Goal: Task Accomplishment & Management: Manage account settings

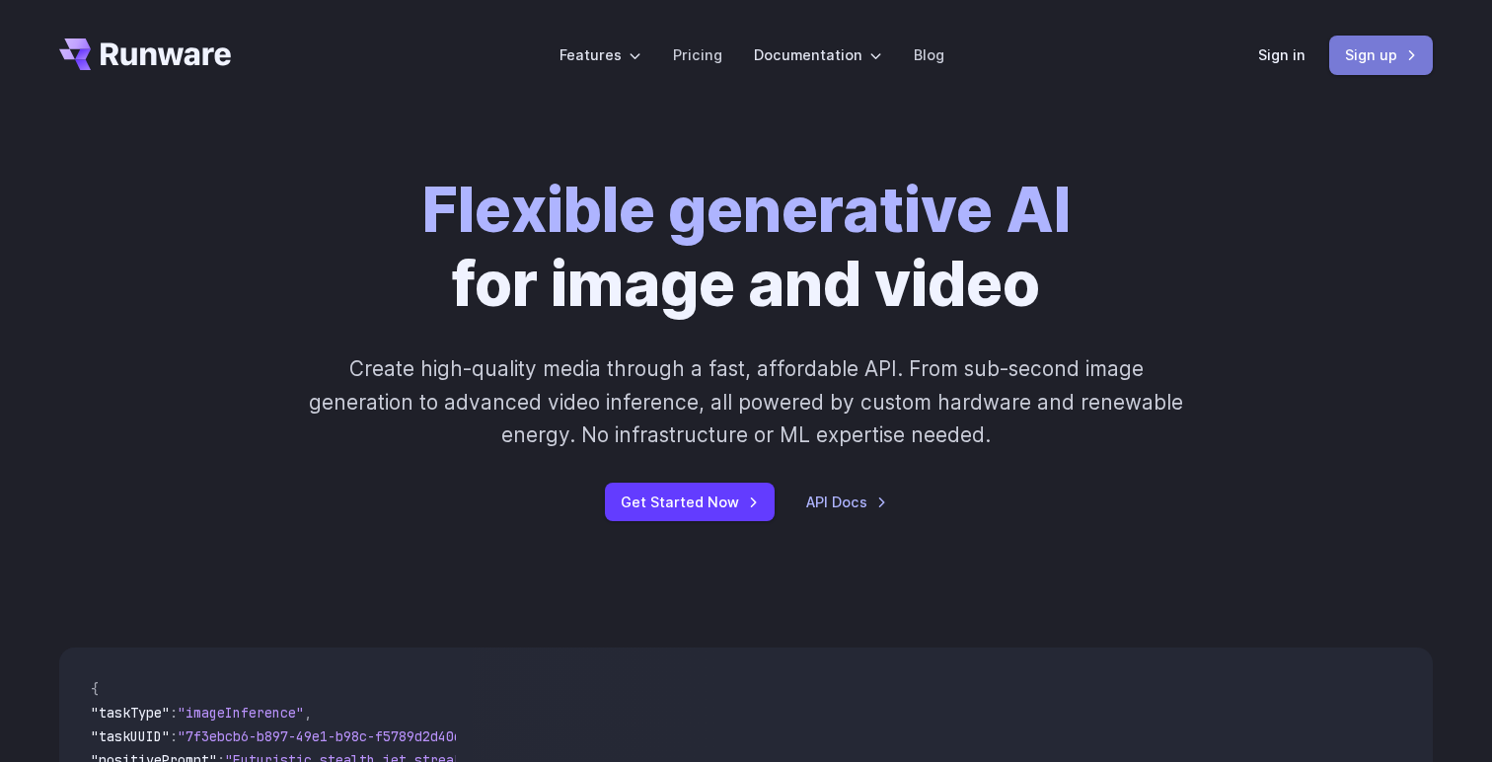
click at [1409, 45] on link "Sign up" at bounding box center [1382, 55] width 104 height 38
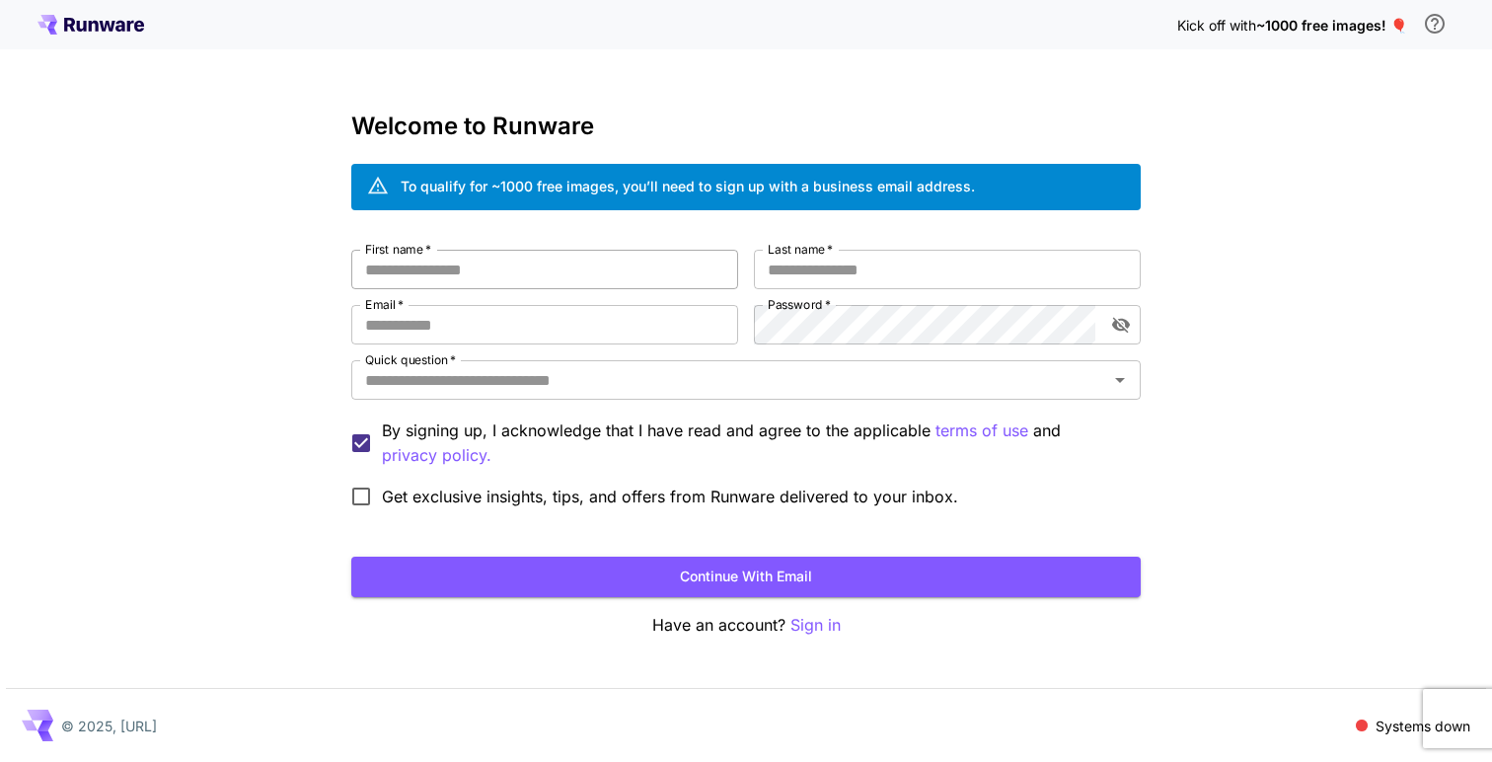
click at [618, 270] on input "First name   *" at bounding box center [544, 269] width 387 height 39
type input "*******"
type input "**********"
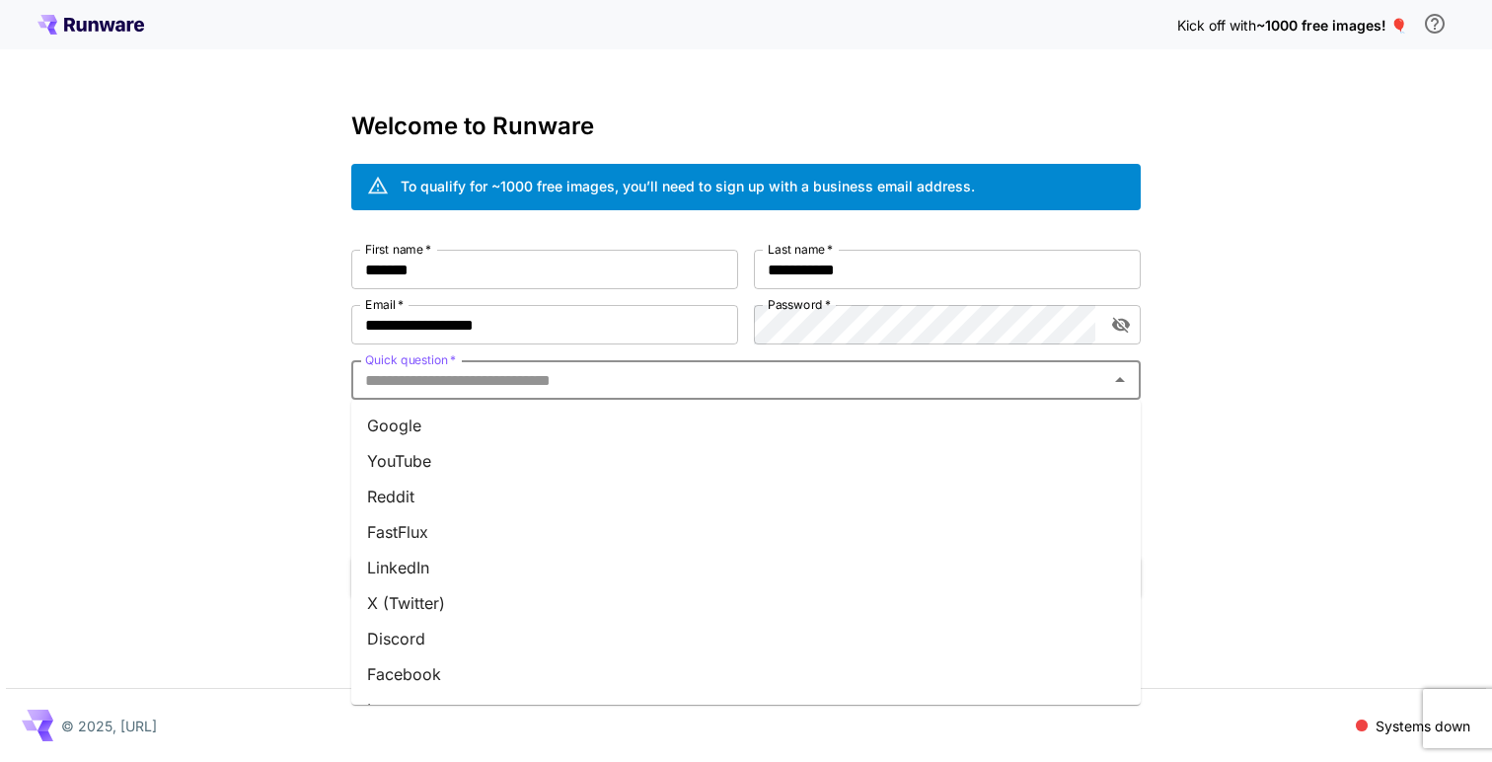
click at [511, 381] on input "Quick question   *" at bounding box center [729, 380] width 745 height 28
click at [612, 601] on li "Instagram" at bounding box center [746, 597] width 790 height 36
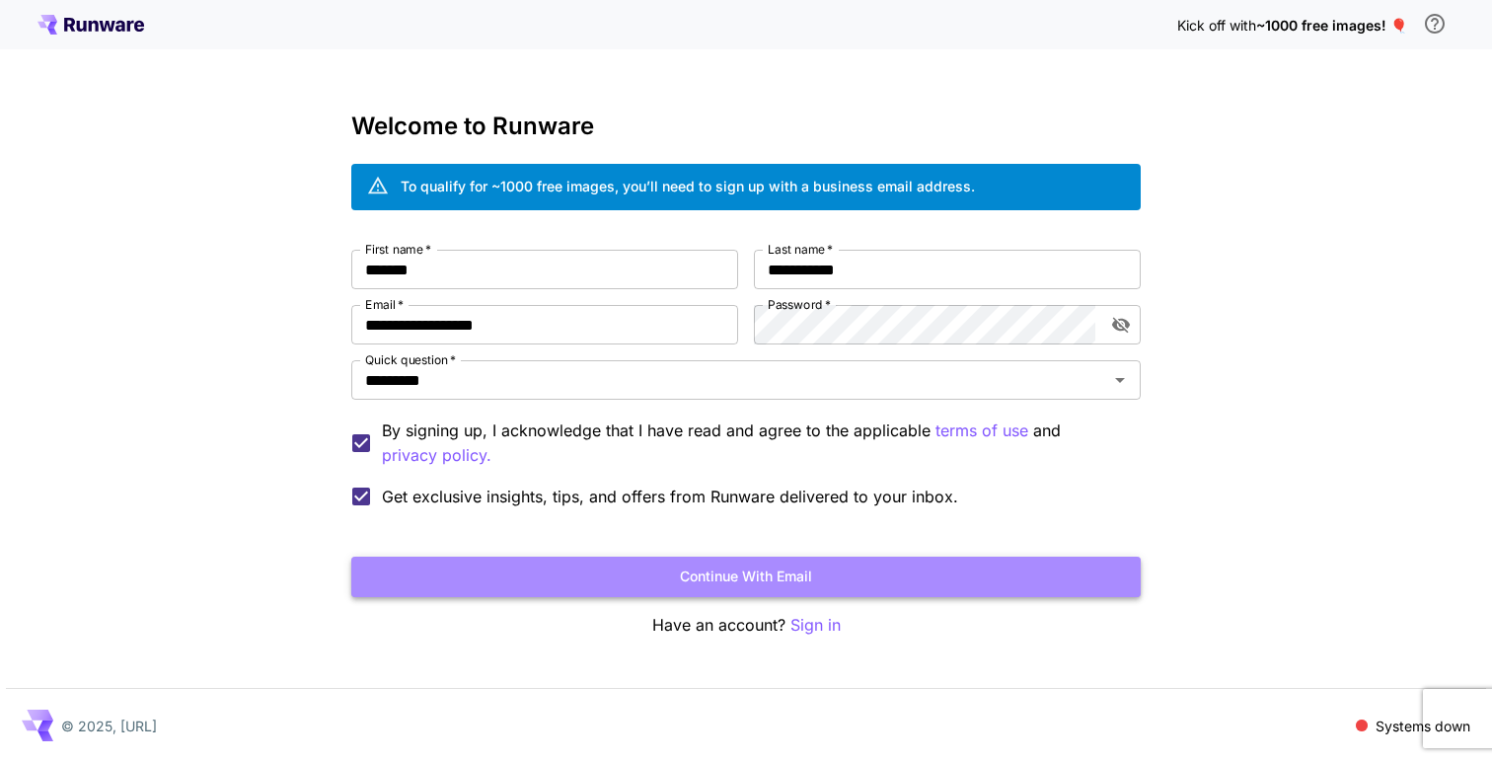
click at [633, 589] on button "Continue with email" at bounding box center [746, 577] width 790 height 40
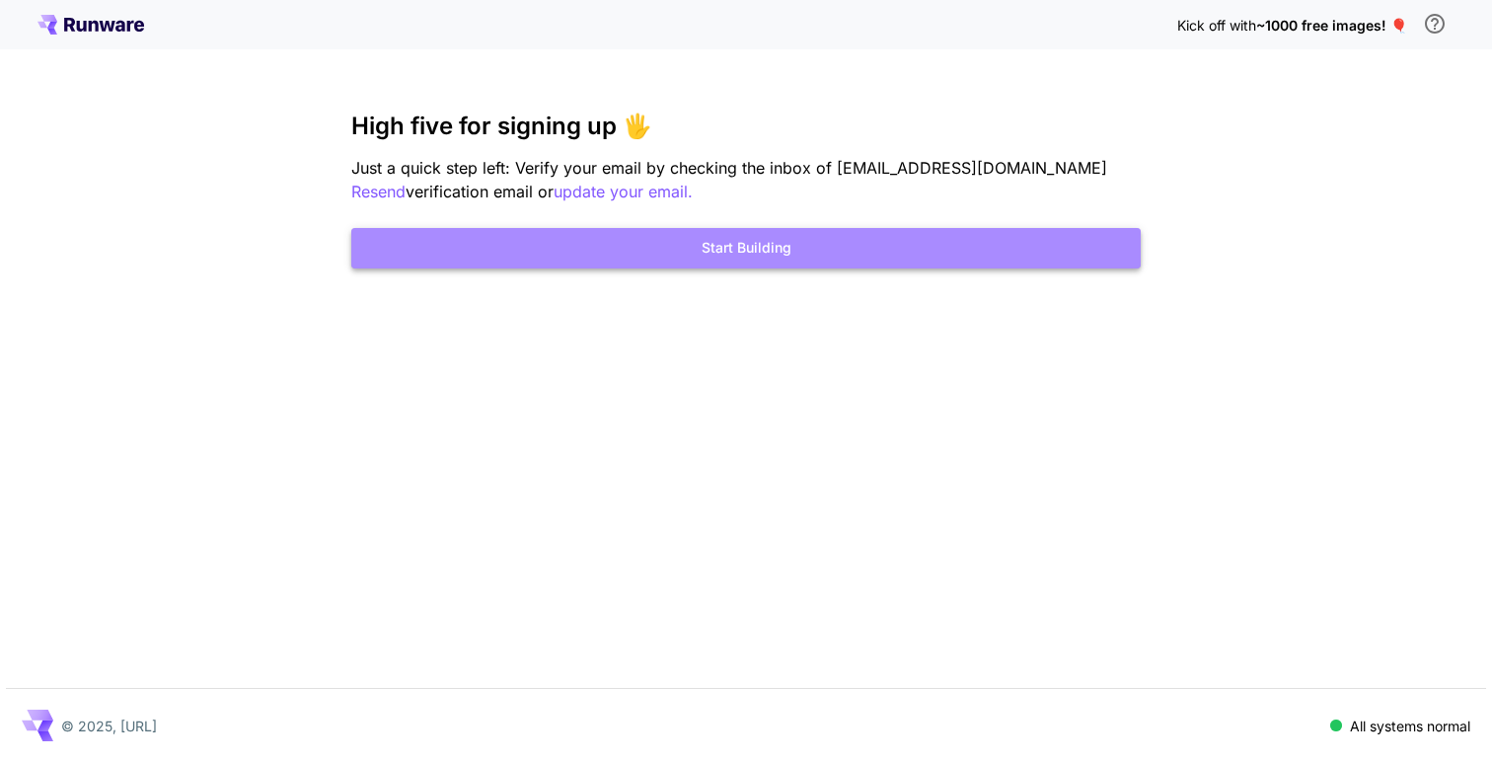
click at [611, 244] on button "Start Building" at bounding box center [746, 248] width 790 height 40
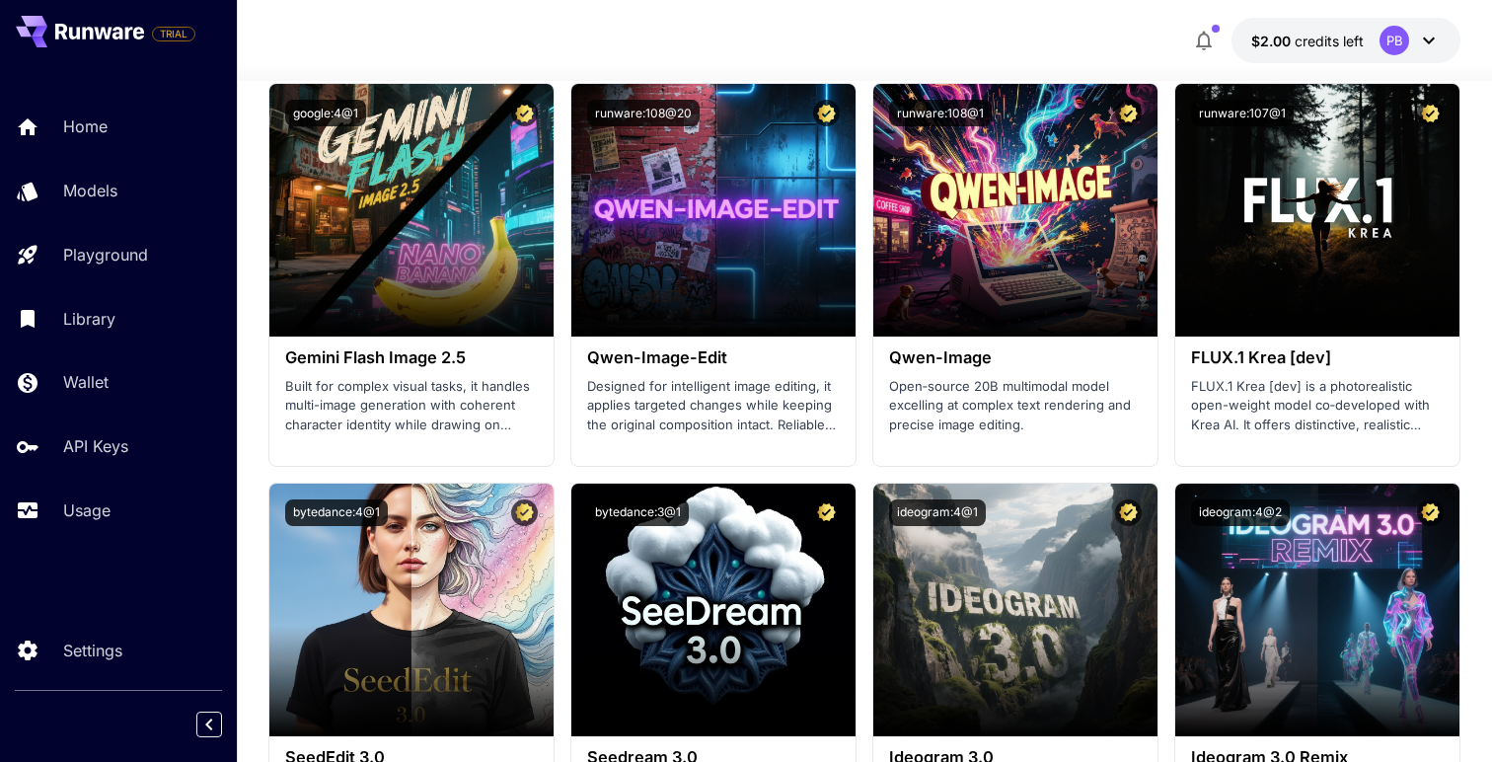
scroll to position [2605, 0]
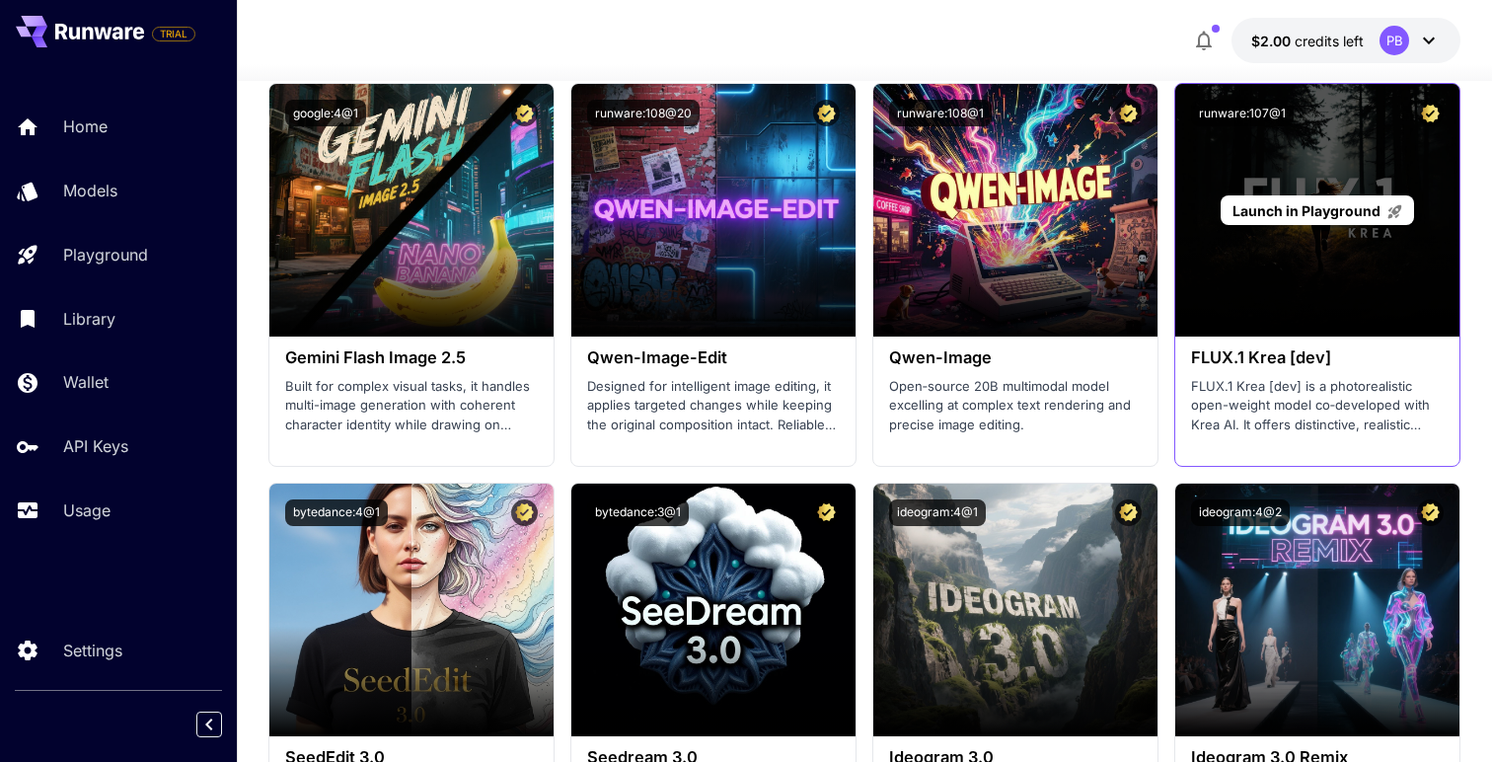
click at [1242, 285] on div "Launch in Playground" at bounding box center [1318, 210] width 284 height 253
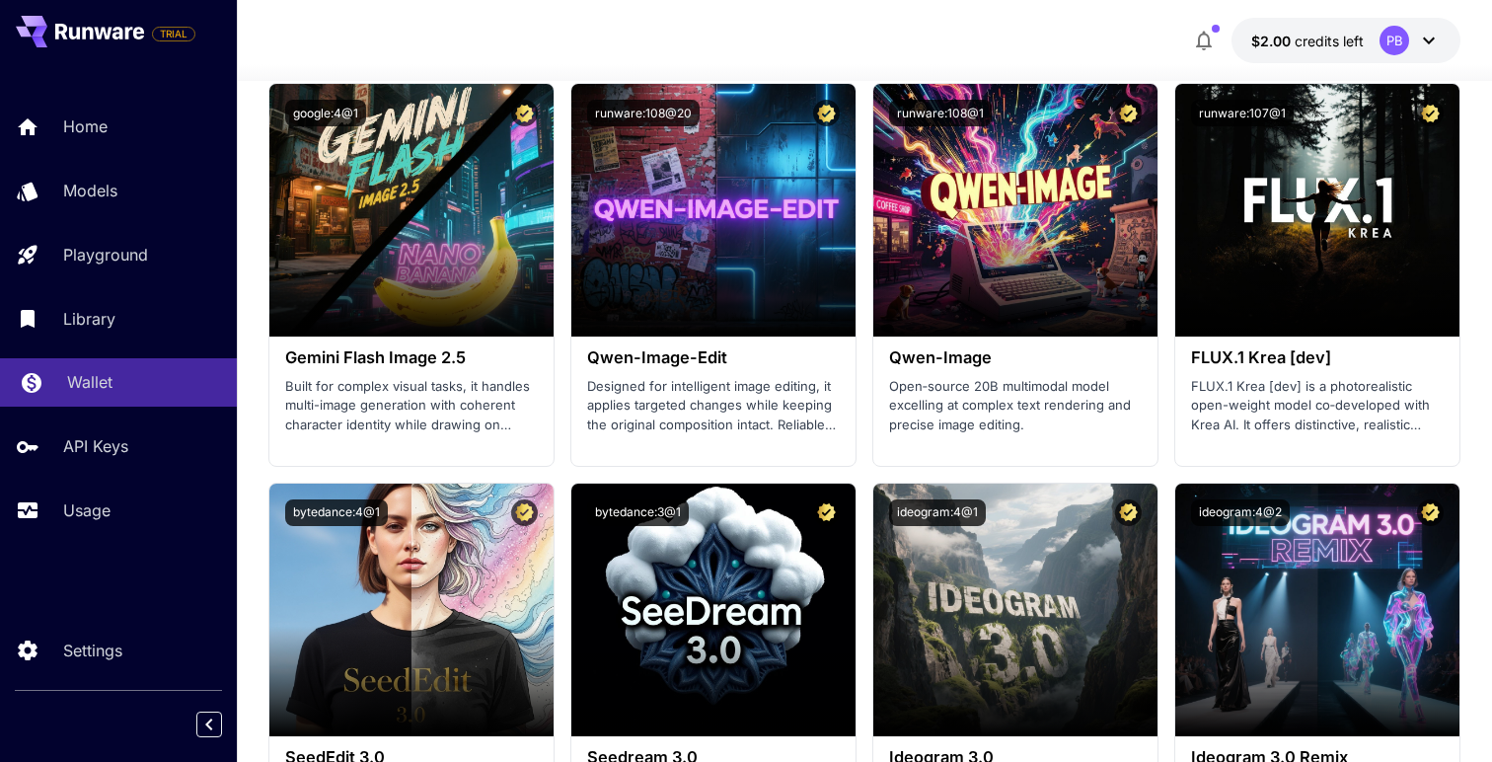
click at [133, 391] on div "Wallet" at bounding box center [144, 382] width 154 height 24
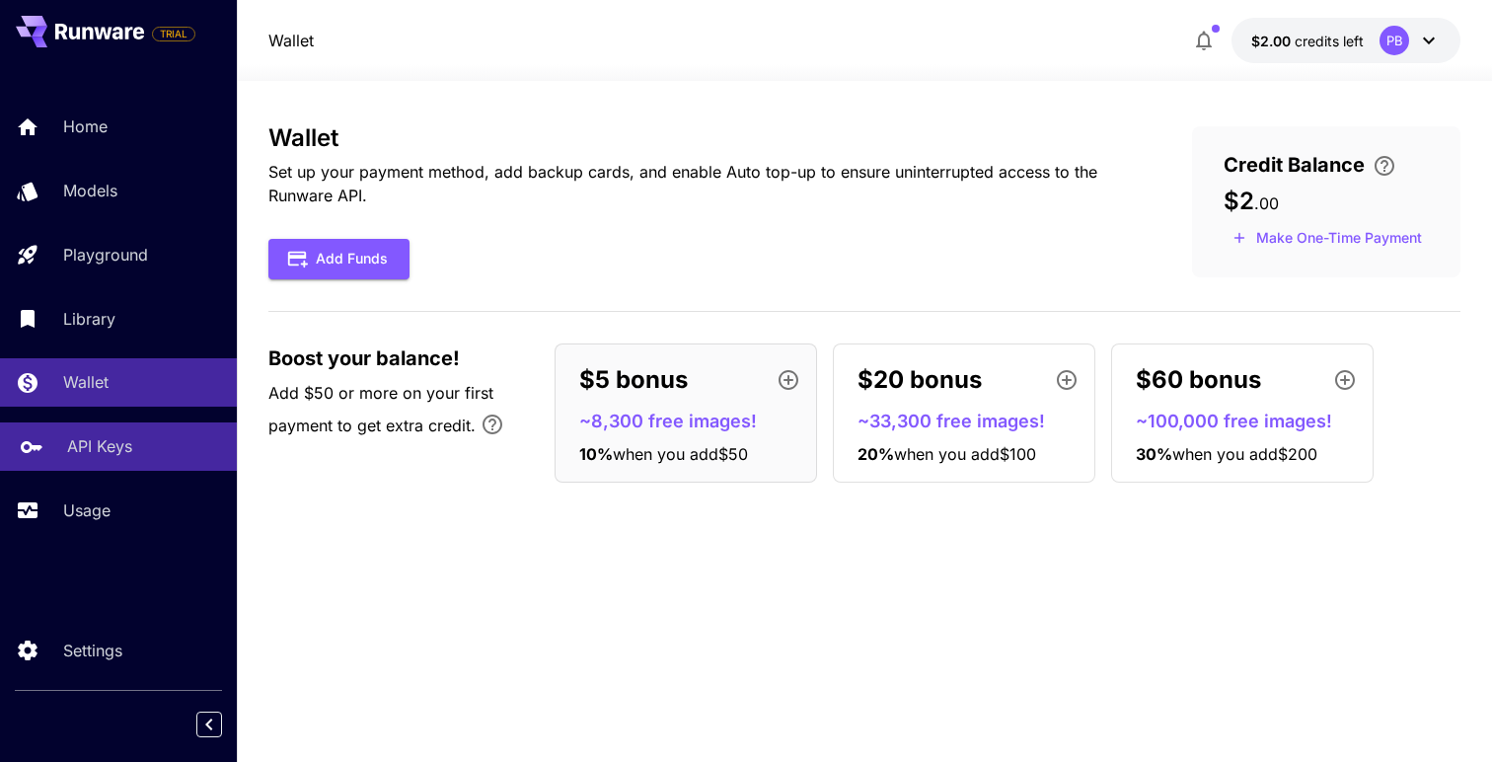
click at [125, 461] on link "API Keys" at bounding box center [118, 446] width 237 height 48
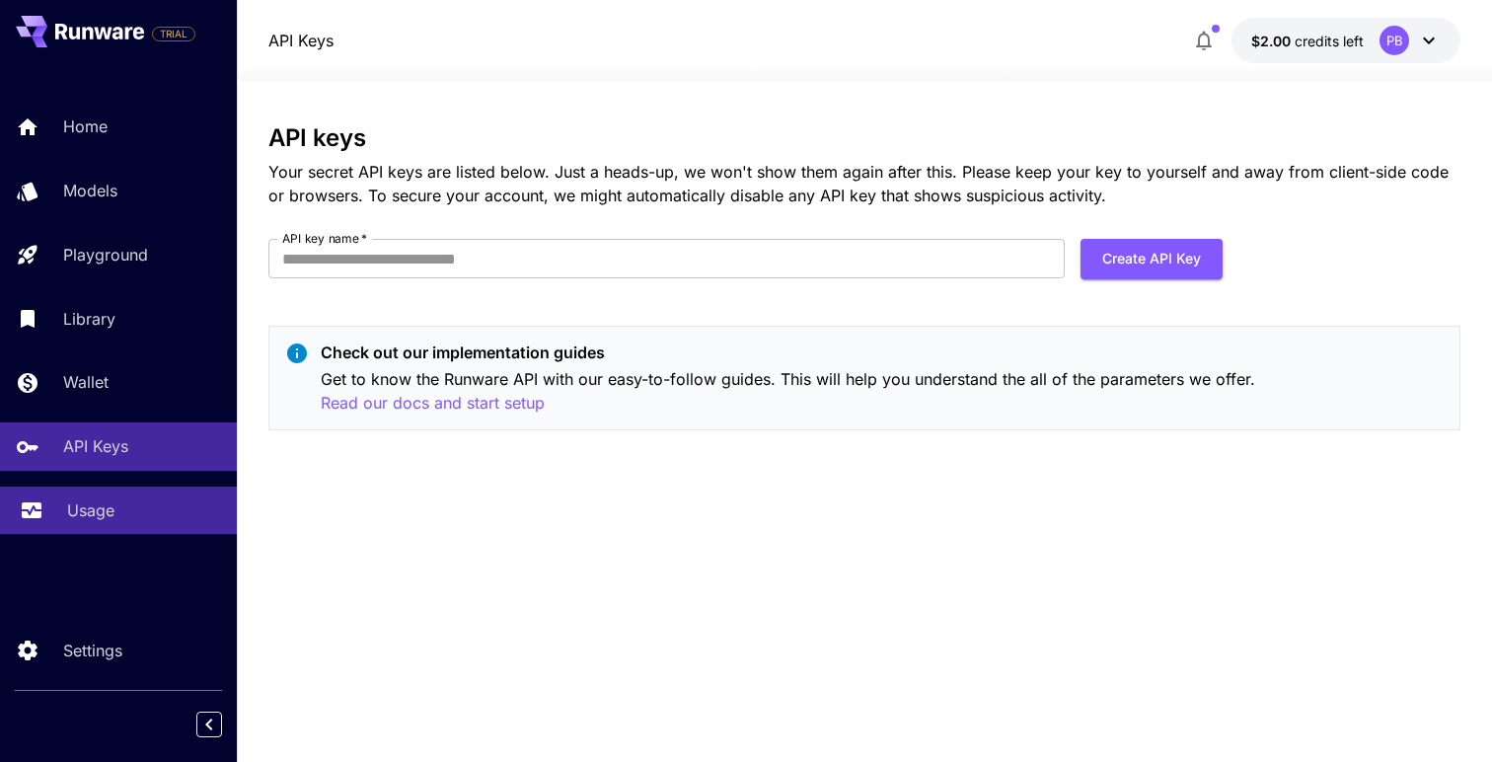
click at [116, 530] on link "Usage" at bounding box center [118, 511] width 237 height 48
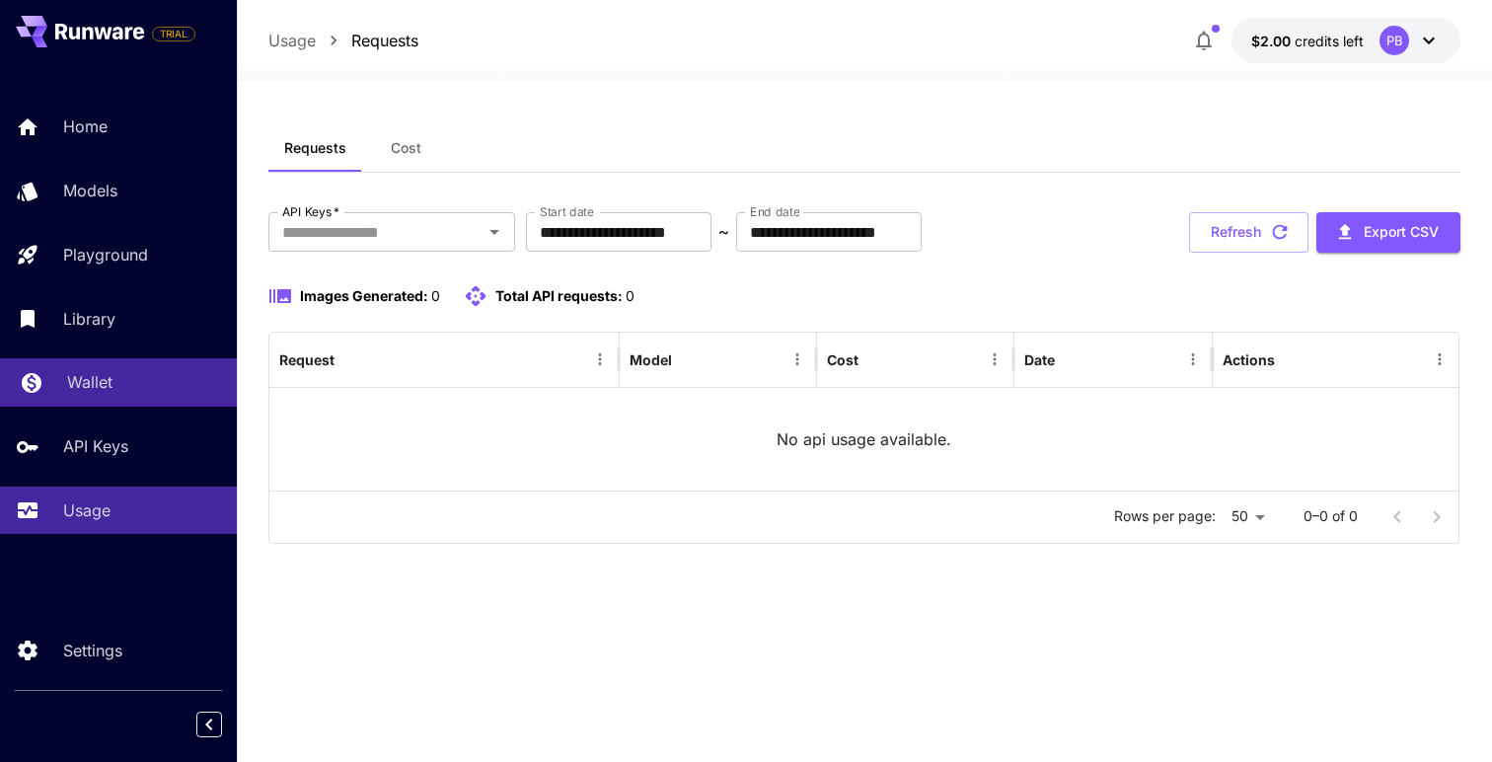
click at [137, 381] on div "Wallet" at bounding box center [144, 382] width 154 height 24
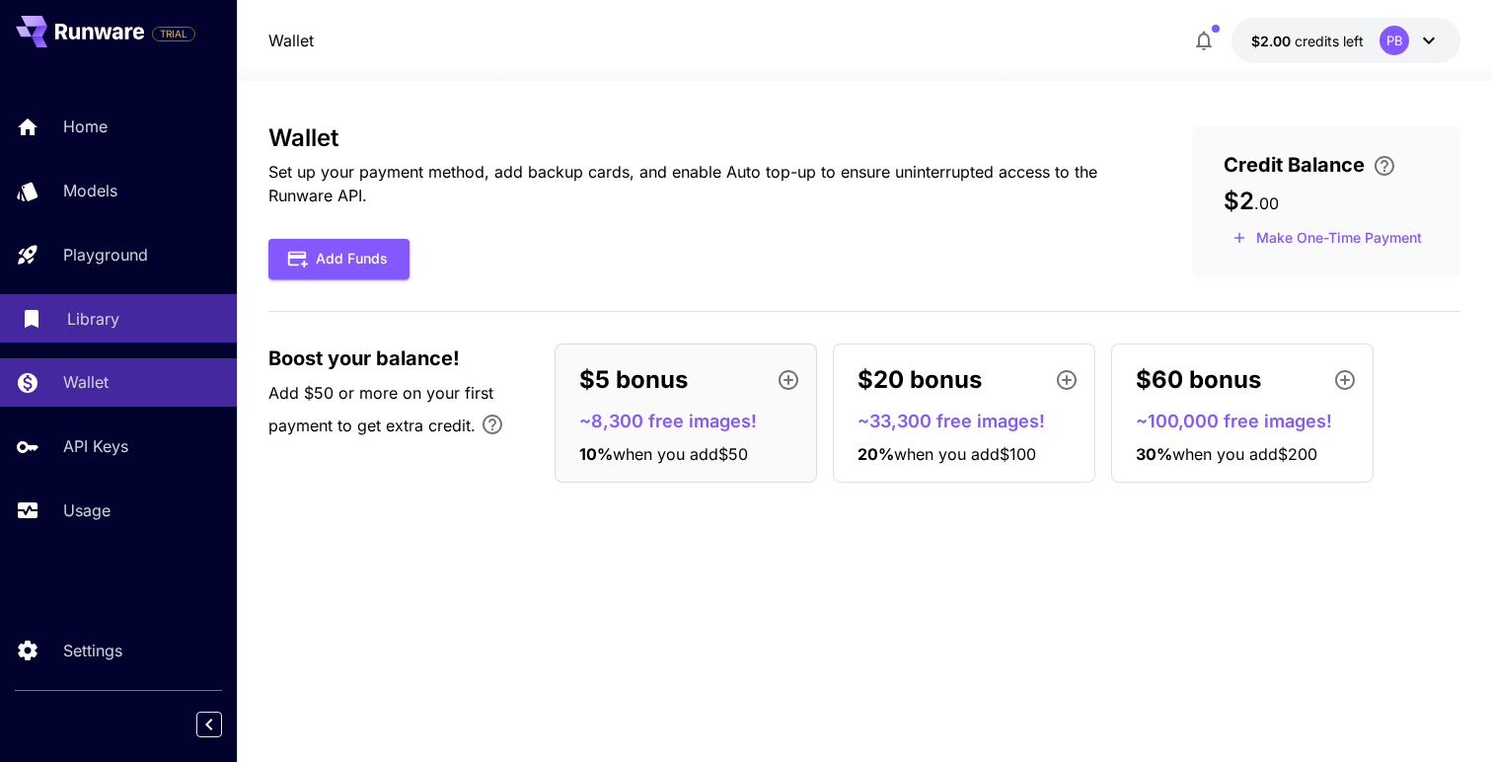
click at [128, 319] on div "Library" at bounding box center [144, 319] width 154 height 24
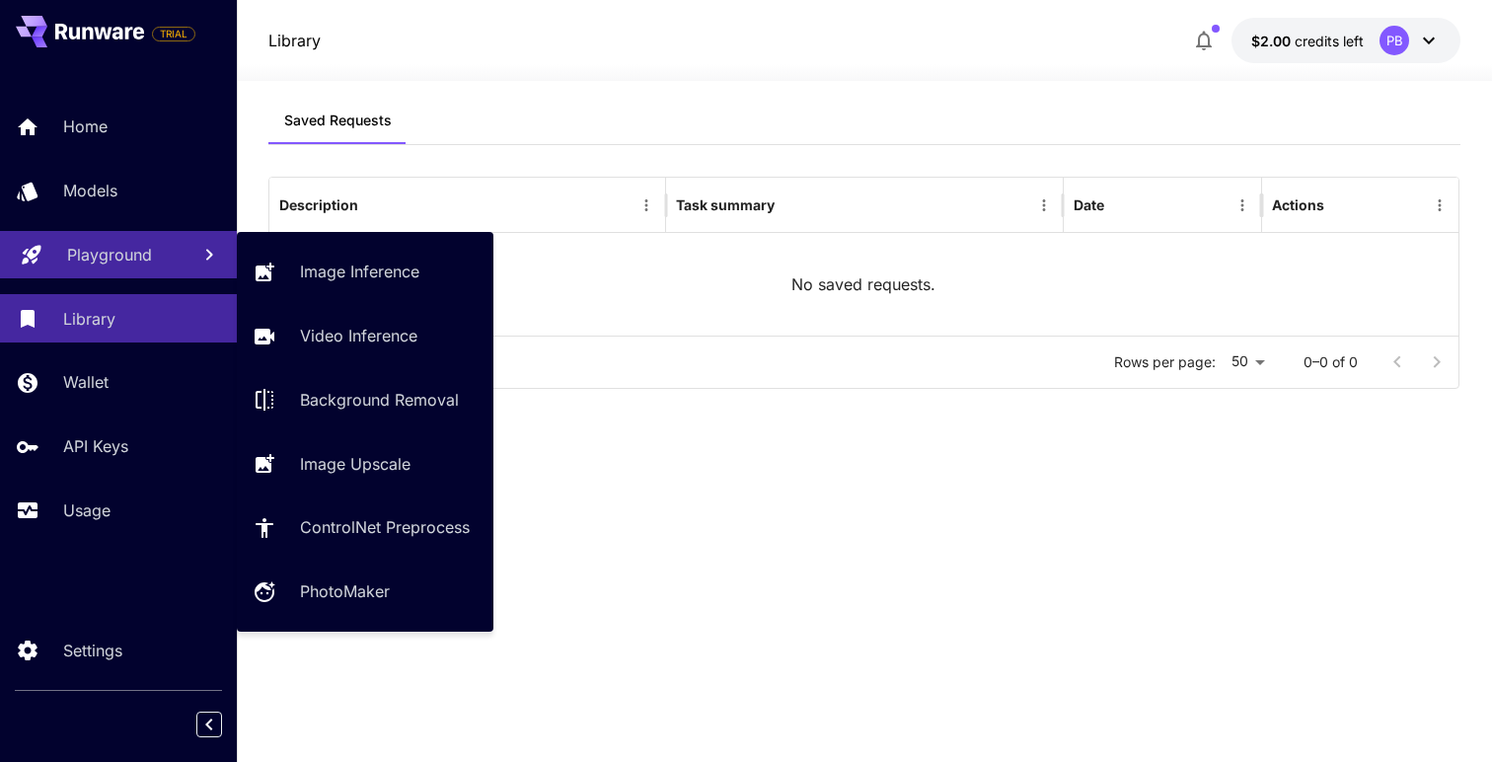
click at [134, 264] on p "Playground" at bounding box center [109, 255] width 85 height 24
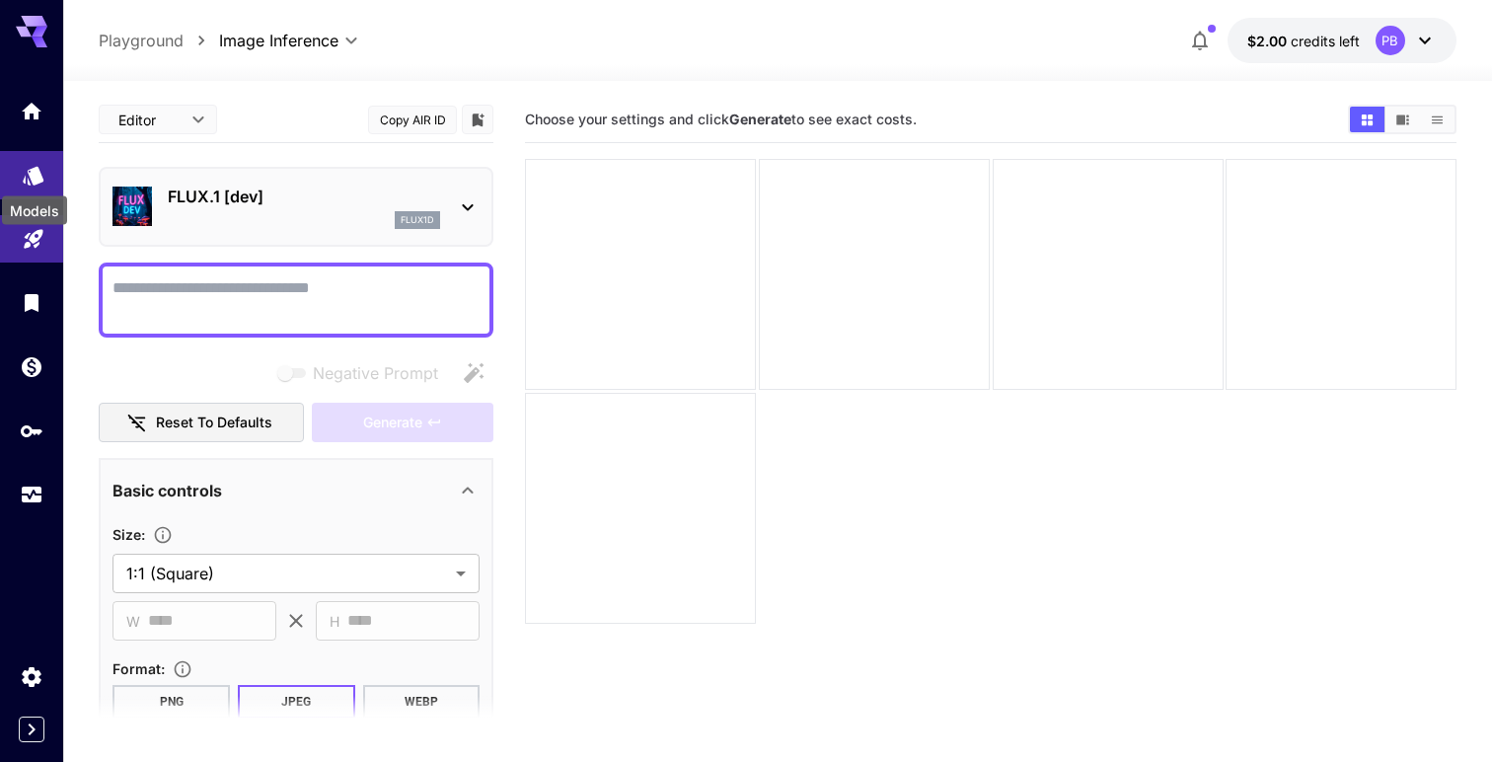
click at [36, 172] on icon "Models" at bounding box center [33, 169] width 21 height 19
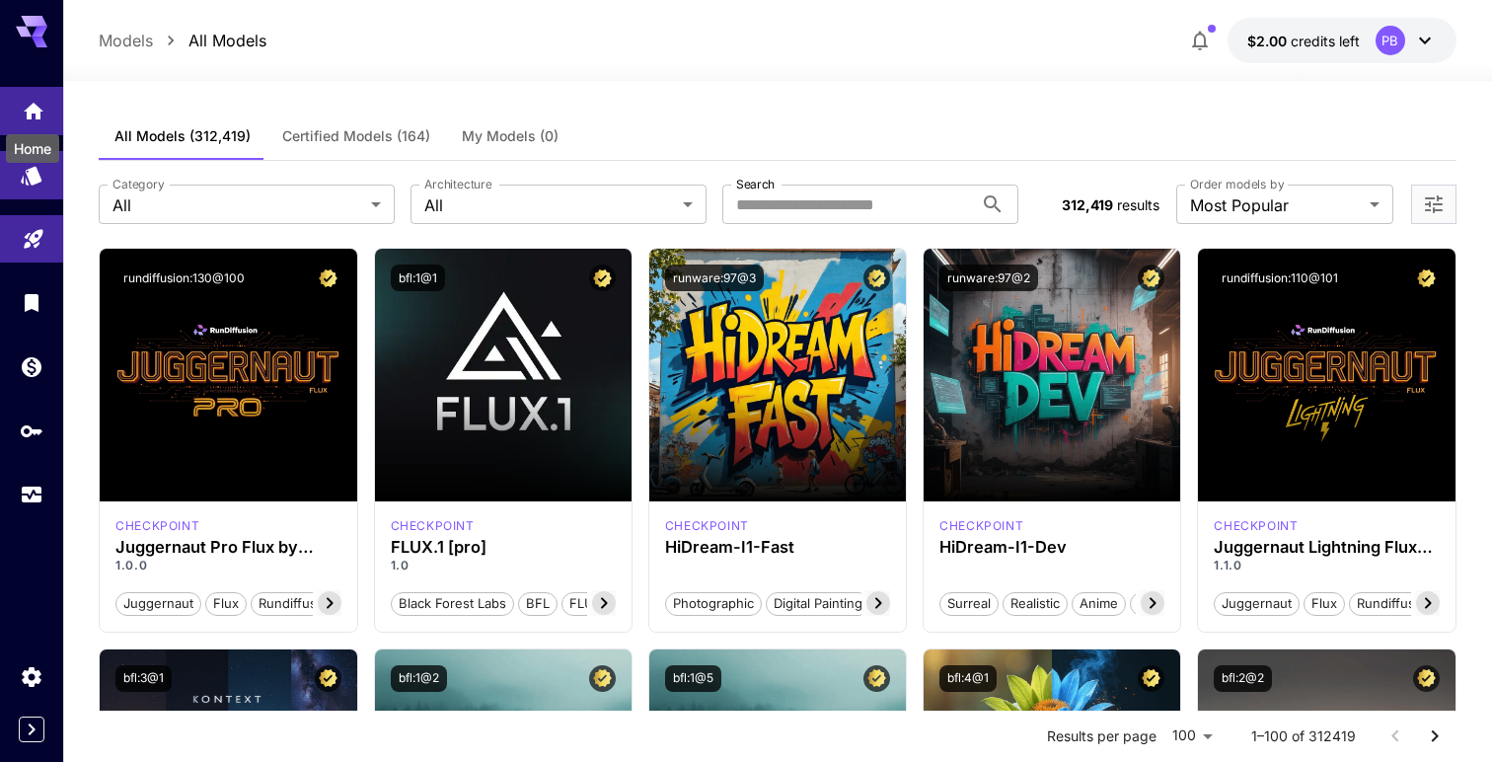
click at [38, 117] on icon "Home" at bounding box center [34, 106] width 24 height 24
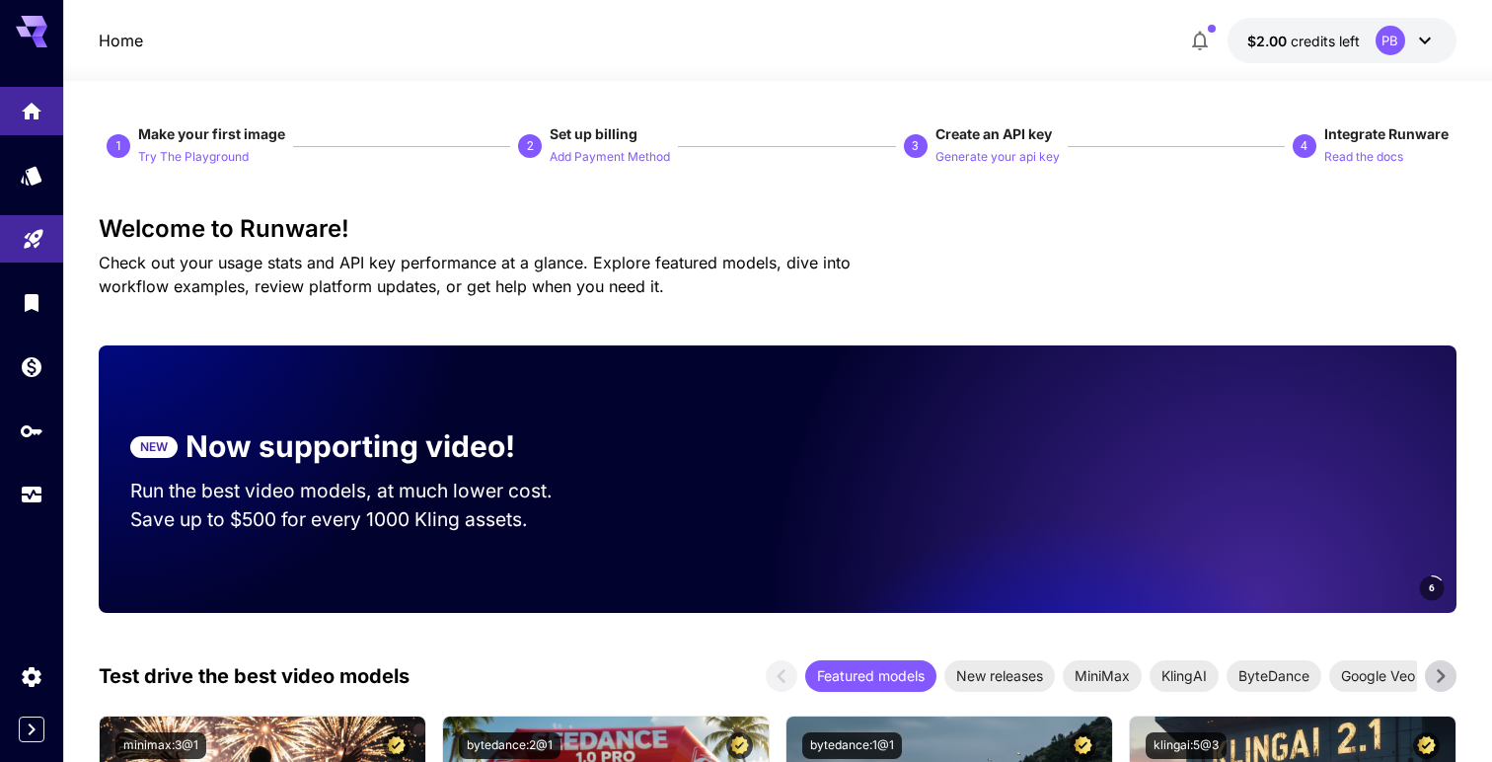
click at [1407, 50] on div "PB" at bounding box center [1406, 41] width 61 height 30
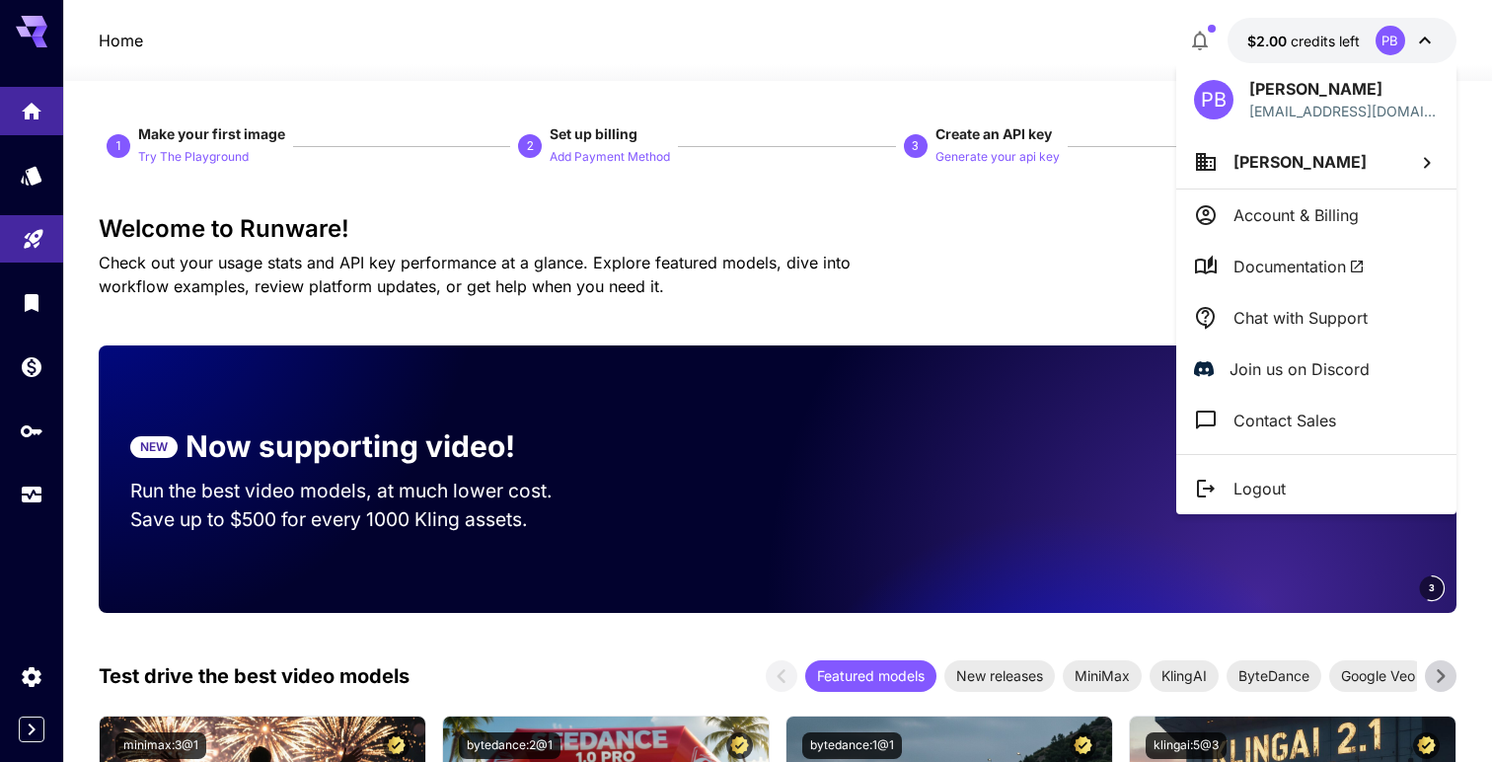
click at [1312, 271] on span "Documentation" at bounding box center [1299, 267] width 131 height 24
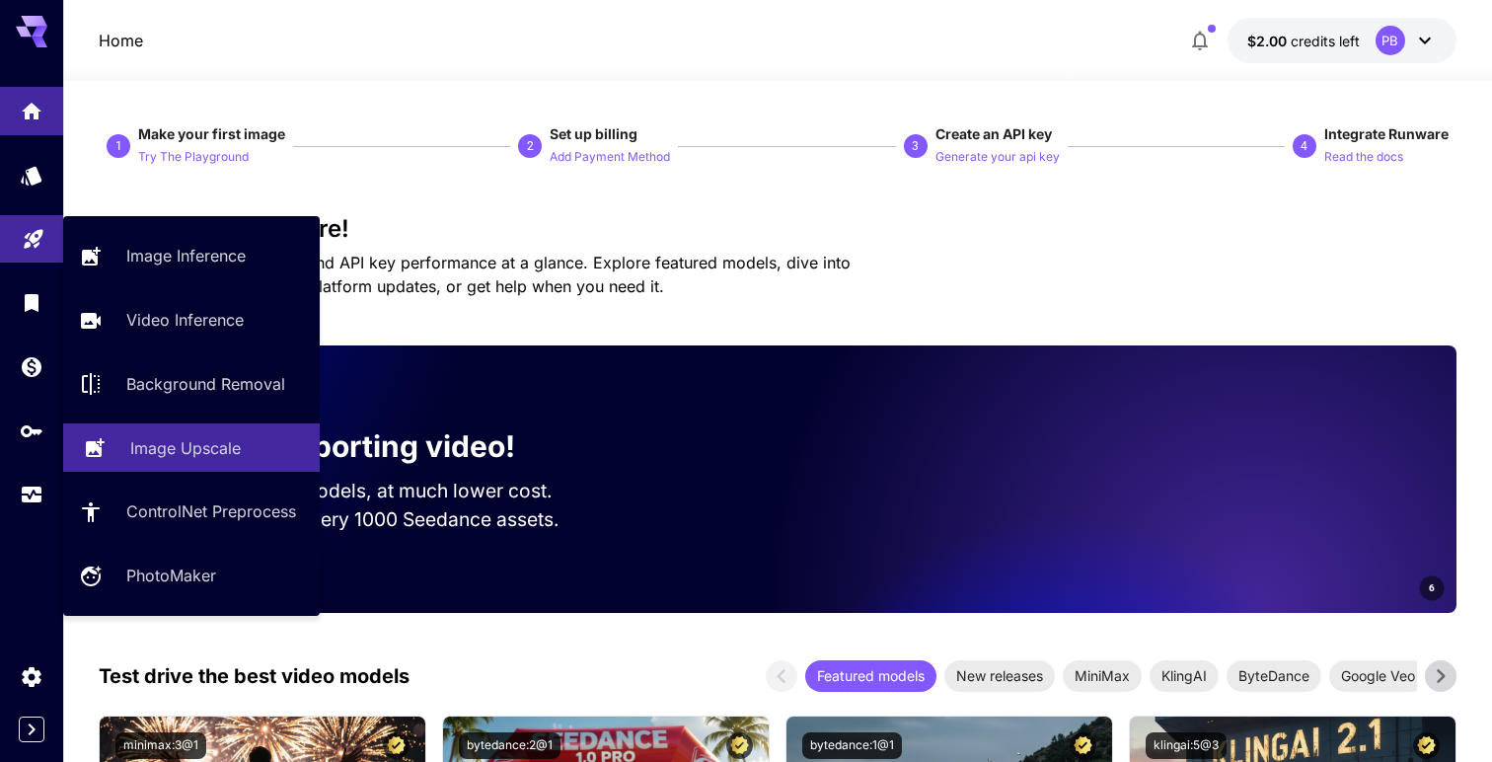
click at [160, 452] on p "Image Upscale" at bounding box center [185, 448] width 111 height 24
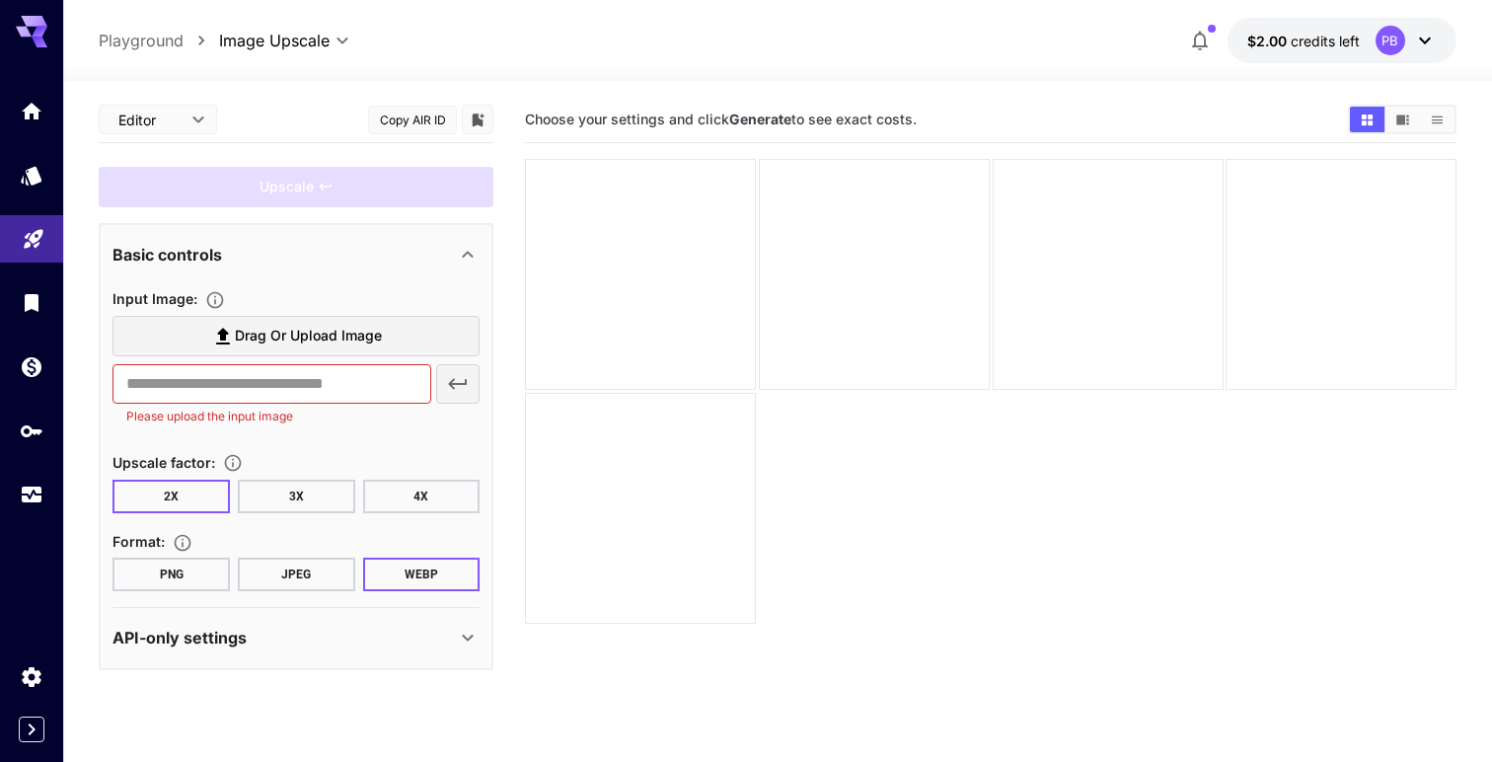
click at [188, 113] on body "**********" at bounding box center [746, 459] width 1492 height 918
click at [188, 112] on div at bounding box center [746, 381] width 1492 height 762
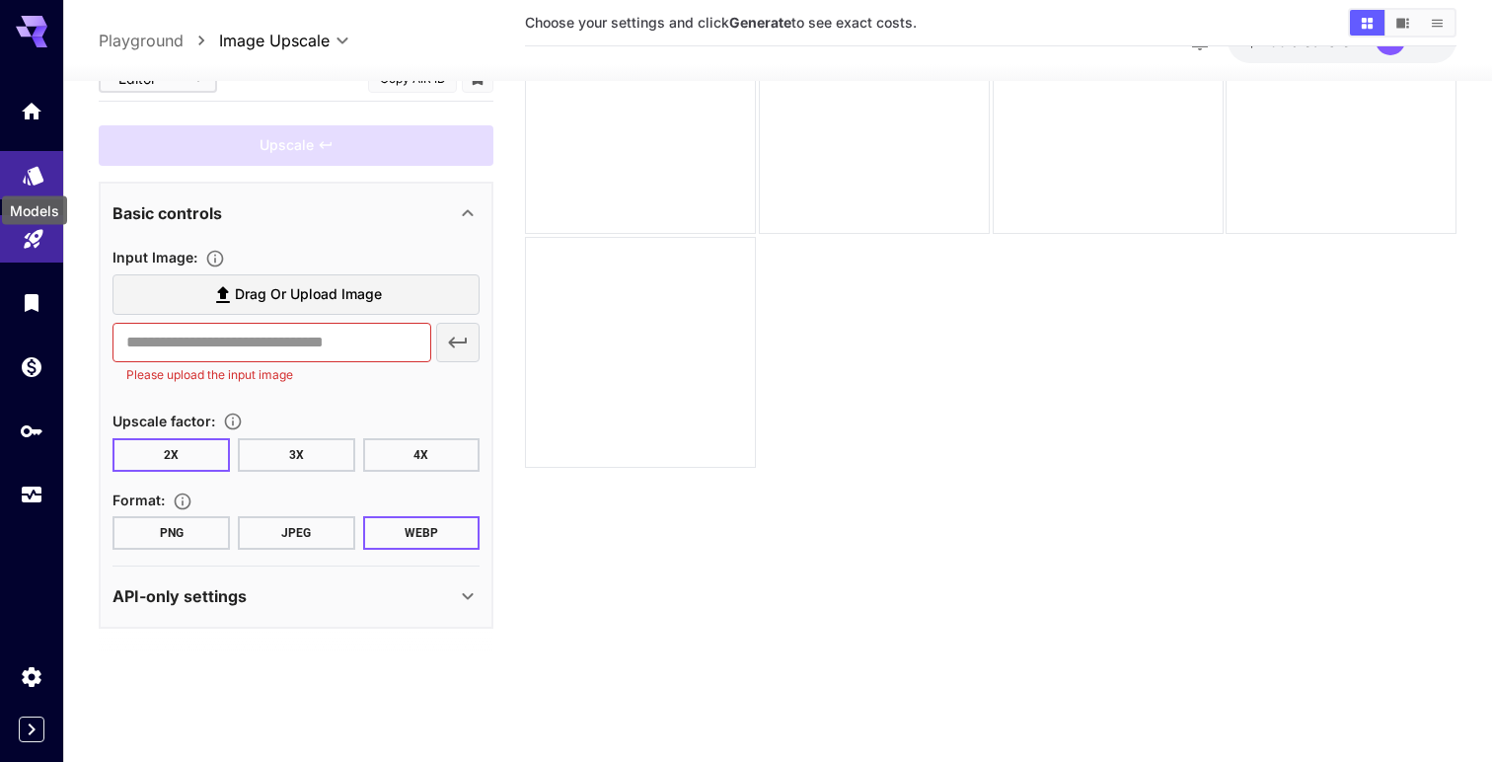
click at [26, 166] on icon "Models" at bounding box center [34, 169] width 24 height 24
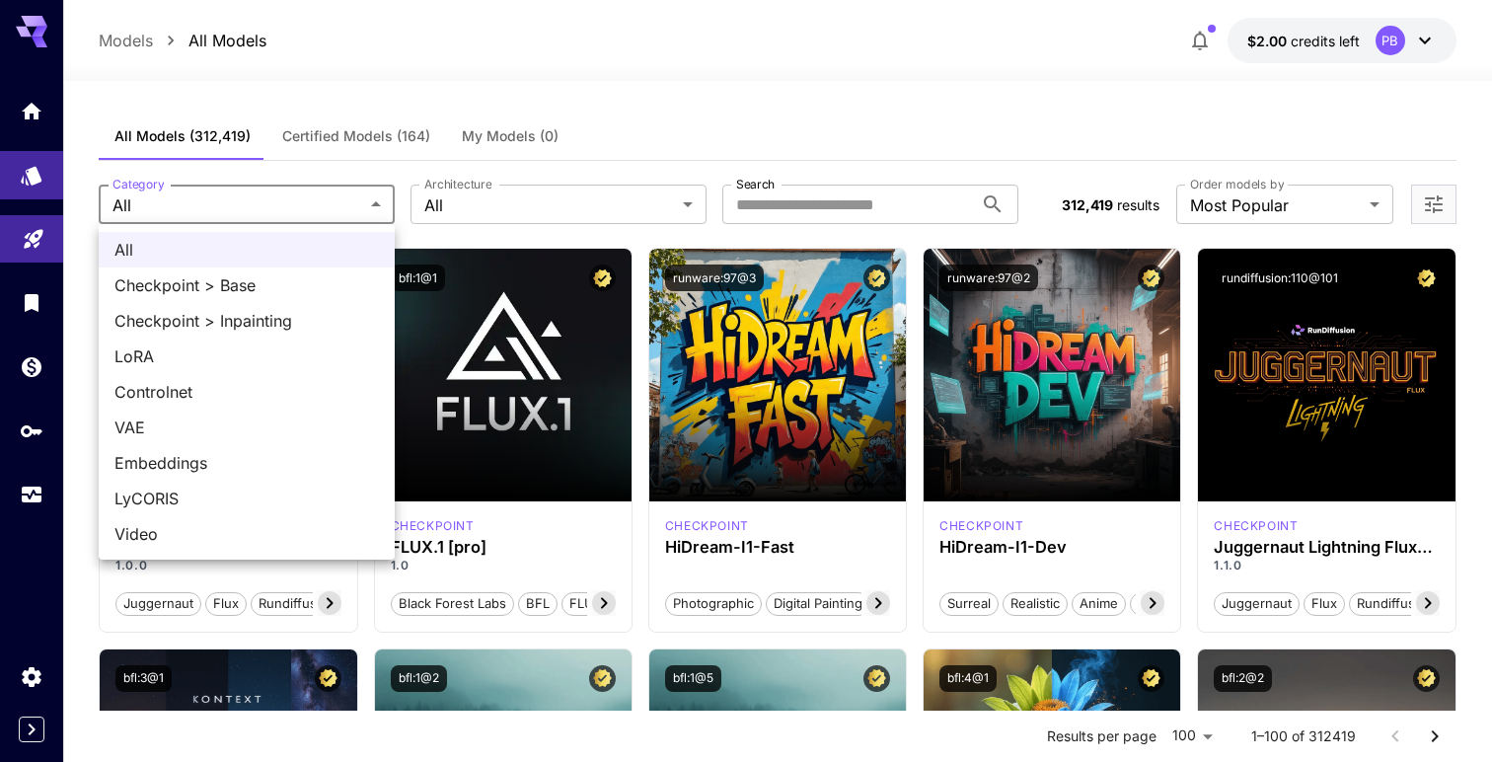
click at [516, 202] on div at bounding box center [746, 381] width 1492 height 762
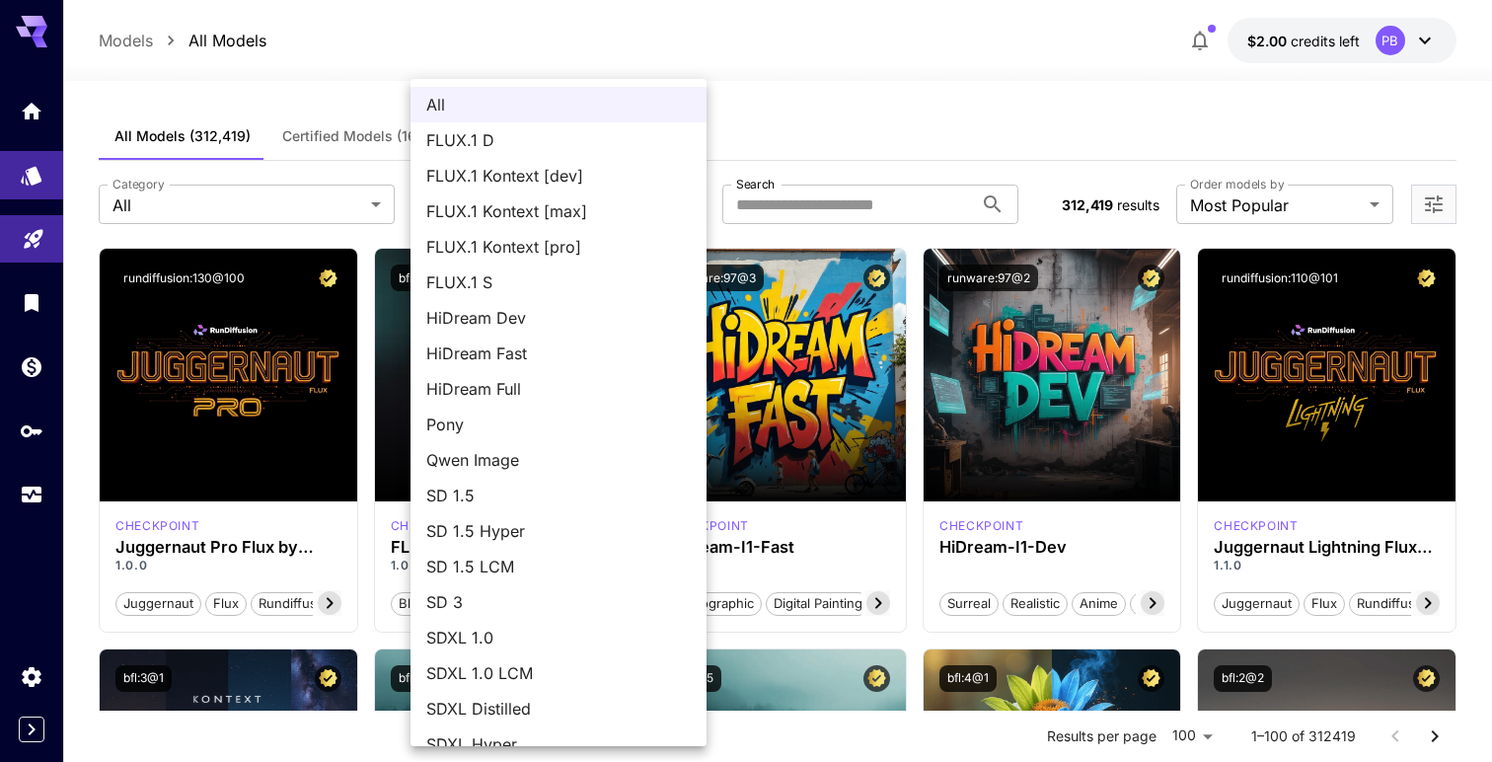
click at [825, 216] on div at bounding box center [746, 381] width 1492 height 762
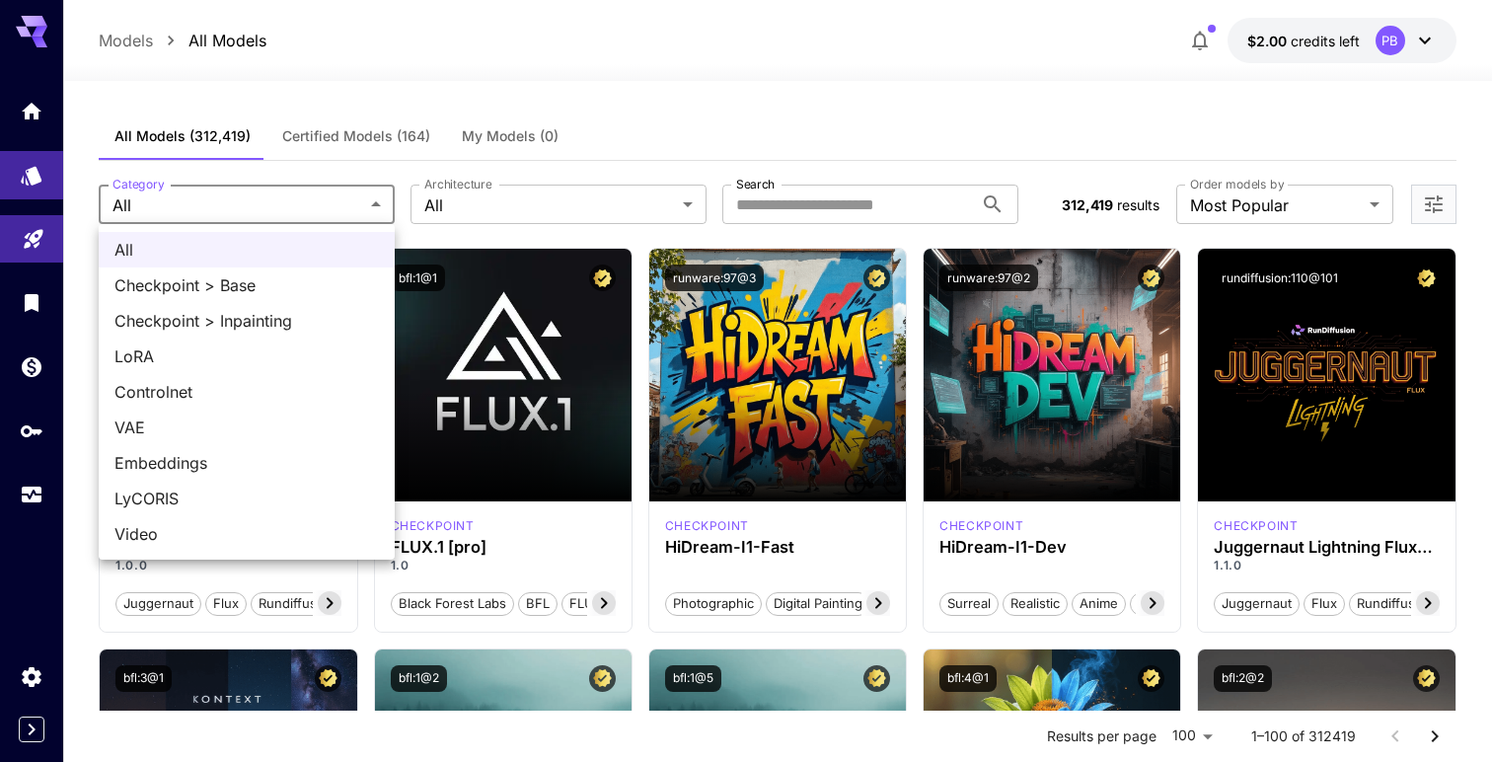
click at [545, 220] on div at bounding box center [746, 381] width 1492 height 762
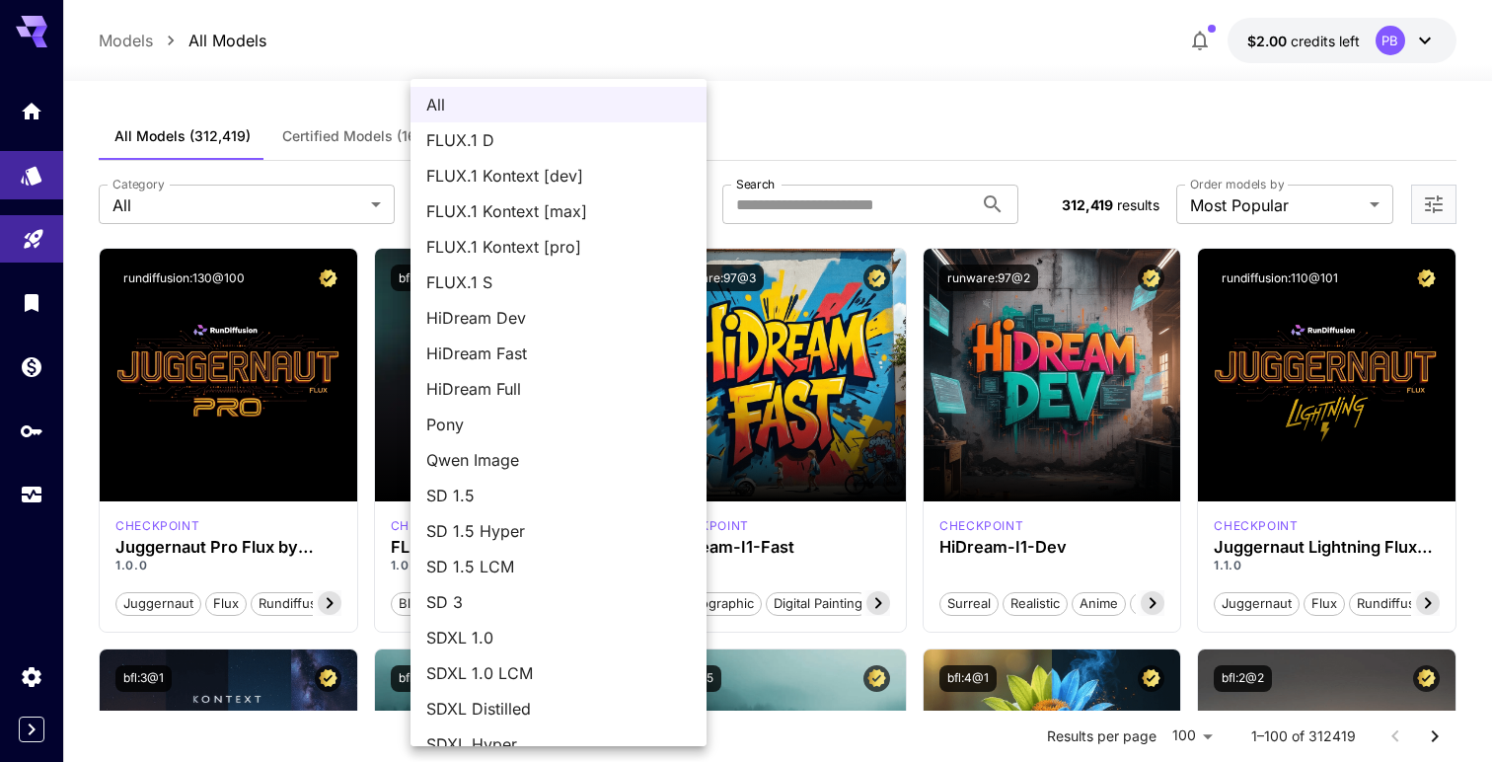
click at [852, 201] on div at bounding box center [746, 381] width 1492 height 762
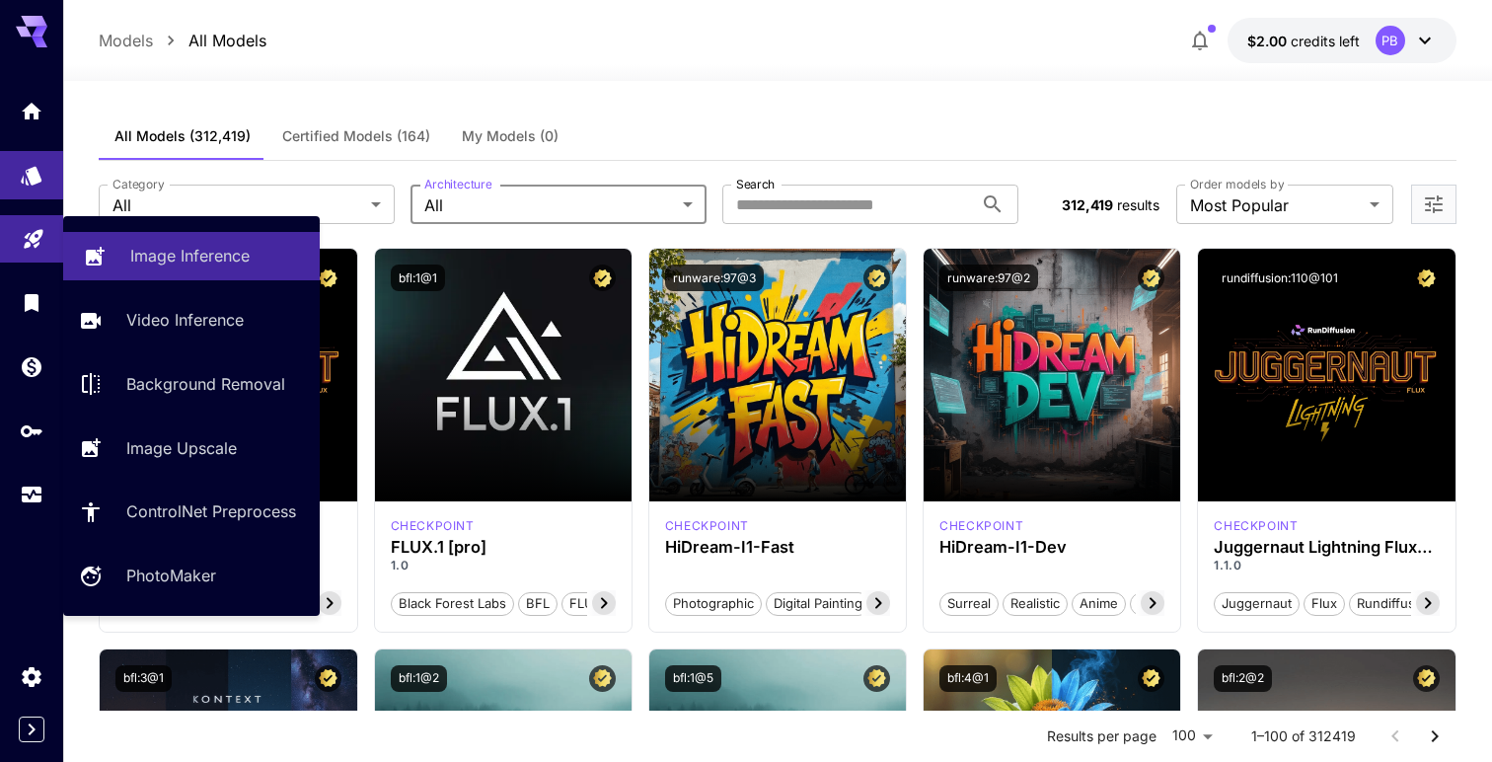
click at [205, 270] on link "Image Inference" at bounding box center [191, 256] width 257 height 48
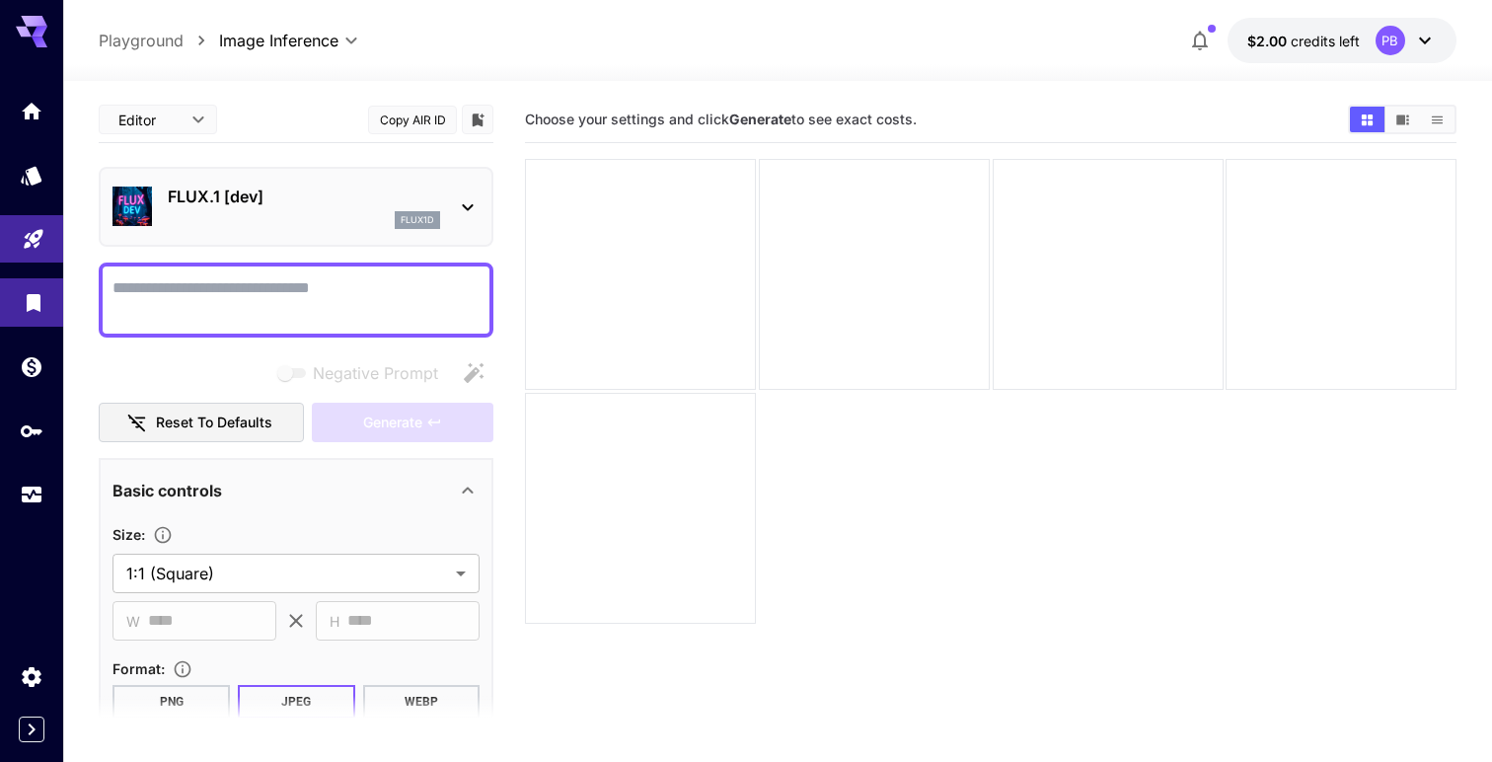
click at [19, 303] on link at bounding box center [31, 302] width 63 height 48
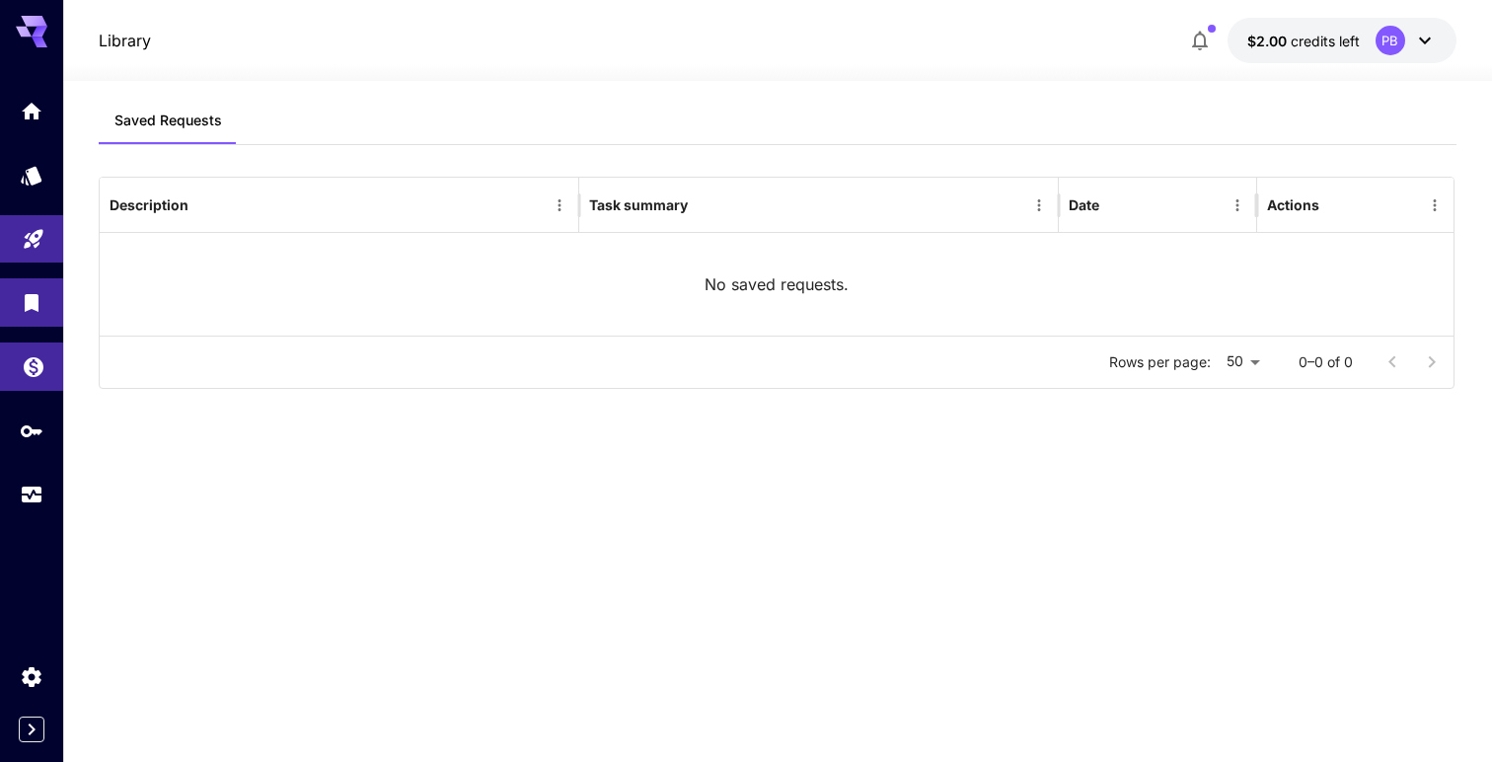
click at [31, 383] on link at bounding box center [31, 366] width 63 height 48
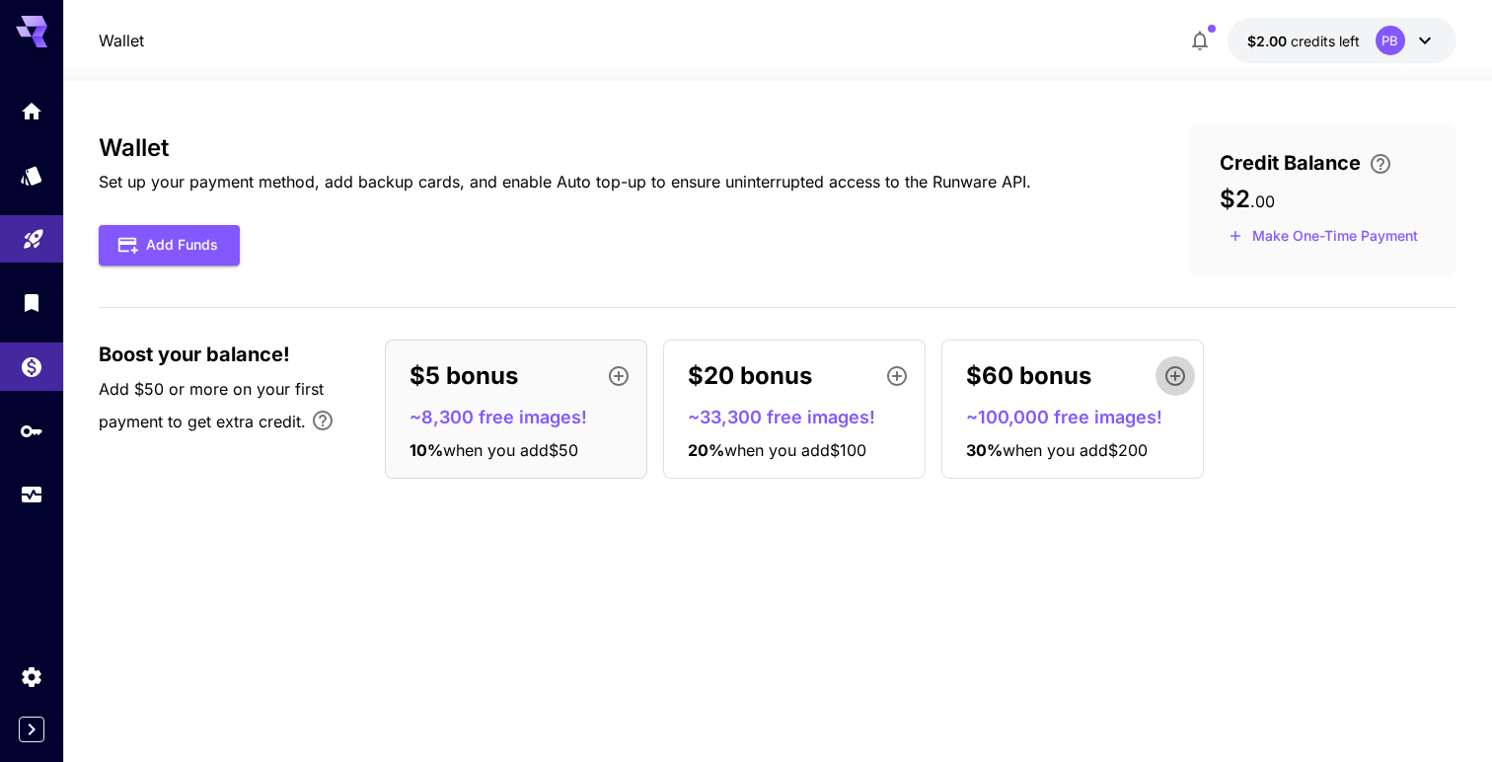
click at [1171, 374] on icon "button" at bounding box center [1176, 376] width 24 height 24
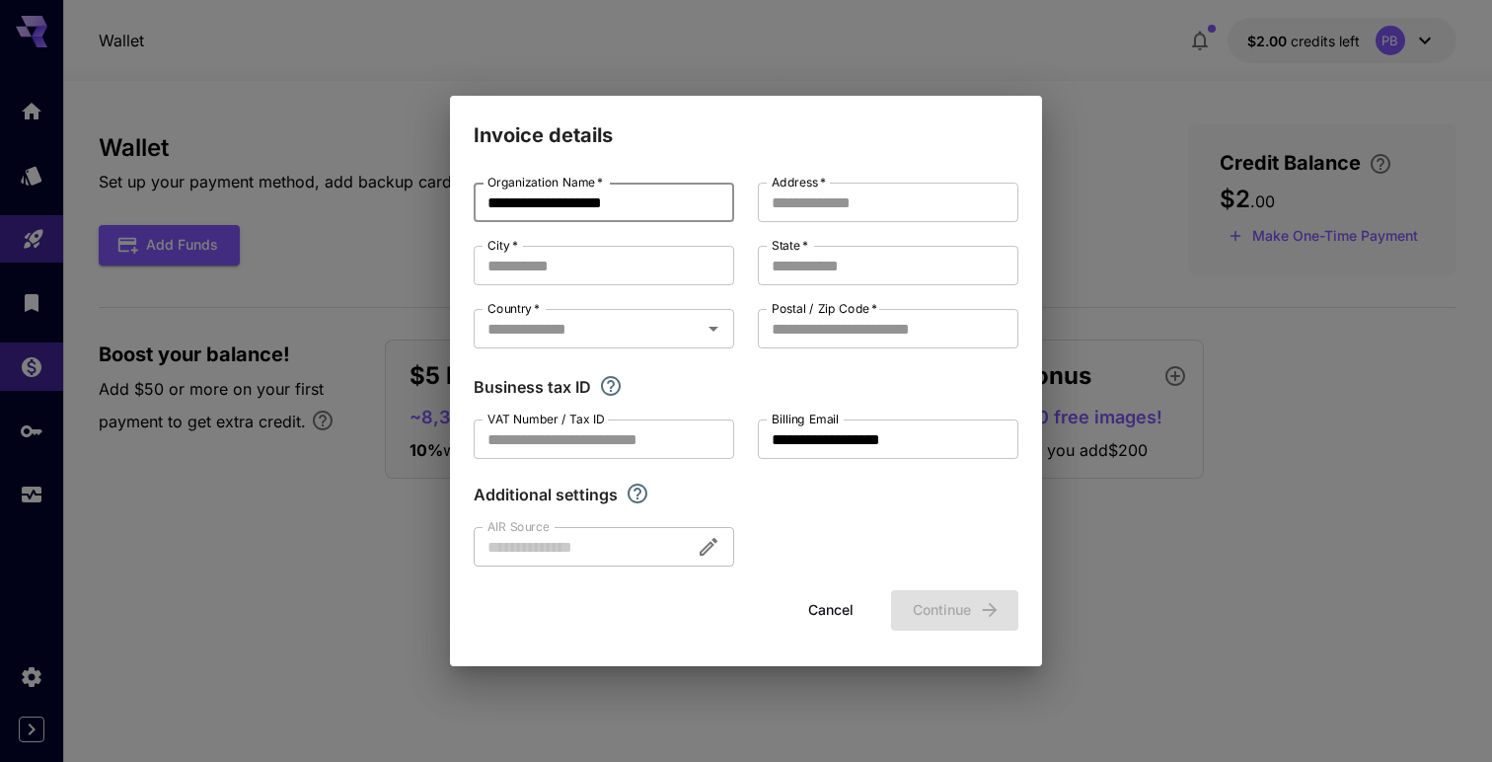
click at [660, 203] on input "**********" at bounding box center [604, 202] width 261 height 39
type input "**********"
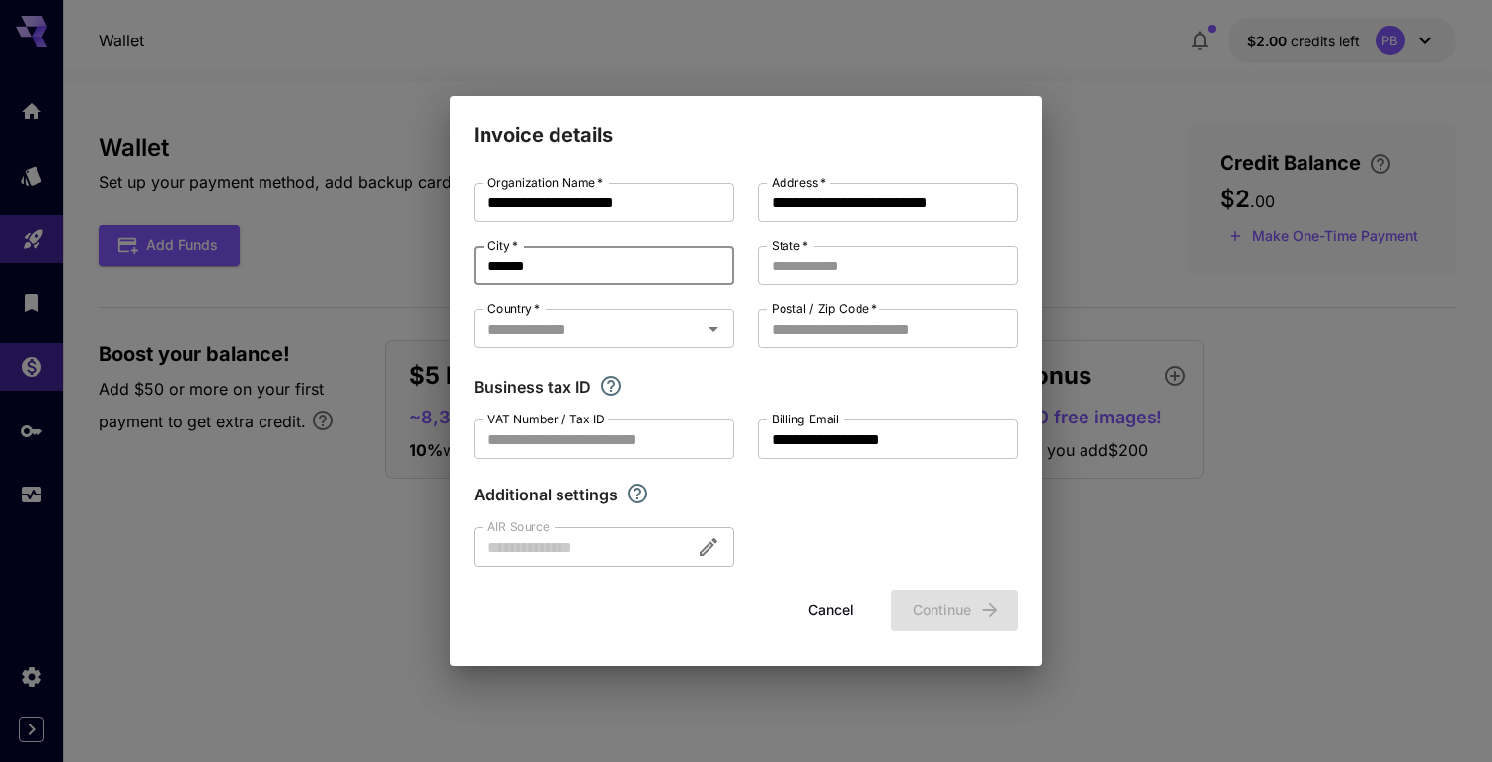
type input "******"
type input "*"
type input "******"
click at [718, 339] on icon "Open" at bounding box center [714, 329] width 24 height 24
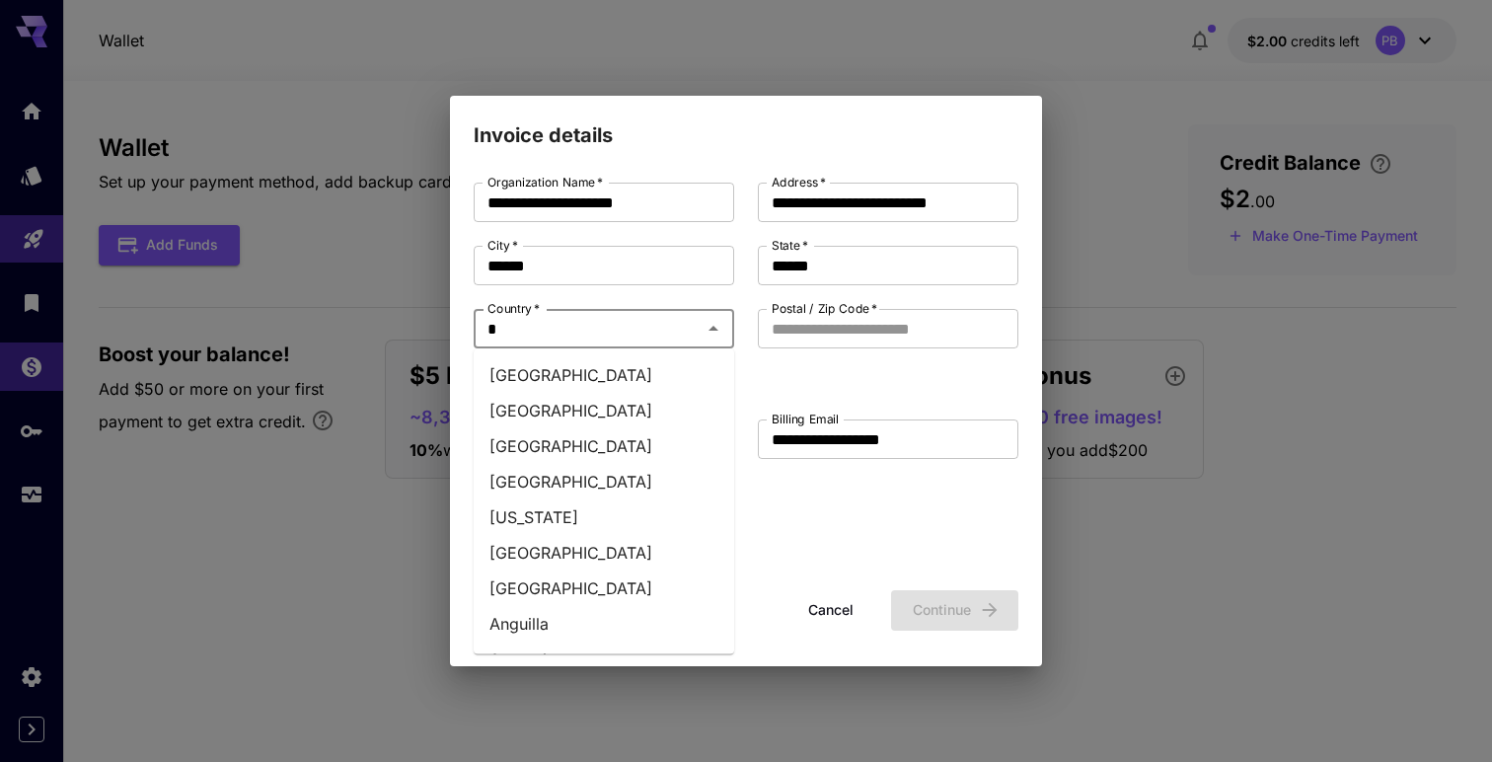
type input "**"
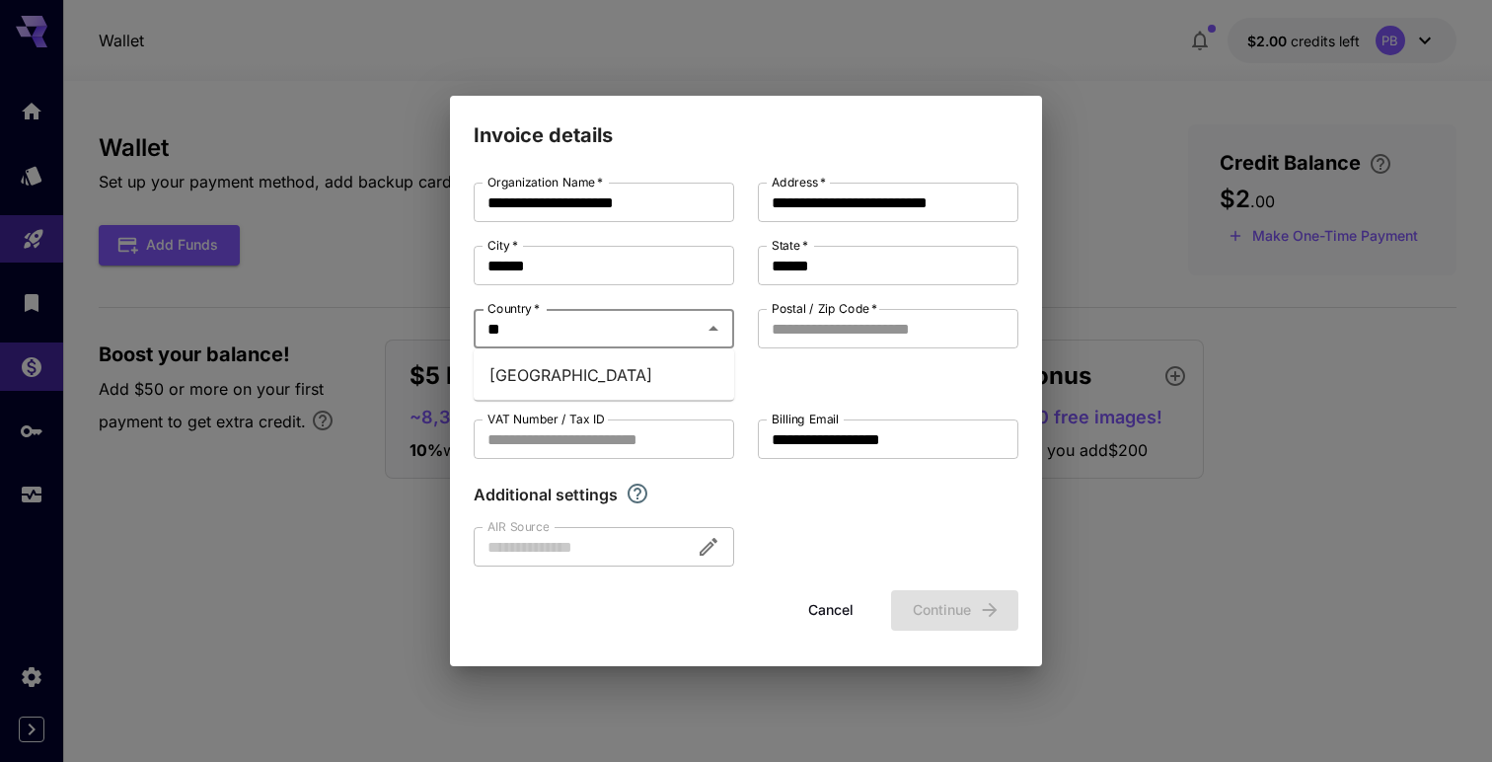
click at [522, 379] on li "Czech Republic" at bounding box center [604, 375] width 261 height 36
click at [864, 337] on input "Postal / Zip Code   *" at bounding box center [888, 328] width 261 height 39
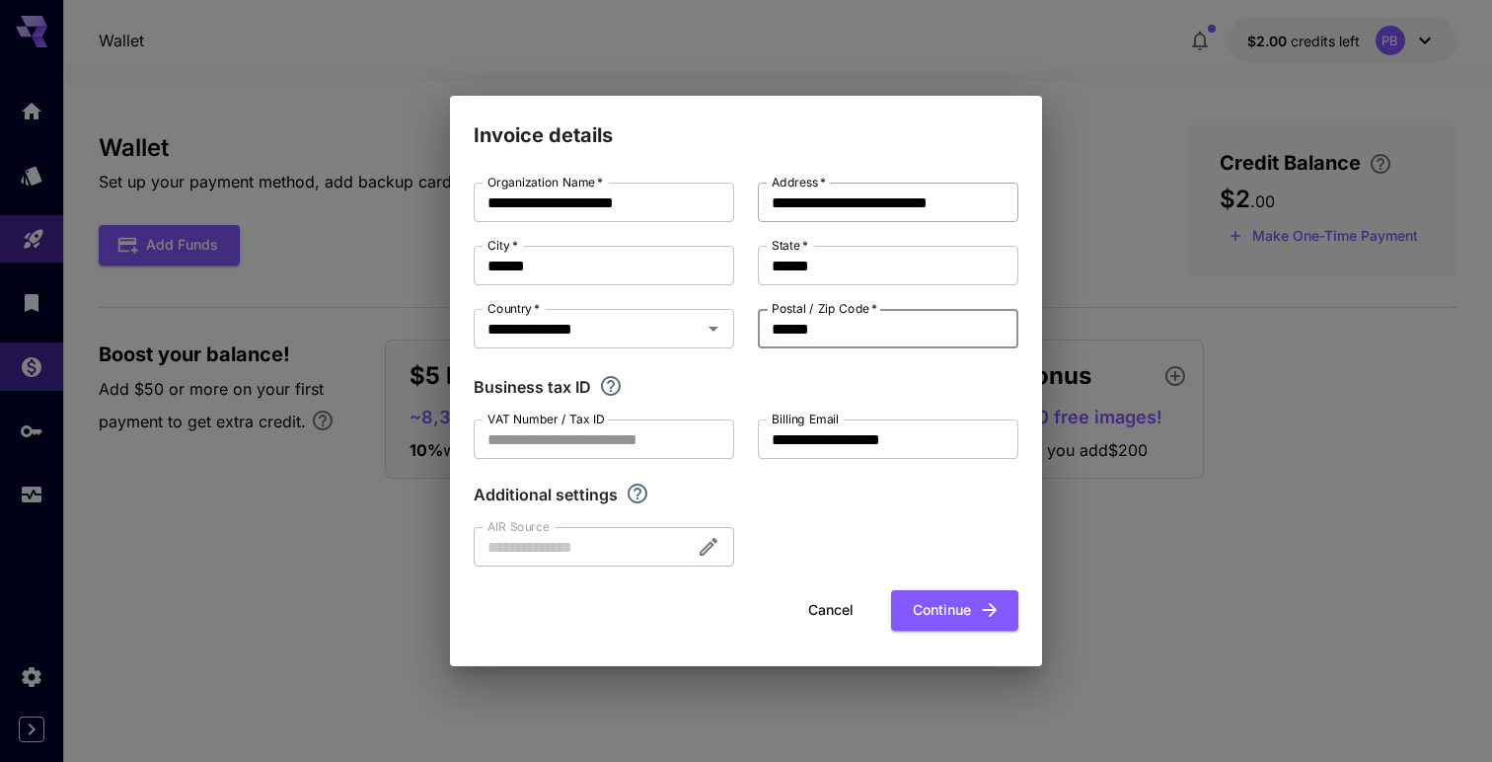
type input "******"
drag, startPoint x: 911, startPoint y: 205, endPoint x: 1002, endPoint y: 205, distance: 90.8
click at [1001, 205] on input "**********" at bounding box center [888, 202] width 261 height 39
click at [832, 206] on input "**********" at bounding box center [888, 202] width 261 height 39
type input "**********"
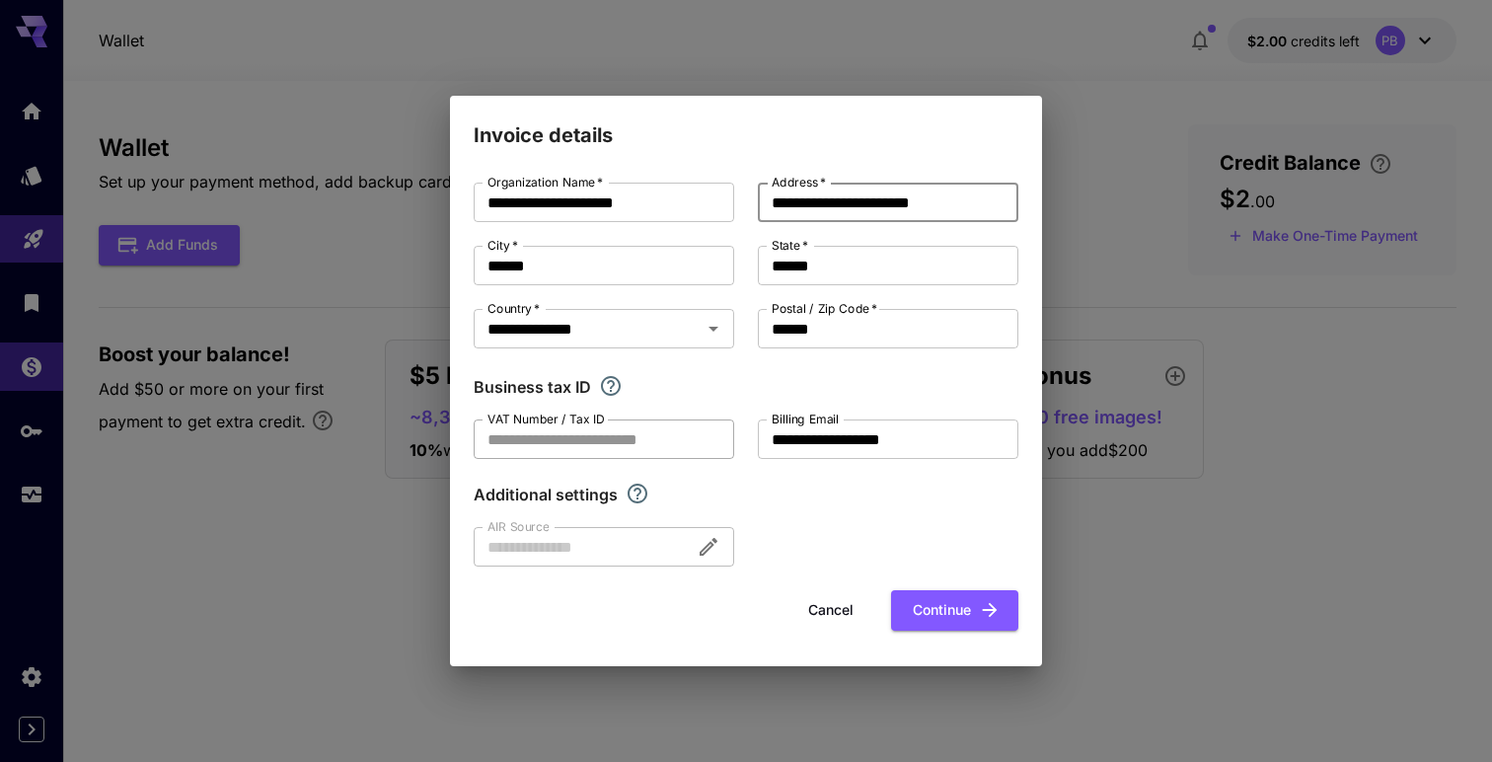
click at [580, 442] on input "VAT Number / Tax ID" at bounding box center [604, 438] width 261 height 39
paste input "********"
type input "**********"
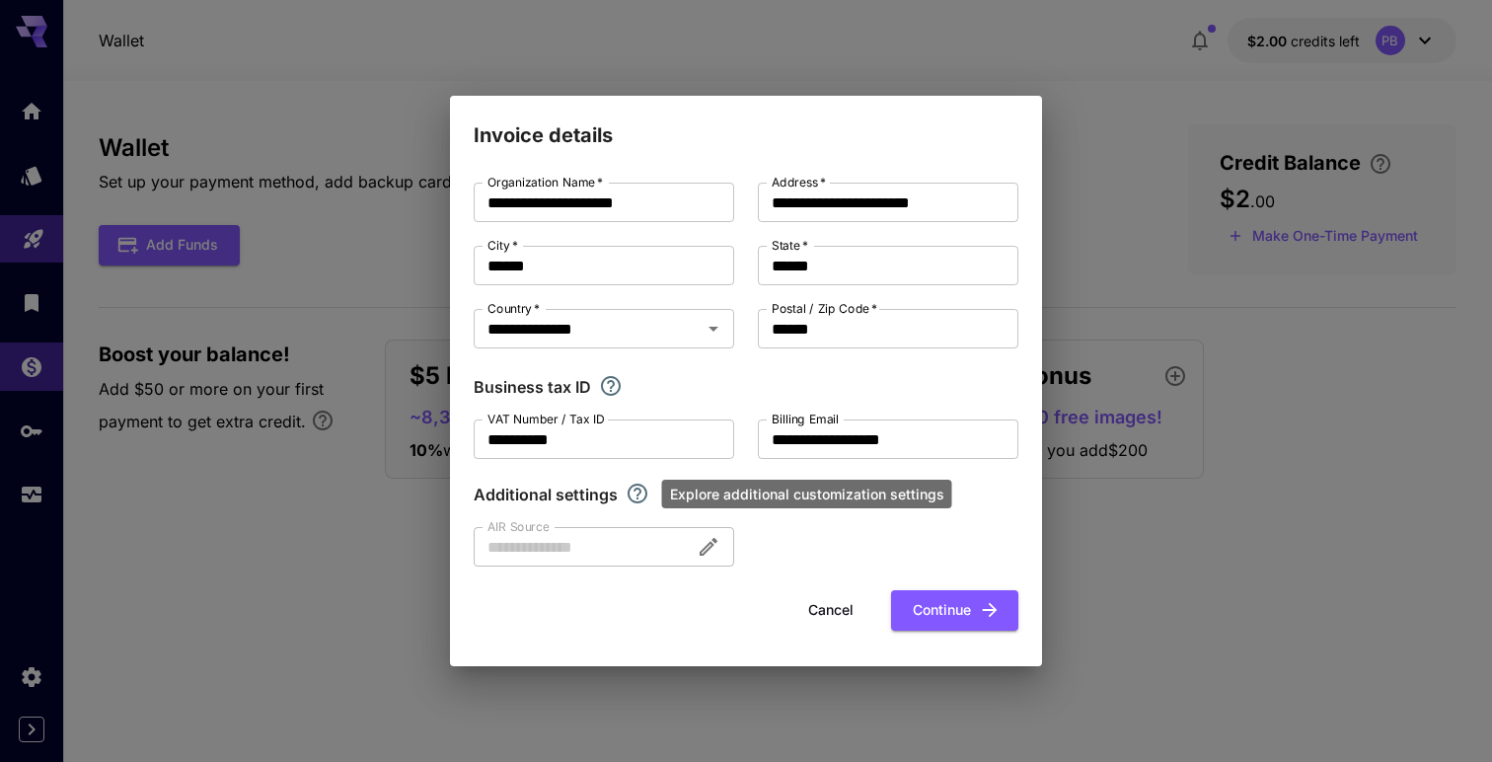
click at [635, 492] on icon "Explore additional customization settings" at bounding box center [638, 494] width 24 height 24
click at [704, 550] on div at bounding box center [604, 546] width 261 height 39
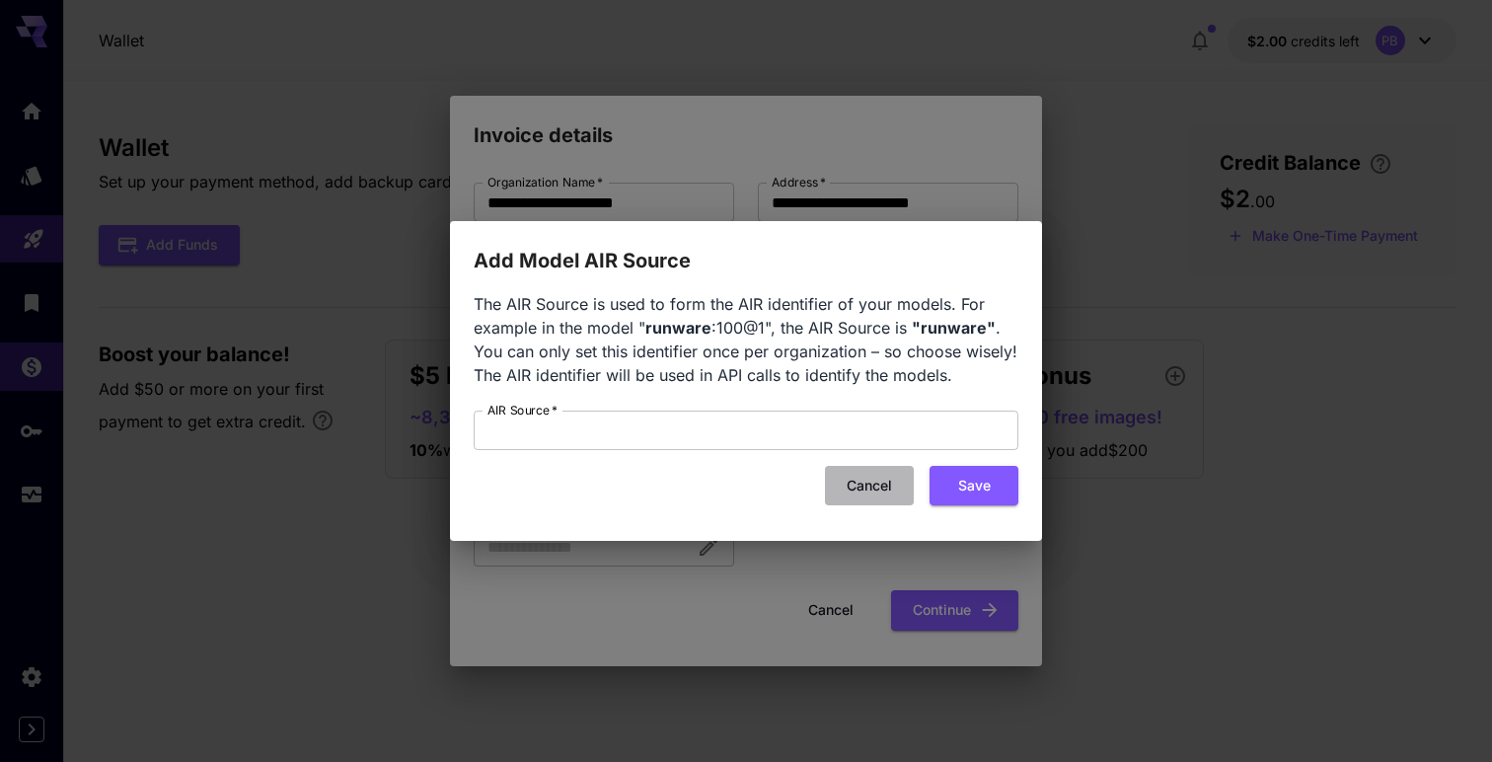
click at [875, 482] on button "Cancel" at bounding box center [869, 486] width 89 height 40
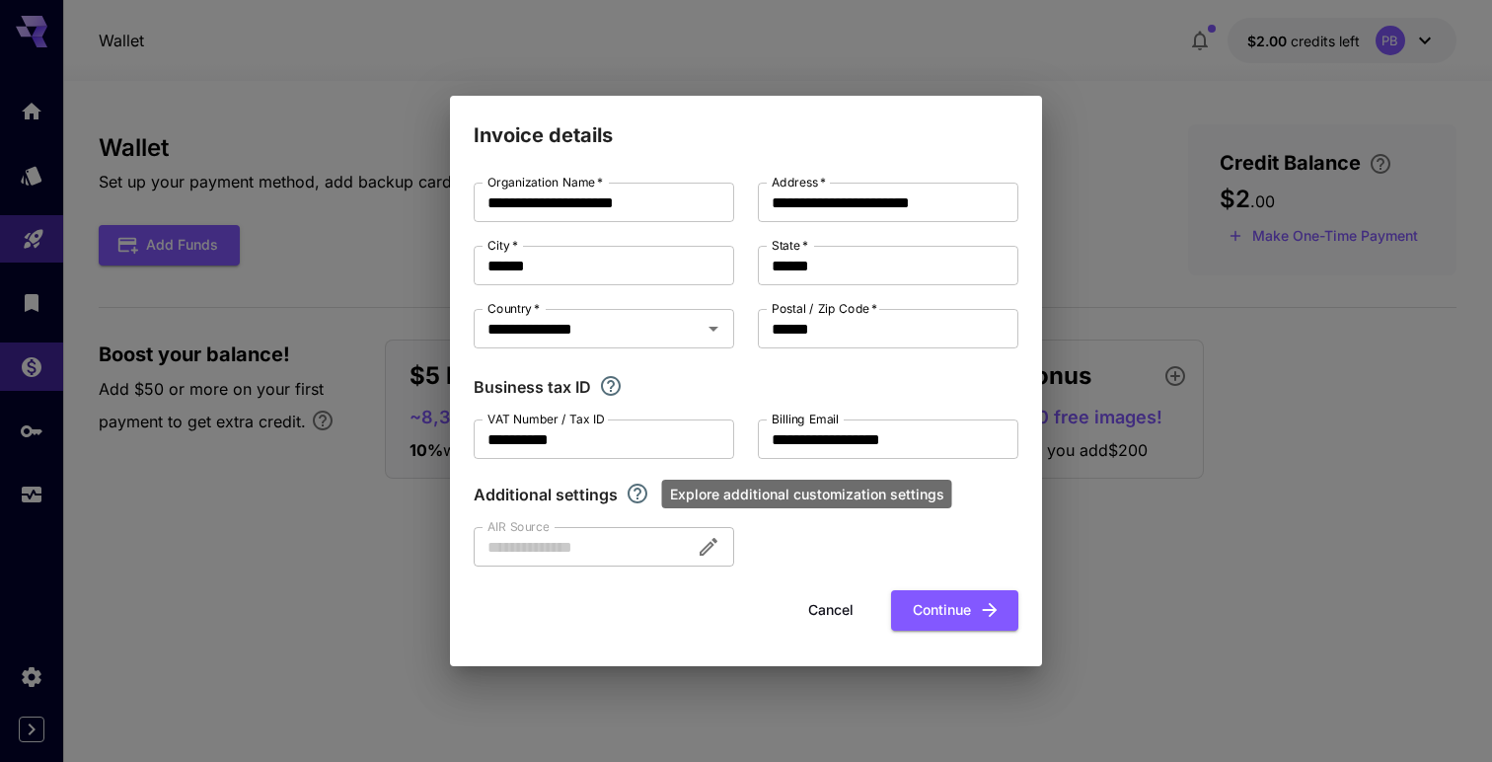
click at [631, 493] on icon "Explore additional customization settings" at bounding box center [638, 494] width 24 height 24
click at [699, 542] on div at bounding box center [604, 546] width 261 height 39
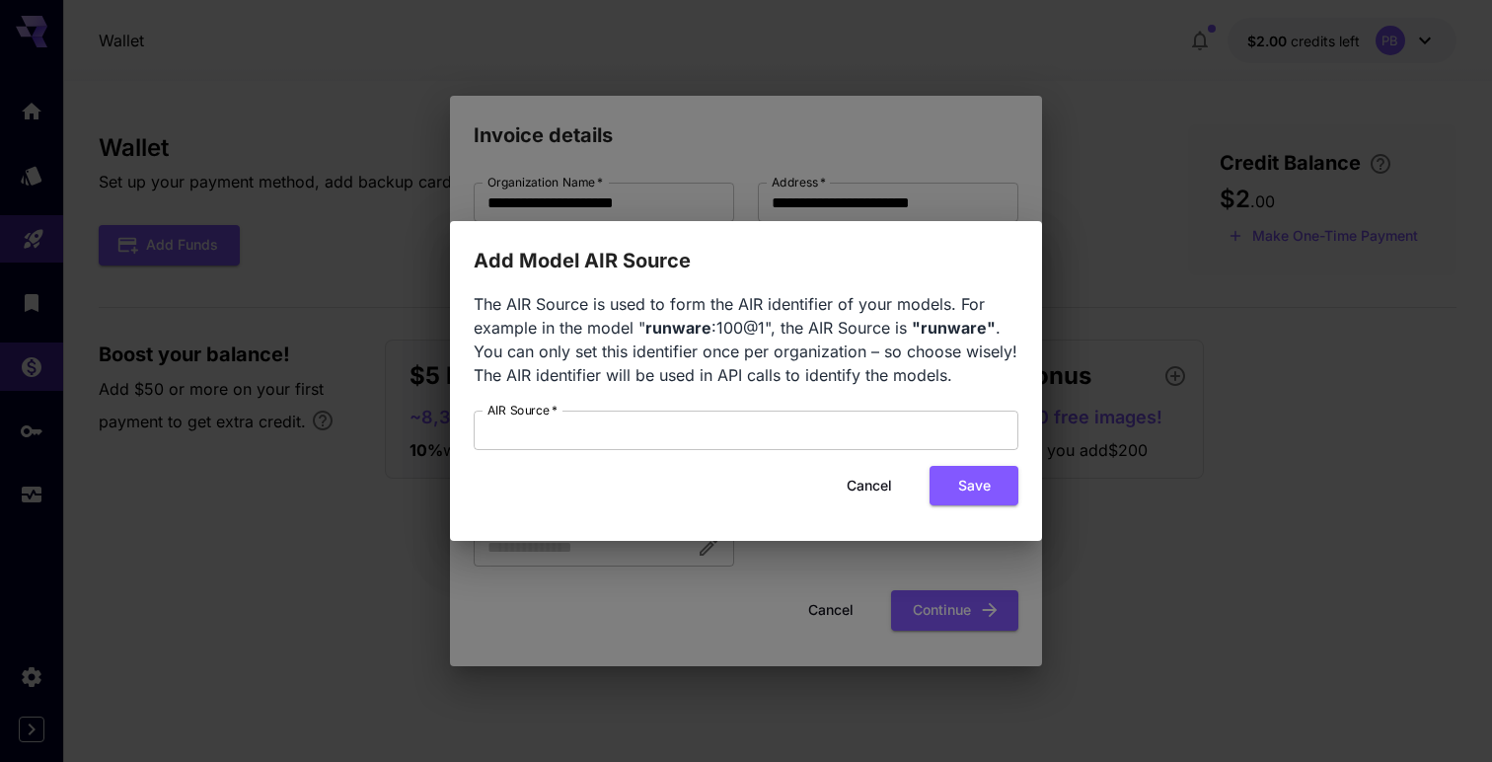
click at [877, 493] on button "Cancel" at bounding box center [869, 486] width 89 height 40
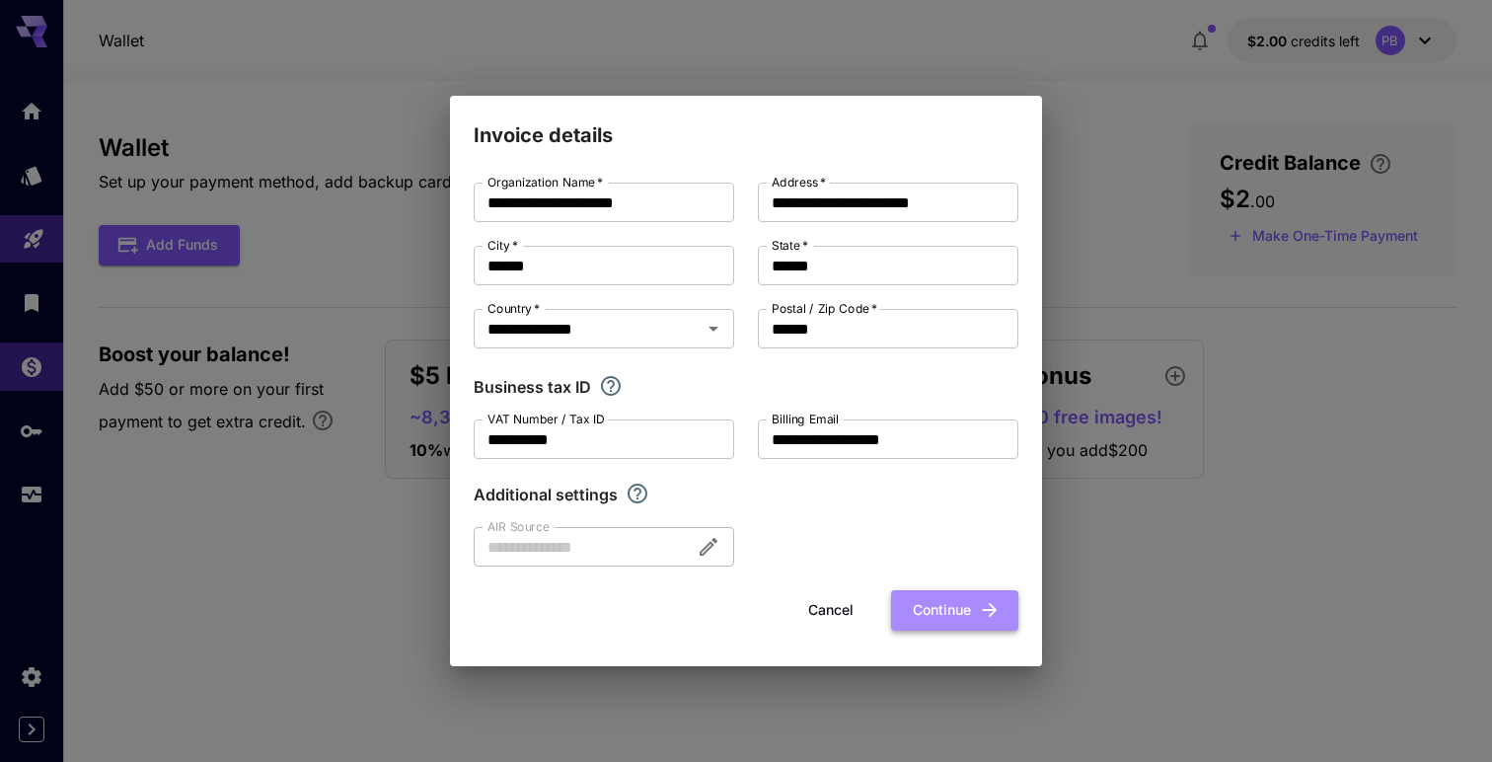
click at [937, 615] on button "Continue" at bounding box center [954, 610] width 127 height 40
type input "**********"
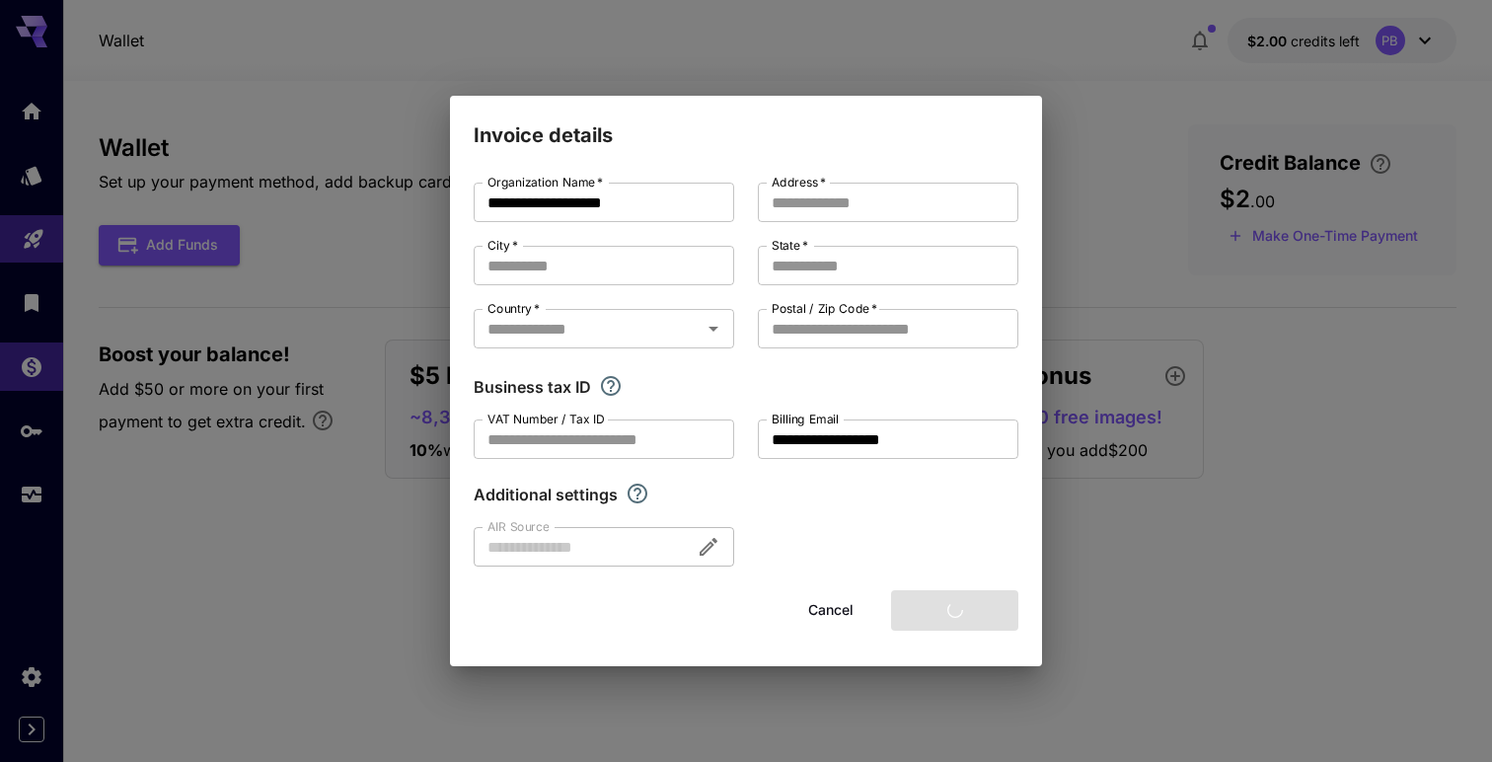
type input "**********"
type input "******"
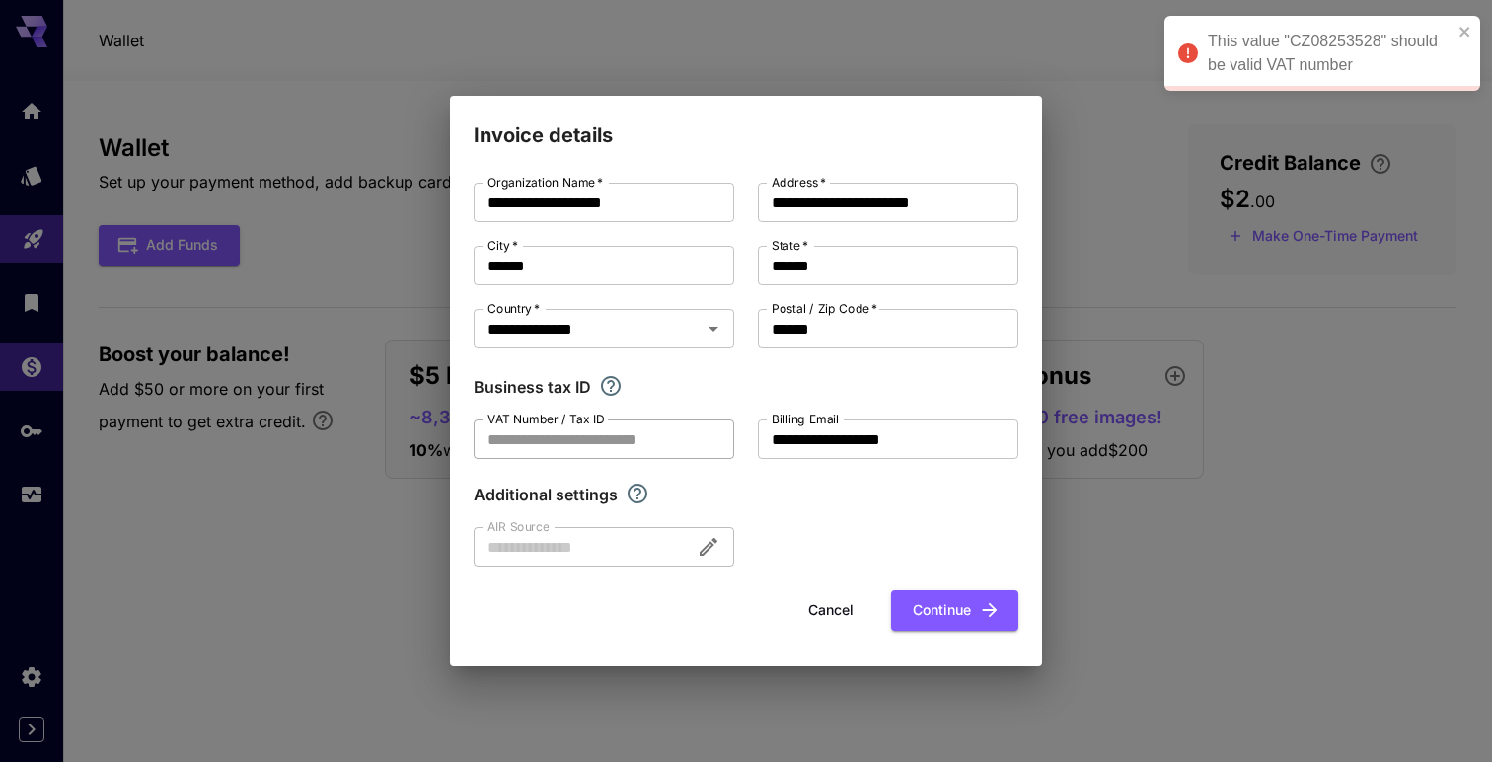
click at [548, 442] on input "VAT Number / Tax ID" at bounding box center [604, 438] width 261 height 39
paste input "********"
type input "********"
click at [932, 615] on button "Continue" at bounding box center [954, 610] width 127 height 40
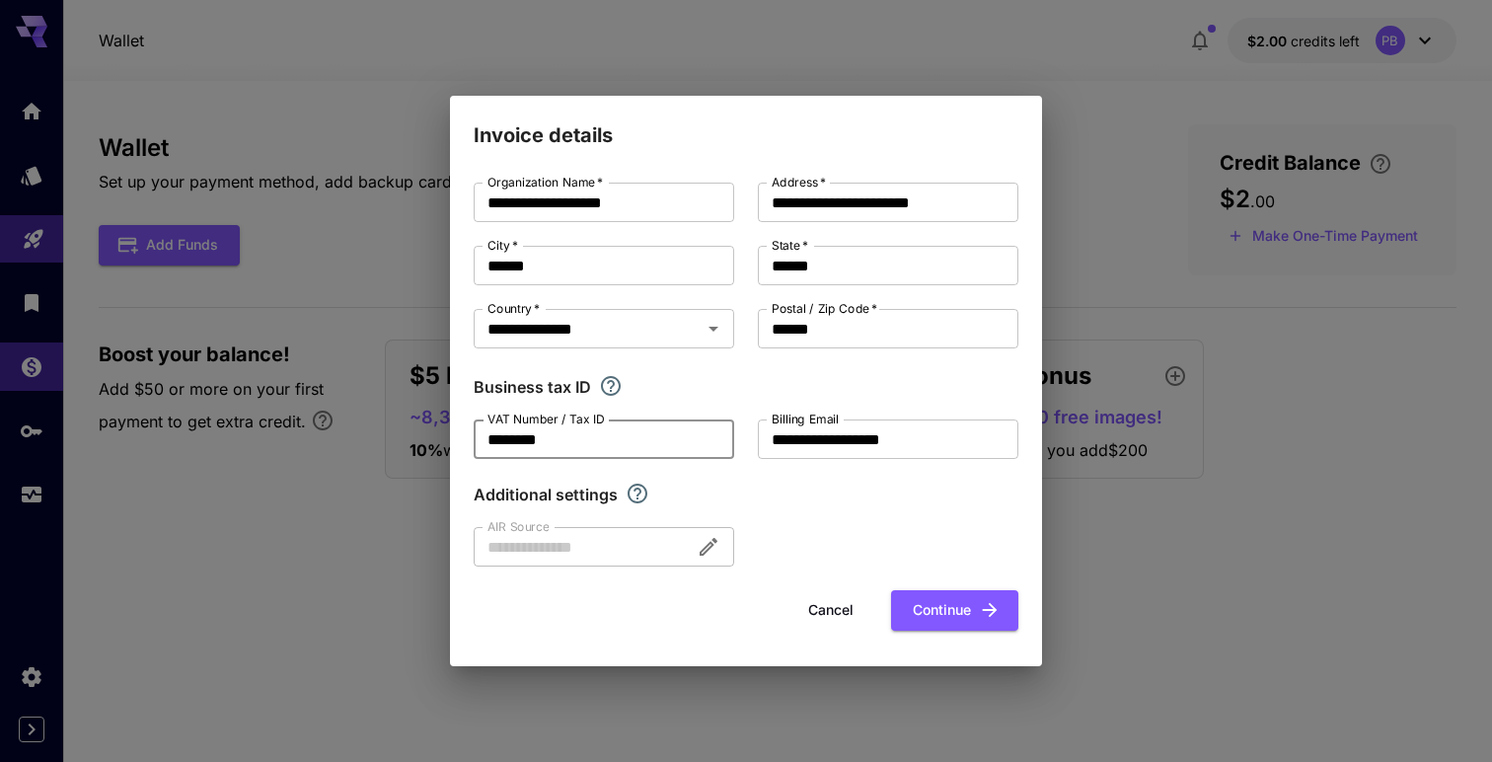
click at [638, 442] on input "********" at bounding box center [604, 438] width 261 height 39
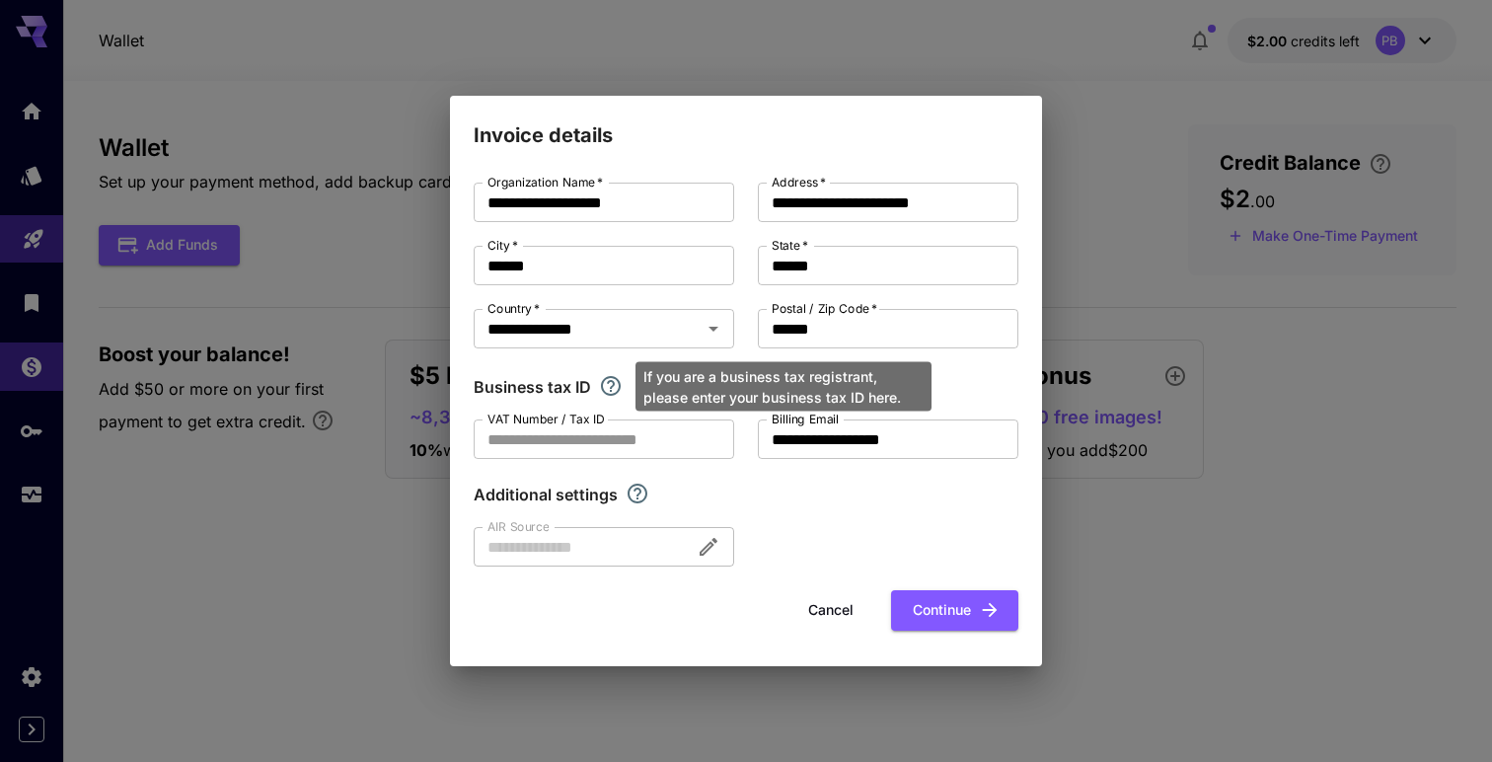
click at [602, 384] on icon "If you are a business tax registrant, please enter your business tax ID here." at bounding box center [611, 386] width 24 height 24
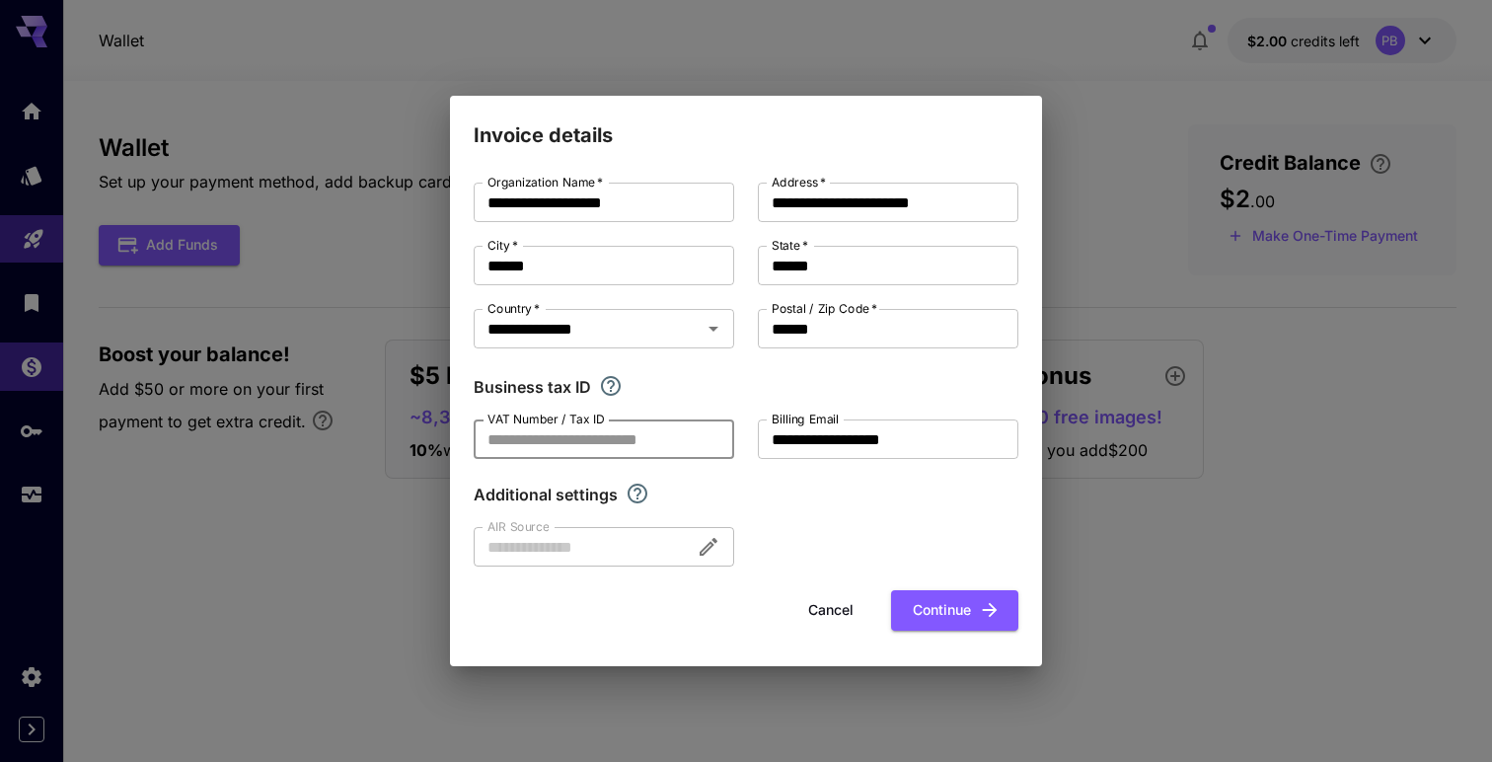
click at [568, 436] on input "VAT Number / Tax ID" at bounding box center [604, 438] width 261 height 39
click at [969, 614] on button "Continue" at bounding box center [954, 610] width 127 height 40
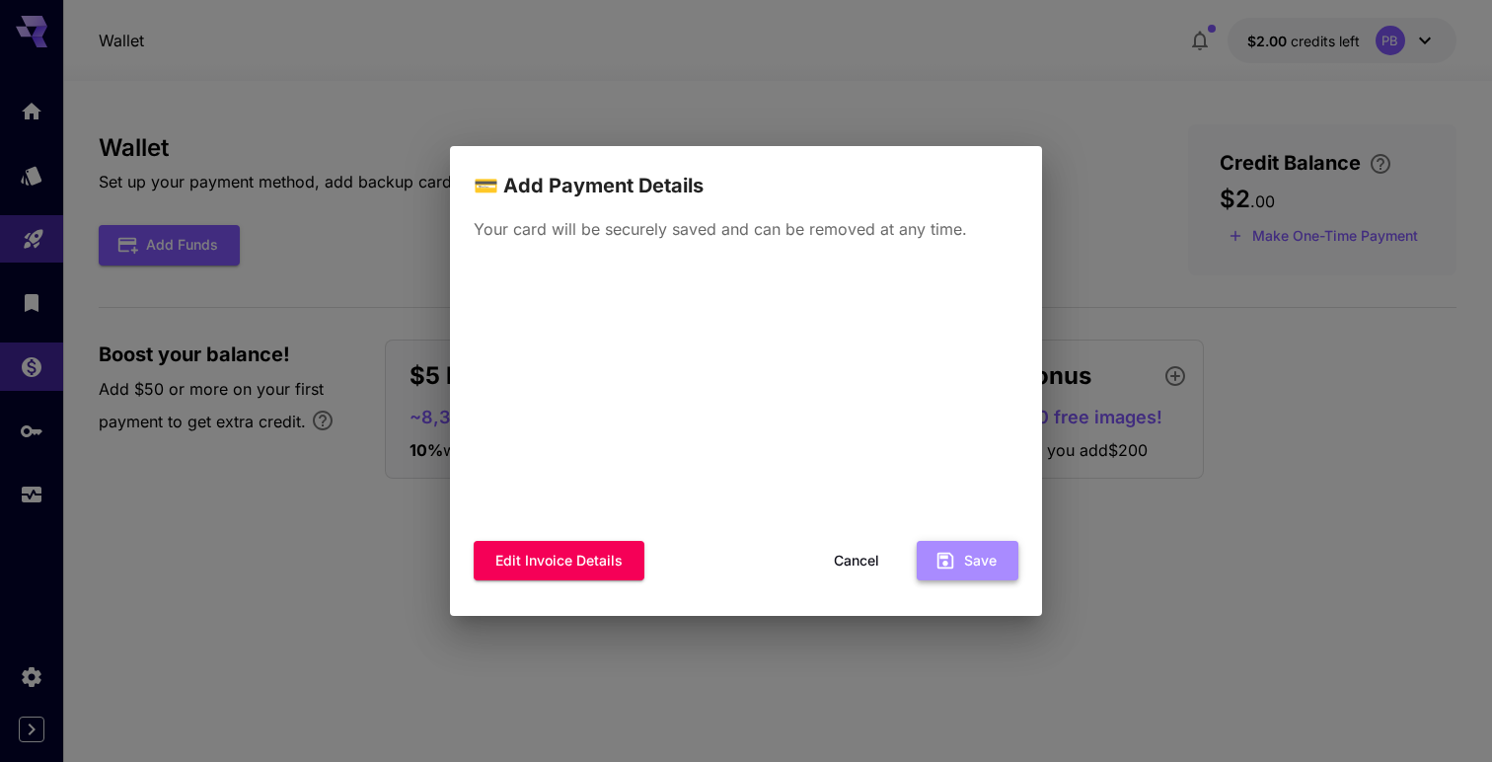
click at [967, 561] on button "Save" at bounding box center [968, 561] width 102 height 40
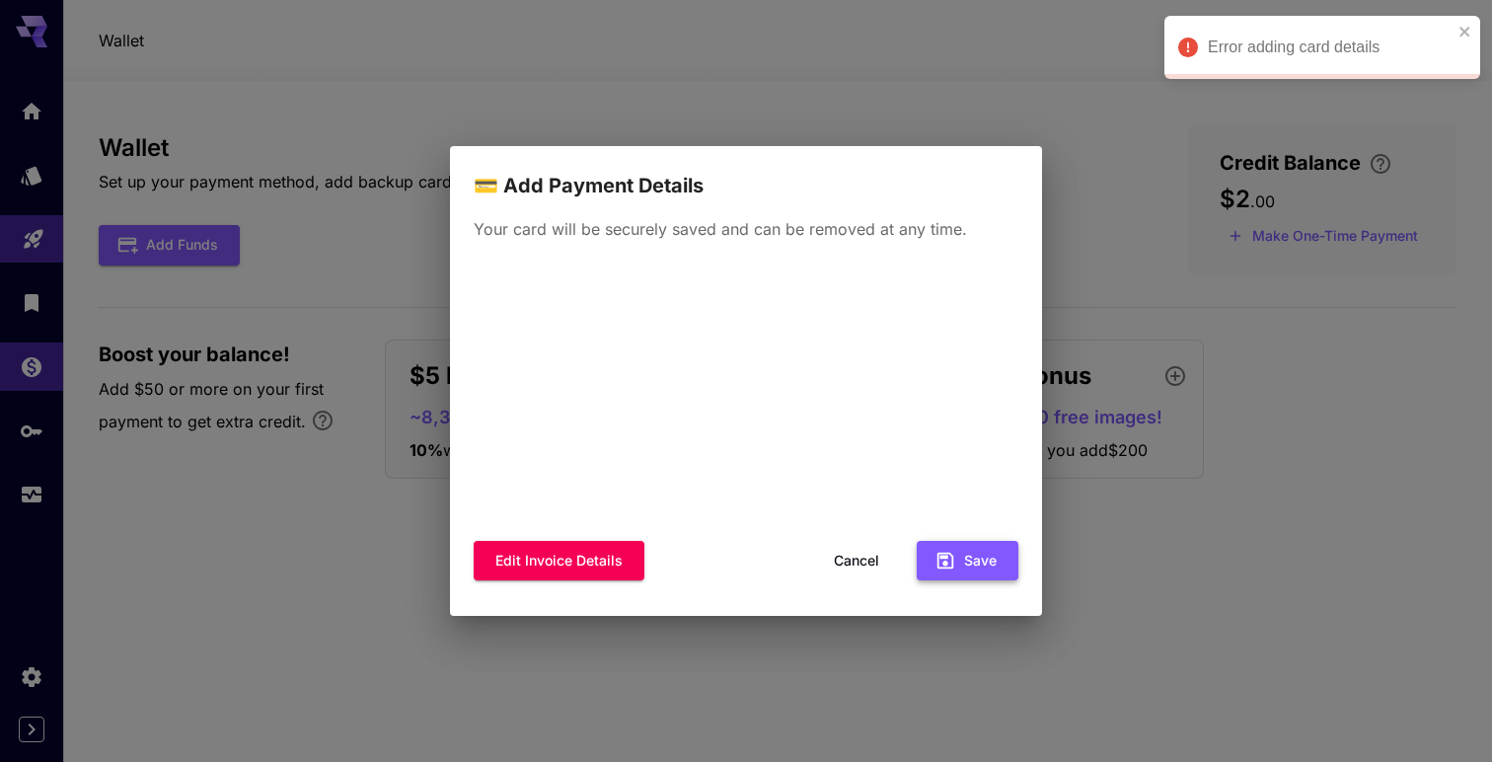
click at [952, 562] on icon "button" at bounding box center [946, 561] width 17 height 17
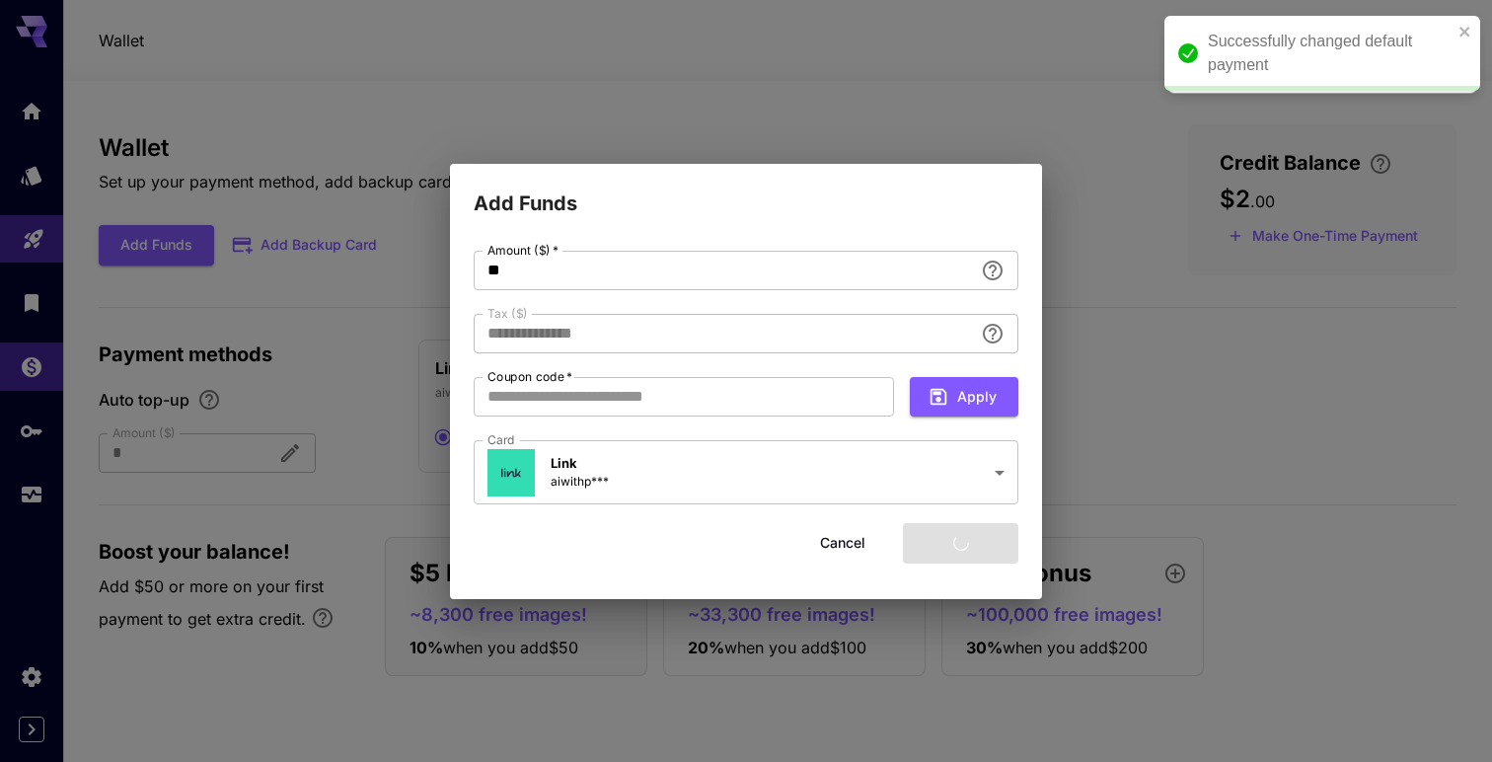
type input "****"
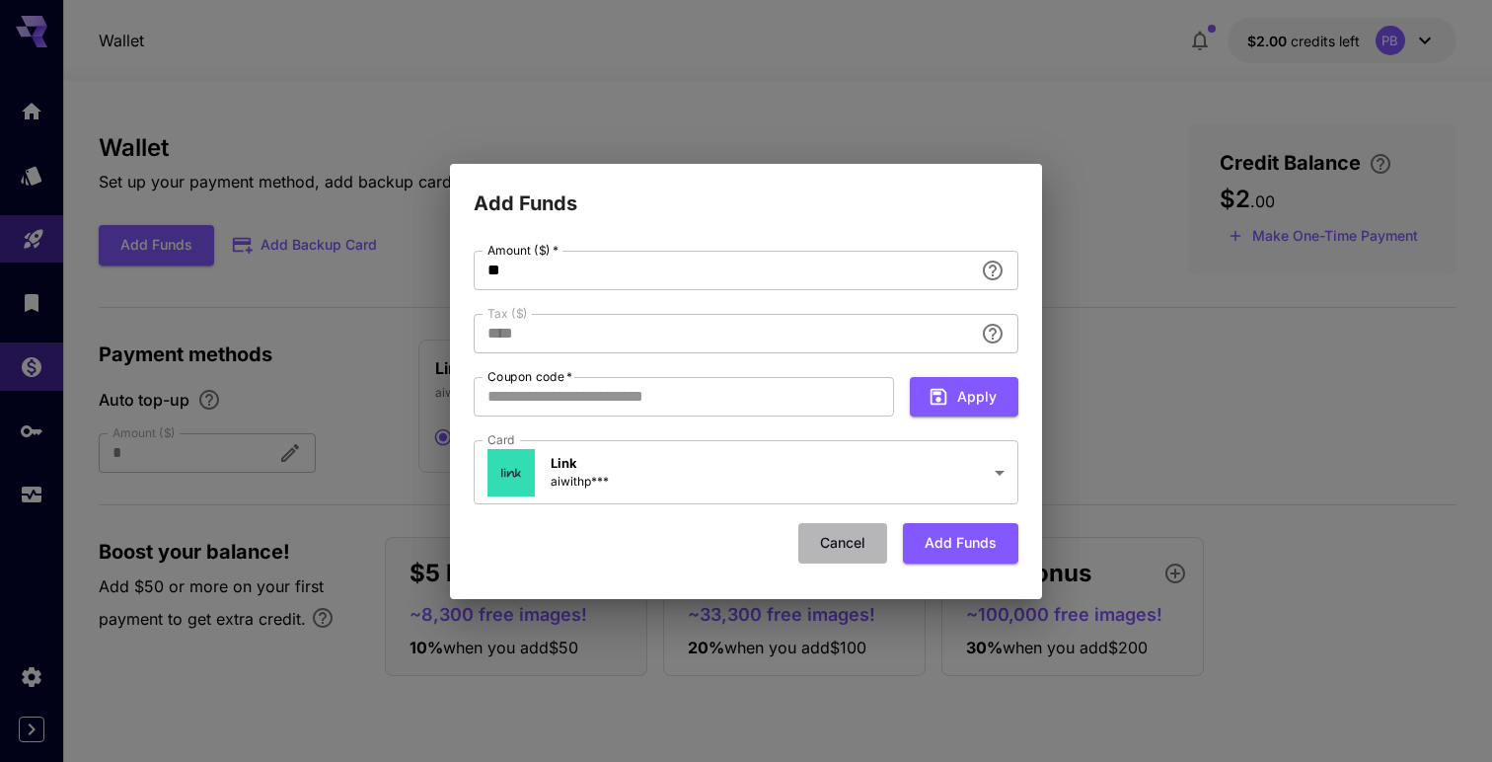
click at [837, 544] on button "Cancel" at bounding box center [843, 543] width 89 height 40
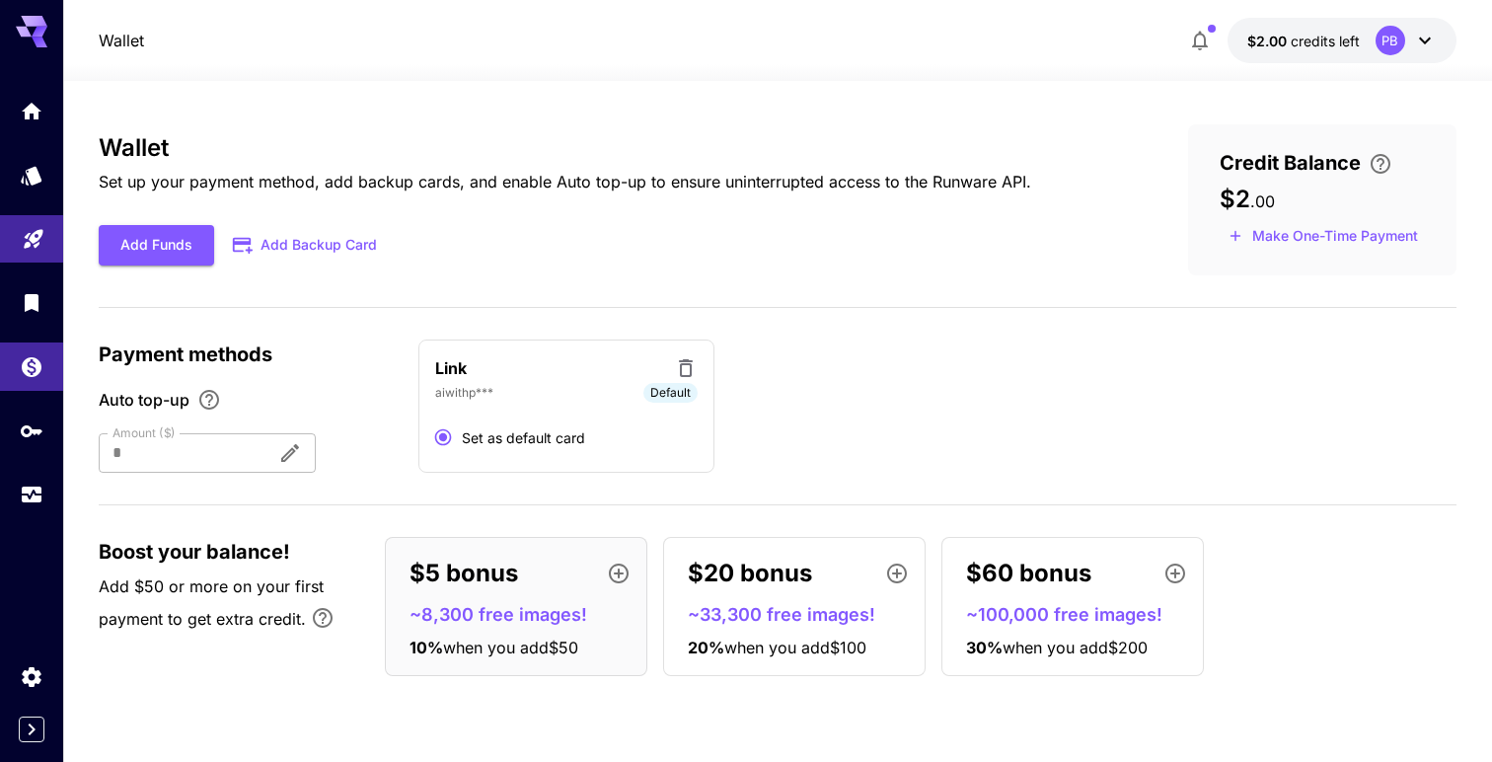
click at [1069, 593] on div "$60 bonus" at bounding box center [1080, 573] width 229 height 39
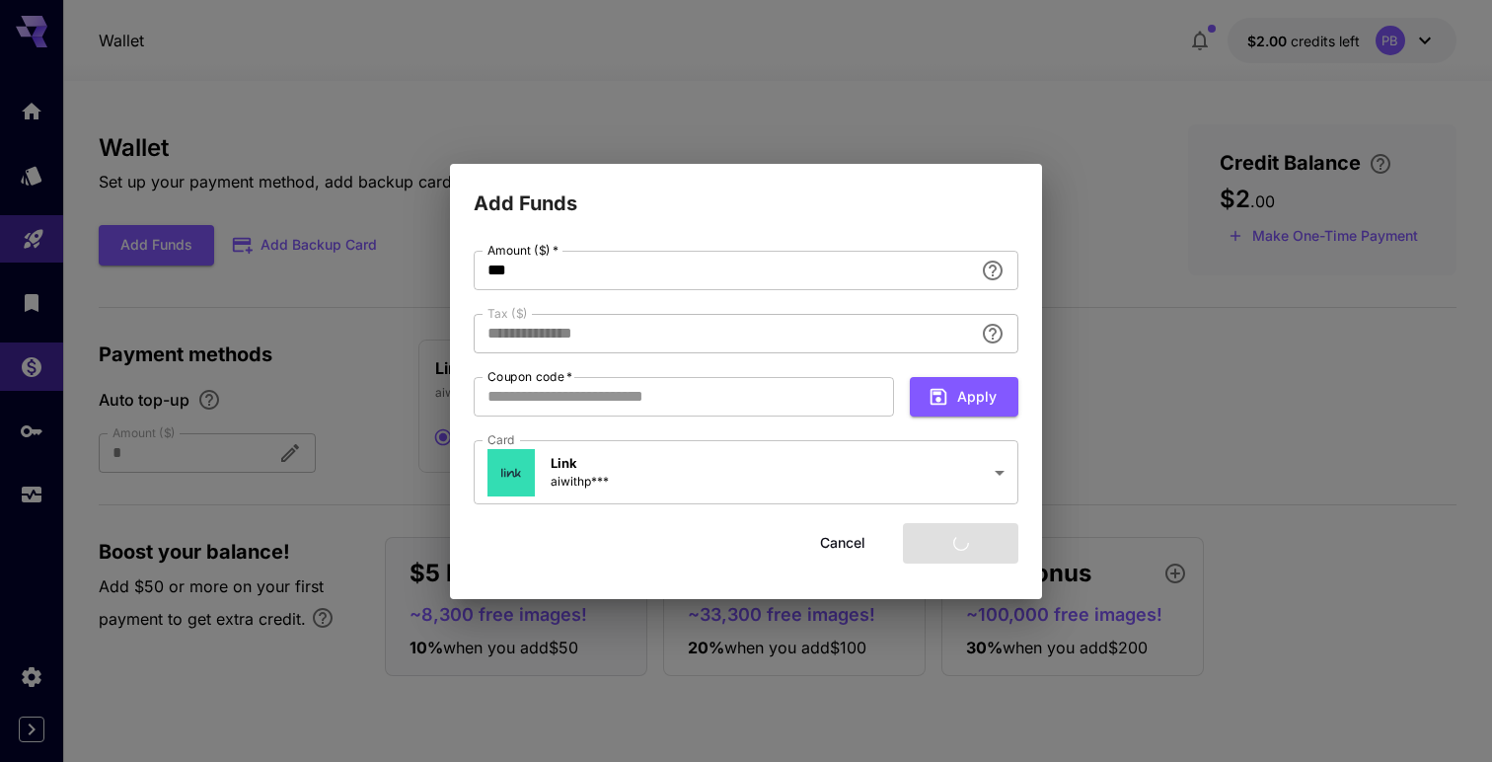
type input "*****"
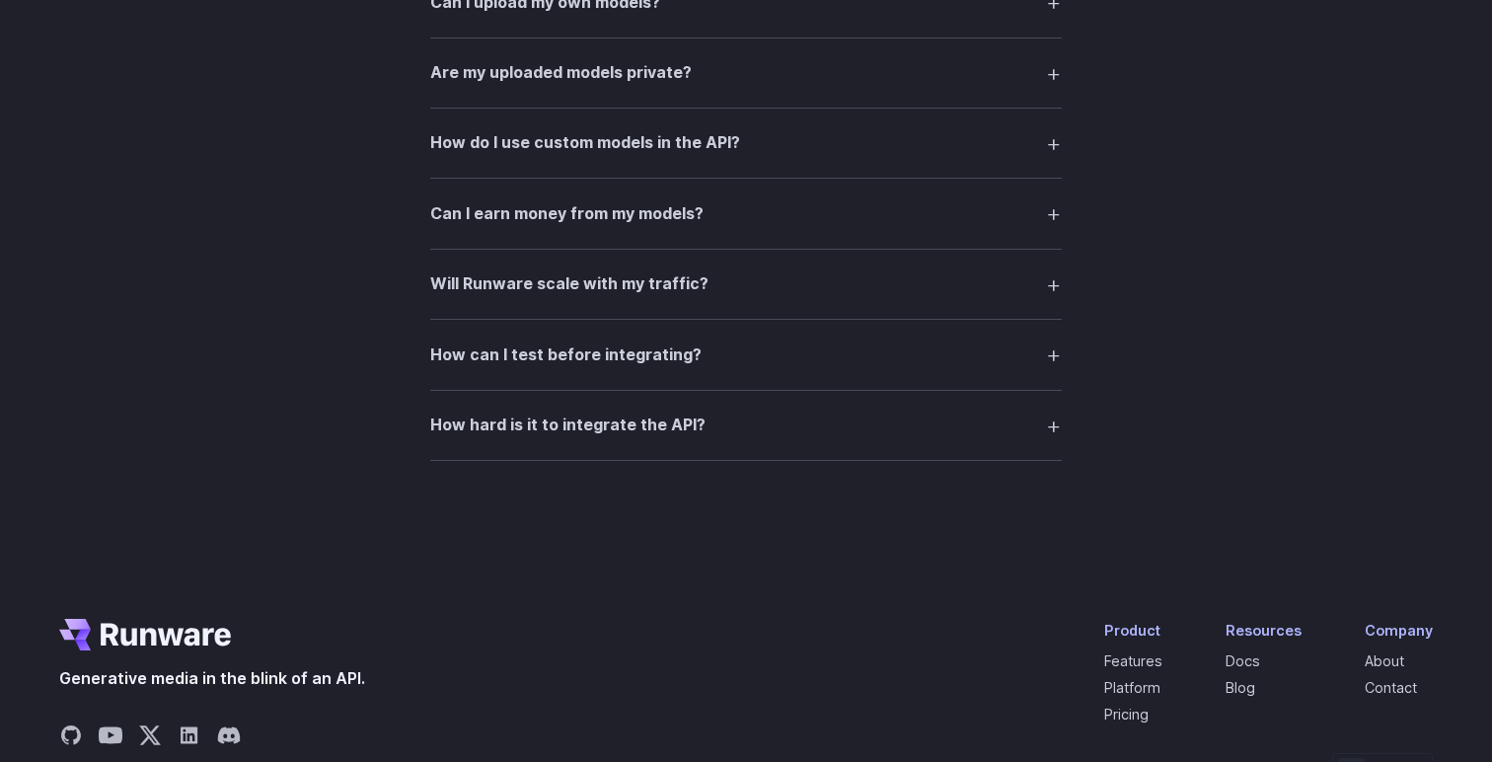
scroll to position [3964, 0]
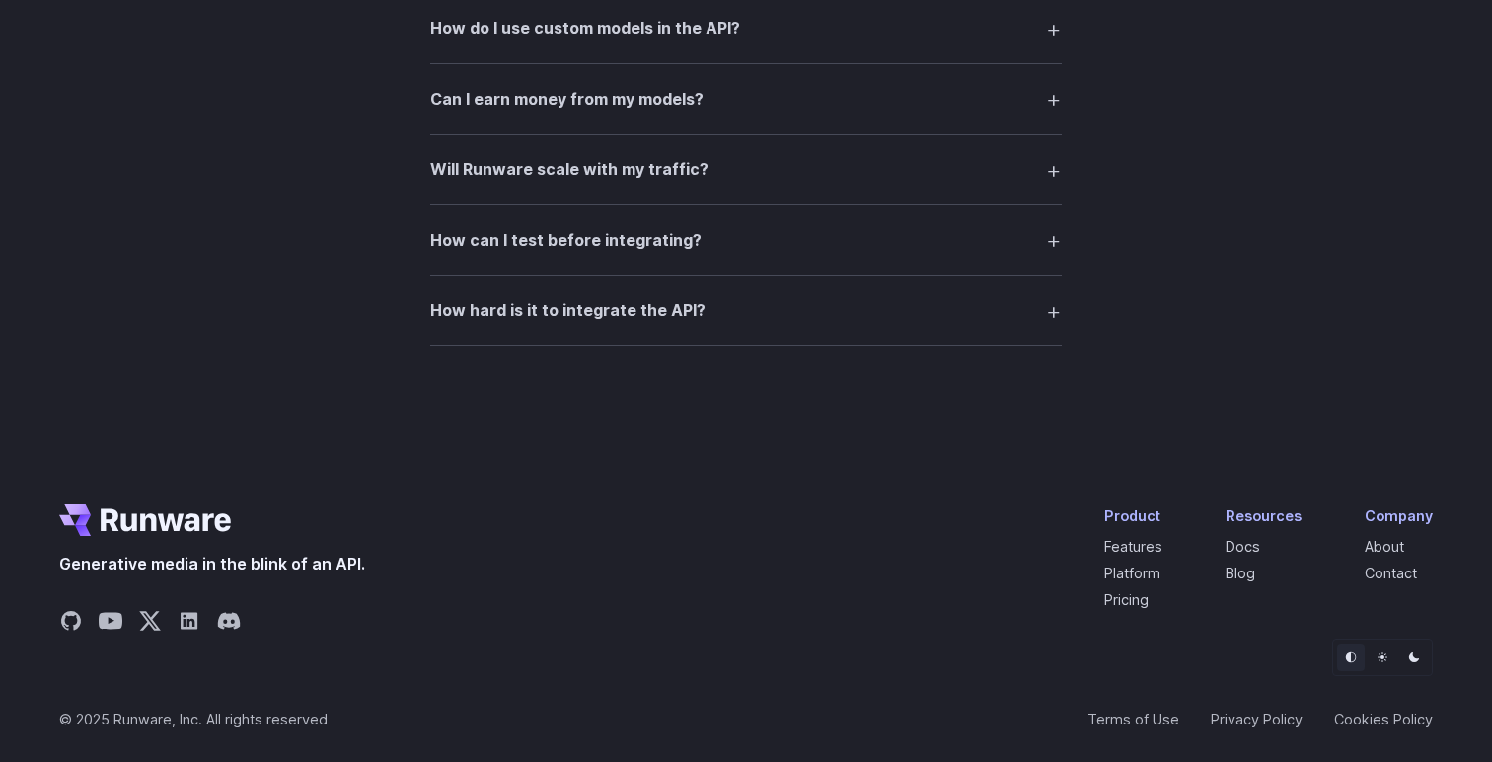
click at [723, 319] on summary "How hard is it to integrate the API?" at bounding box center [746, 311] width 632 height 38
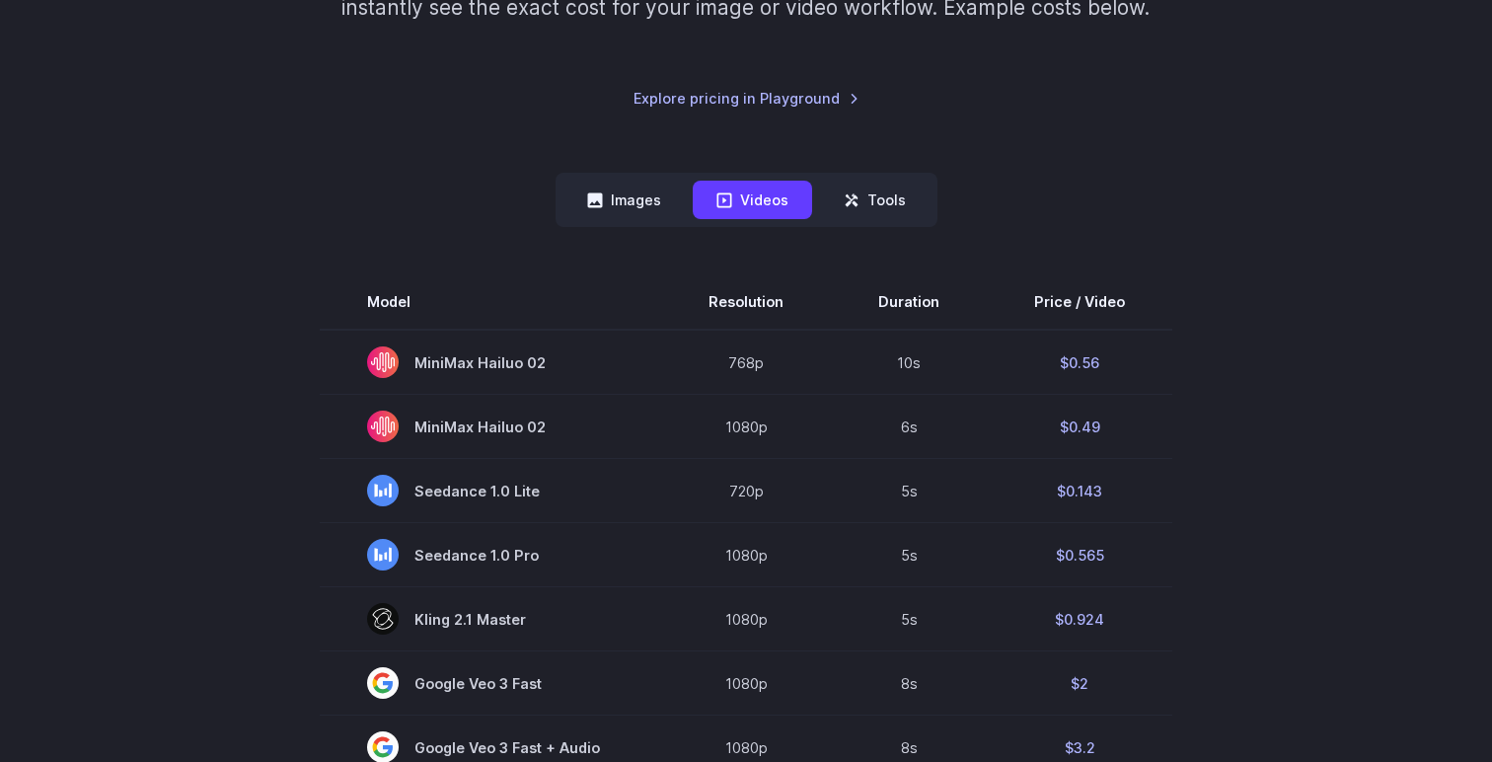
scroll to position [402, 0]
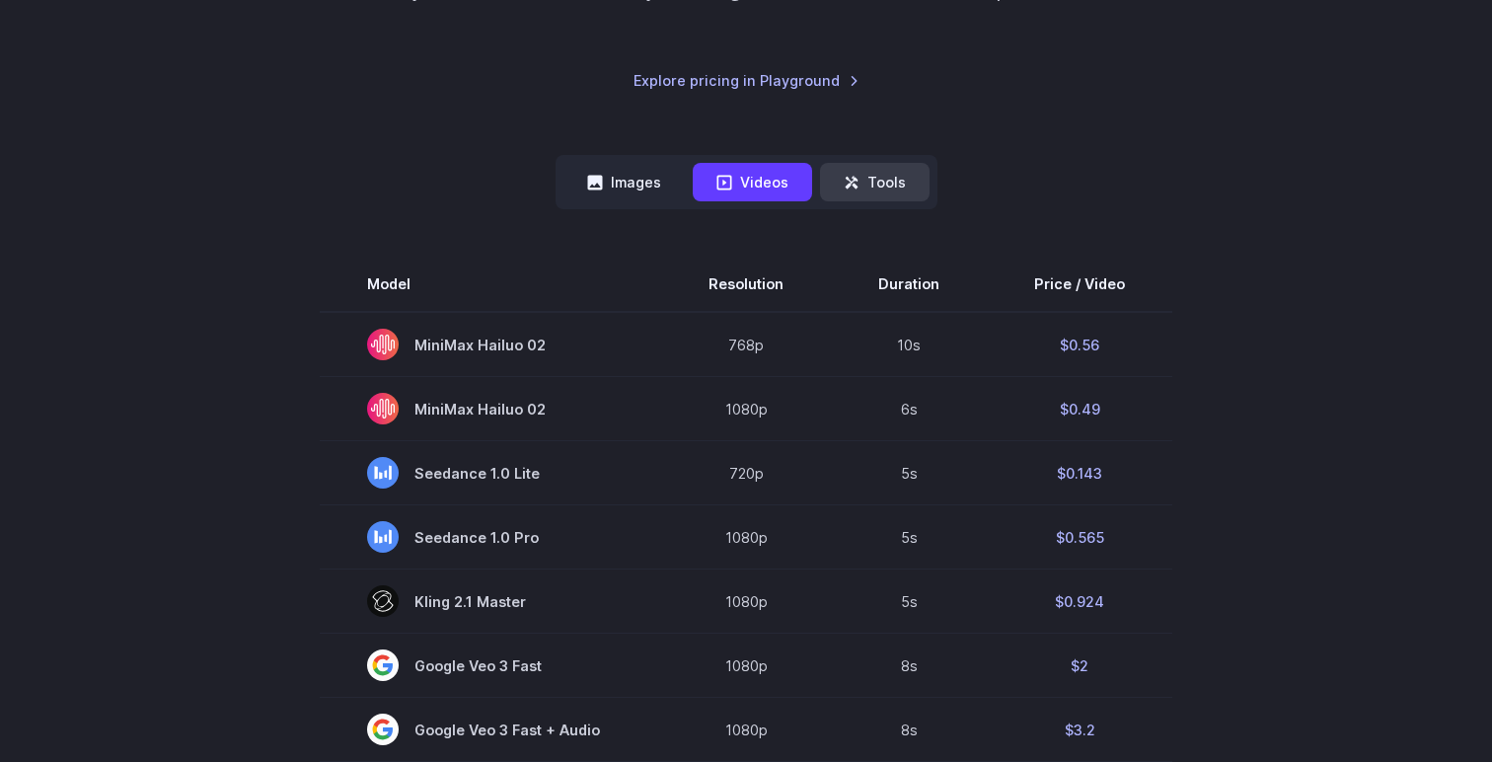
click at [881, 177] on button "Tools" at bounding box center [875, 182] width 110 height 38
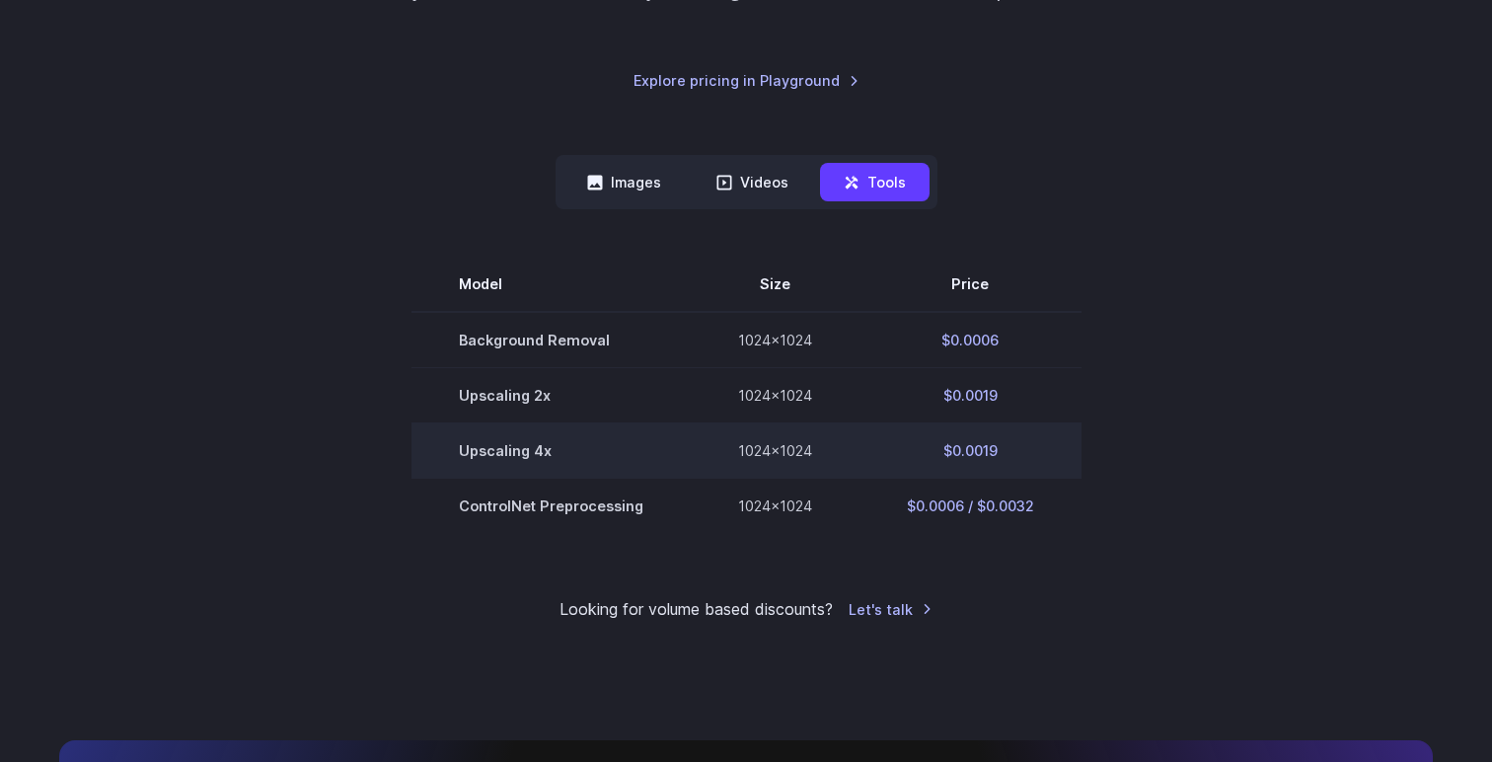
click at [829, 452] on td "1024x1024" at bounding box center [775, 450] width 169 height 55
drag, startPoint x: 446, startPoint y: 448, endPoint x: 970, endPoint y: 457, distance: 524.2
click at [970, 457] on tr "Upscaling 4x 1024x1024 $0.0019" at bounding box center [747, 450] width 670 height 55
click at [987, 455] on td "$0.0019" at bounding box center [971, 450] width 222 height 55
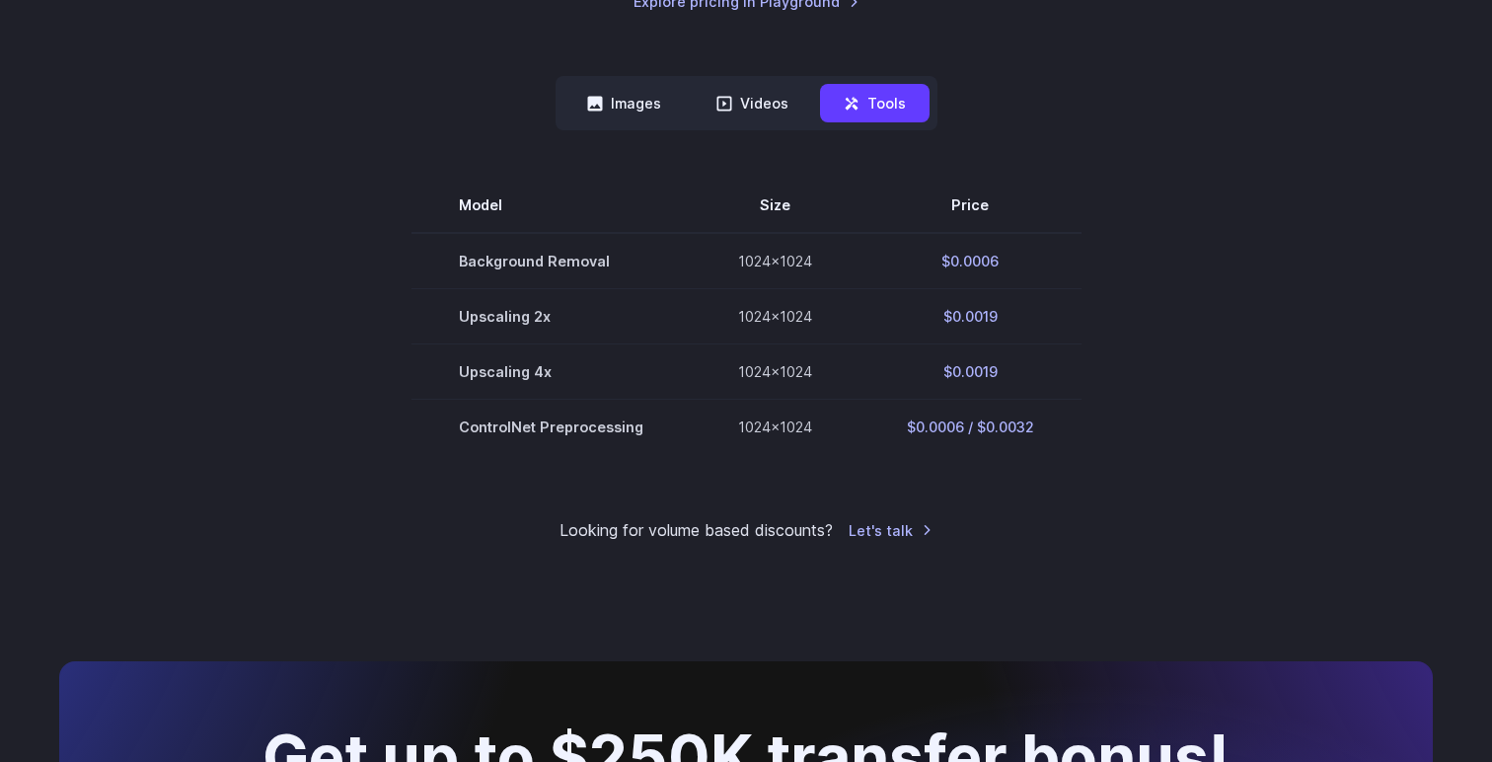
scroll to position [488, 0]
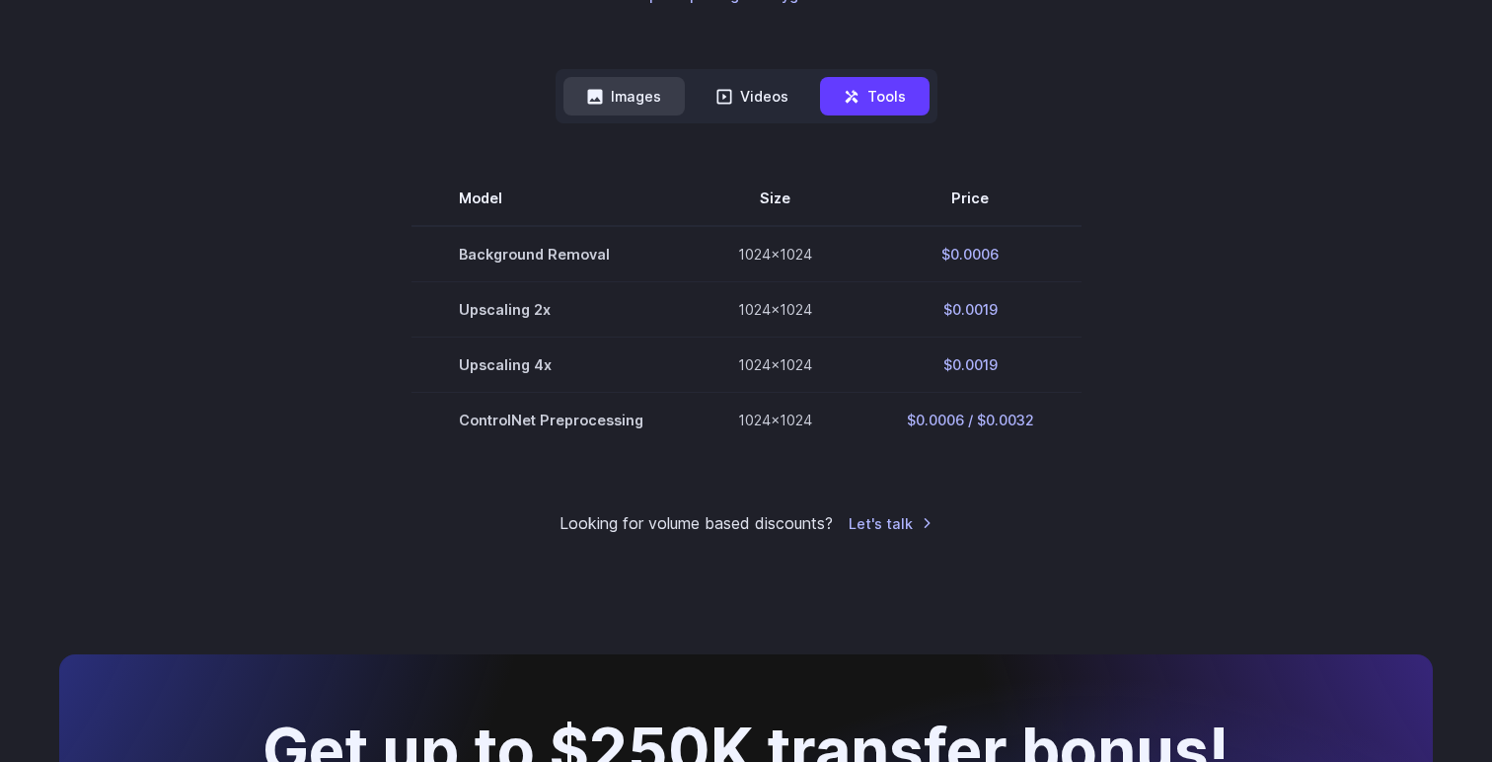
click at [621, 94] on button "Images" at bounding box center [624, 96] width 121 height 38
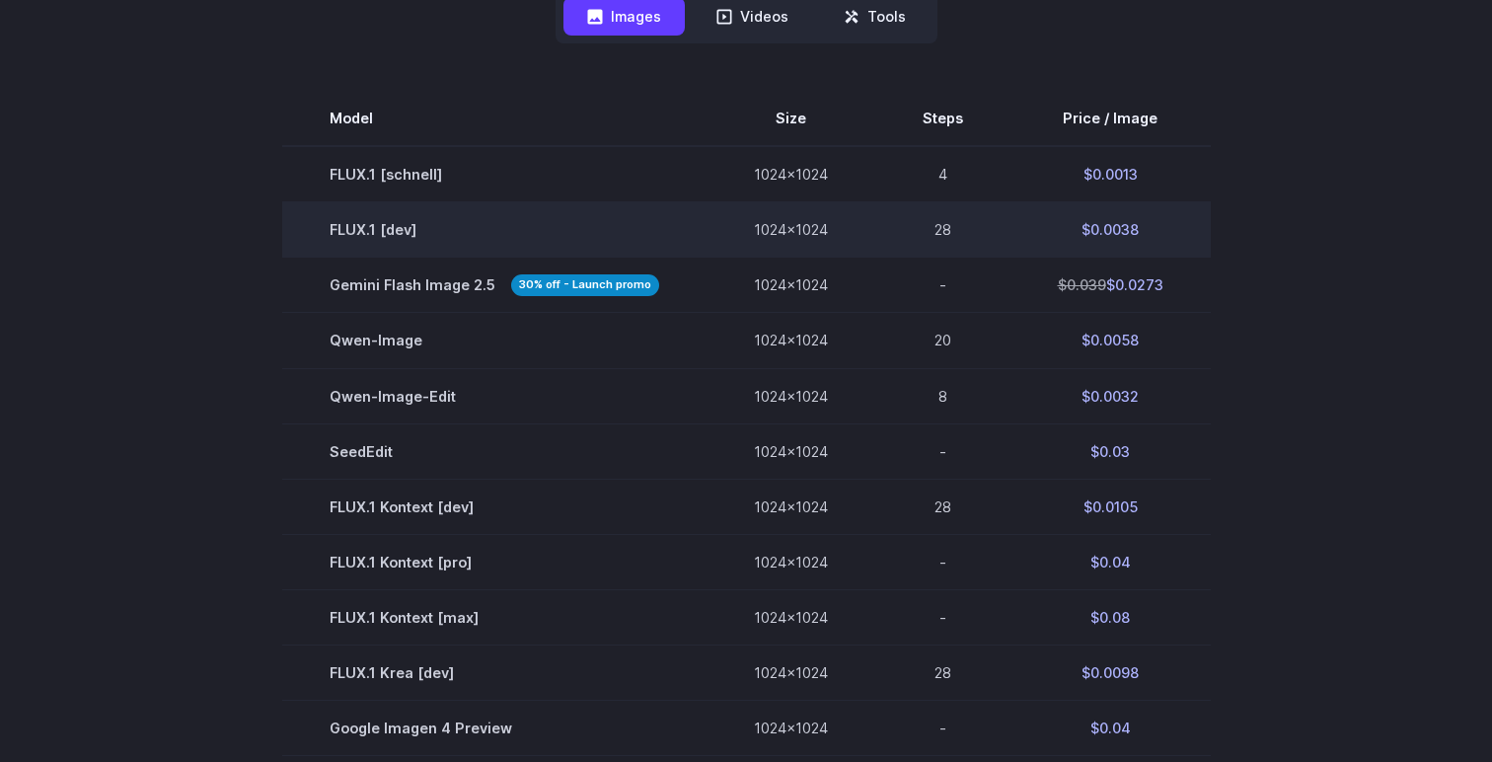
scroll to position [571, 0]
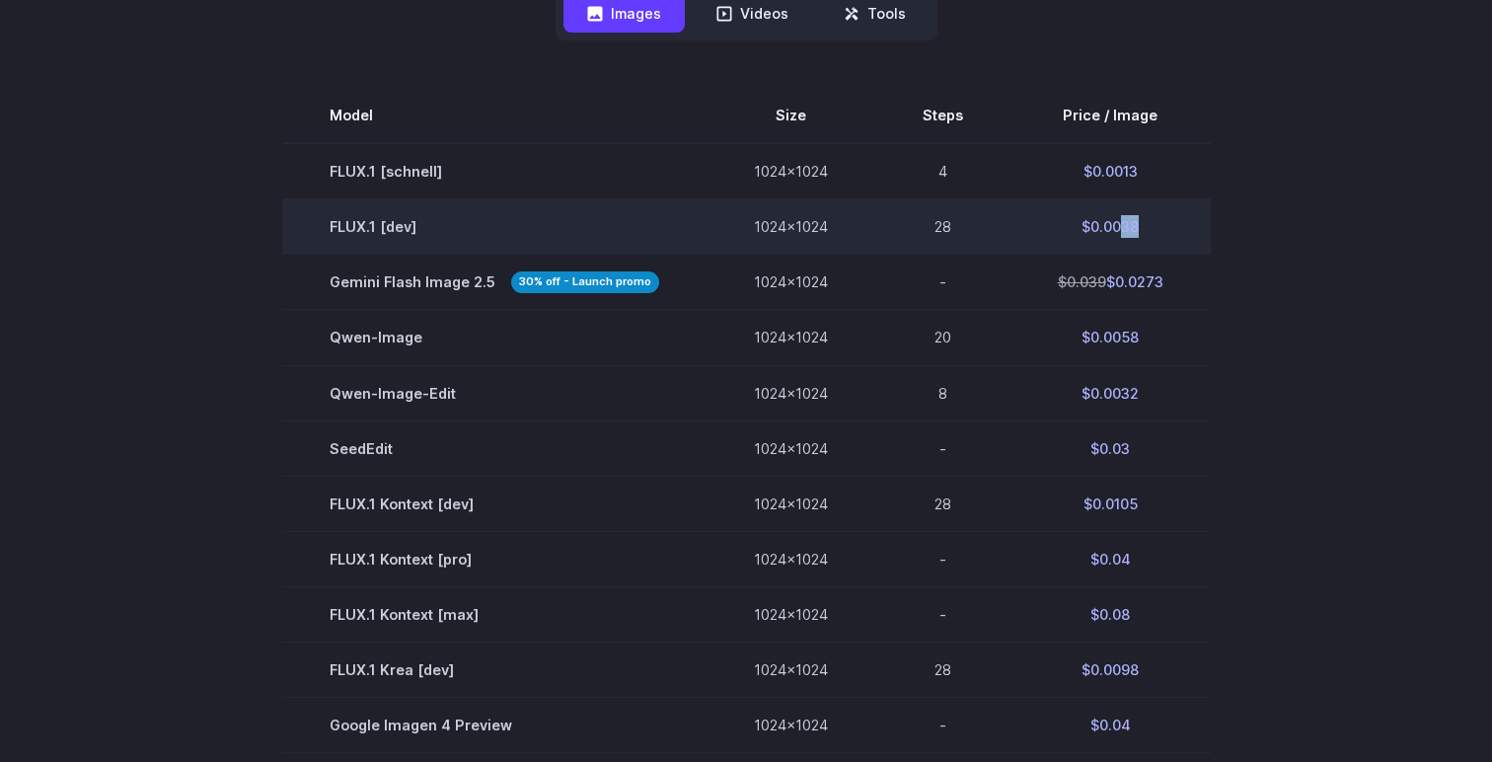
drag, startPoint x: 1133, startPoint y: 228, endPoint x: 1116, endPoint y: 230, distance: 16.9
click at [1116, 230] on td "$0.0038" at bounding box center [1111, 226] width 200 height 55
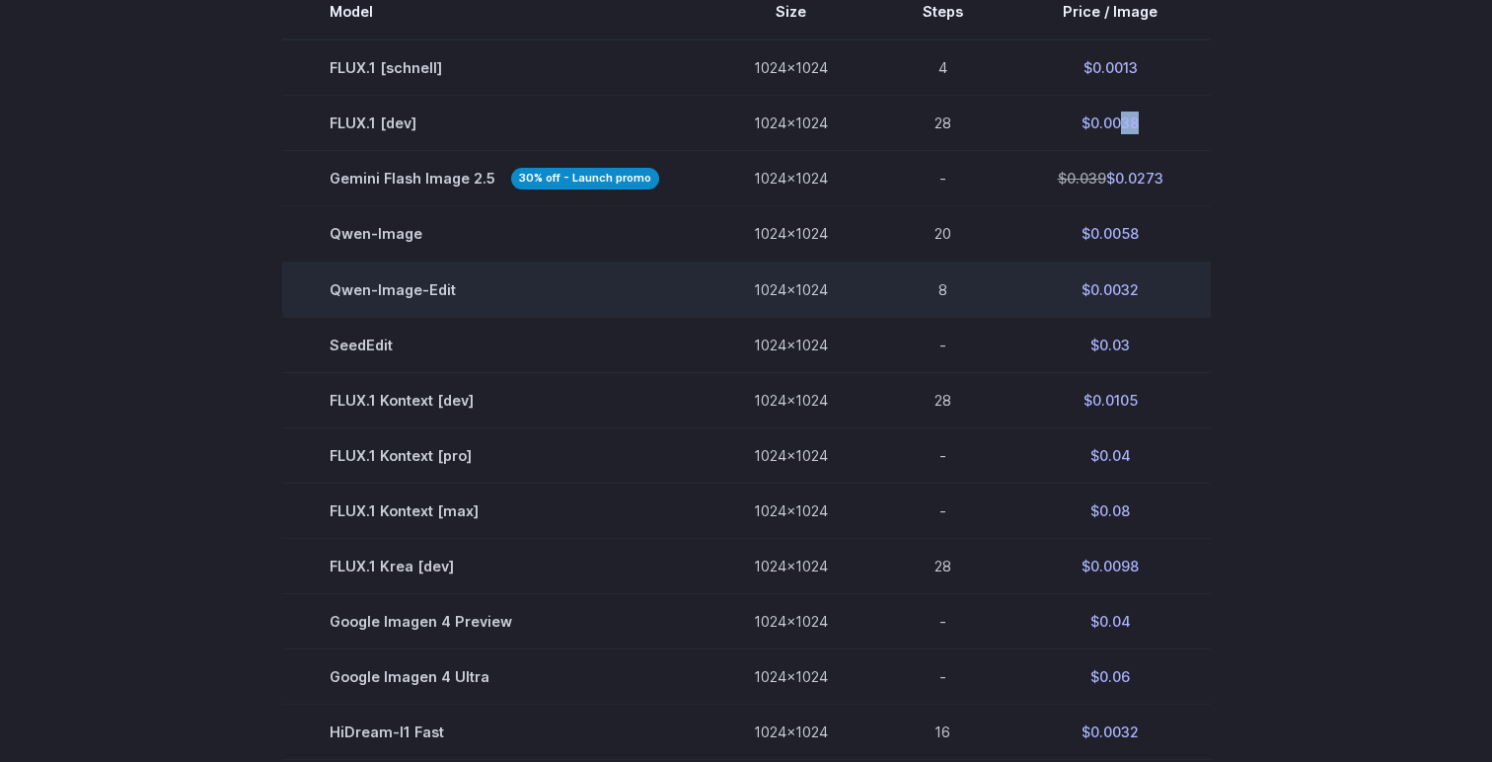
scroll to position [676, 0]
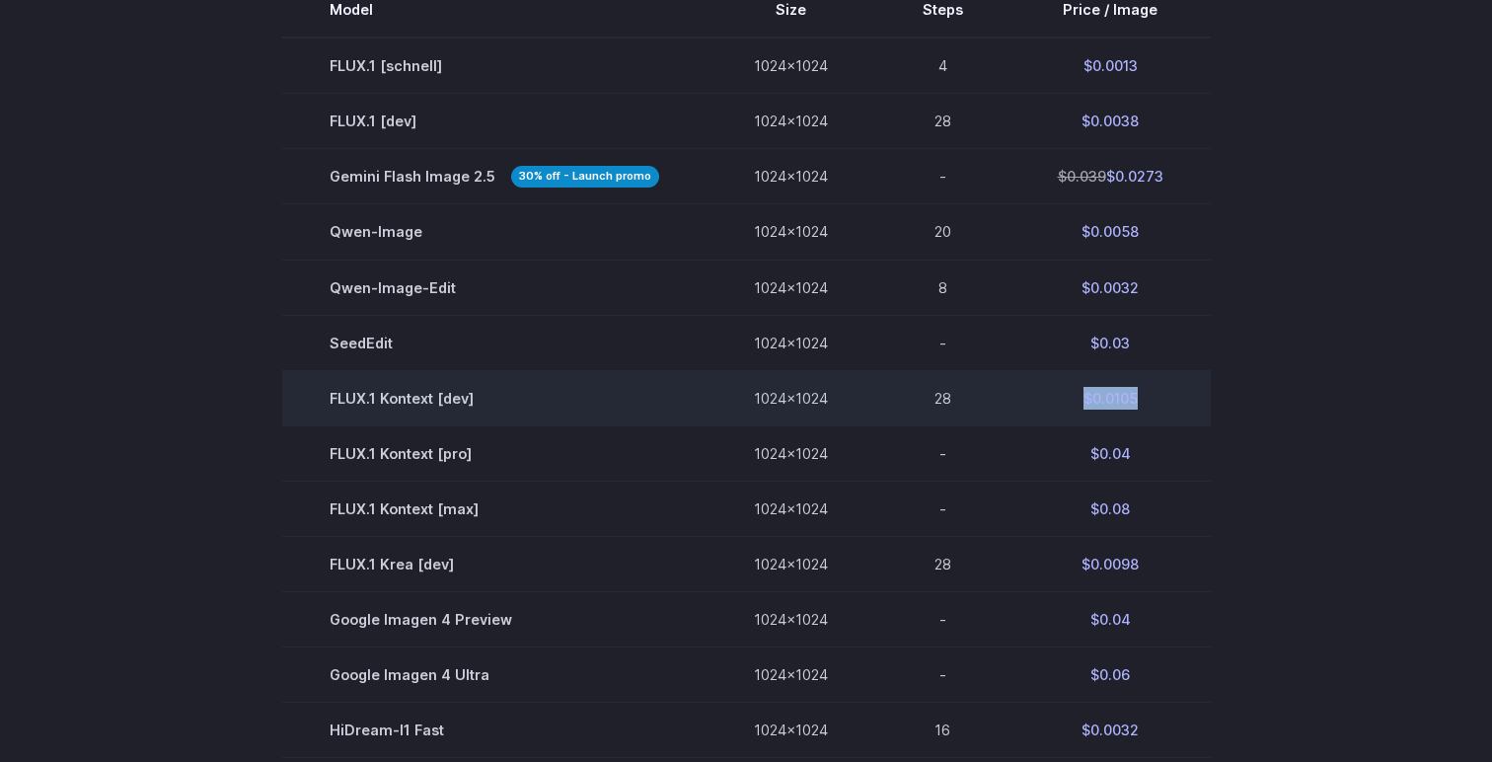
drag, startPoint x: 1136, startPoint y: 402, endPoint x: 1076, endPoint y: 402, distance: 60.2
click at [1076, 402] on td "$0.0105" at bounding box center [1111, 397] width 200 height 55
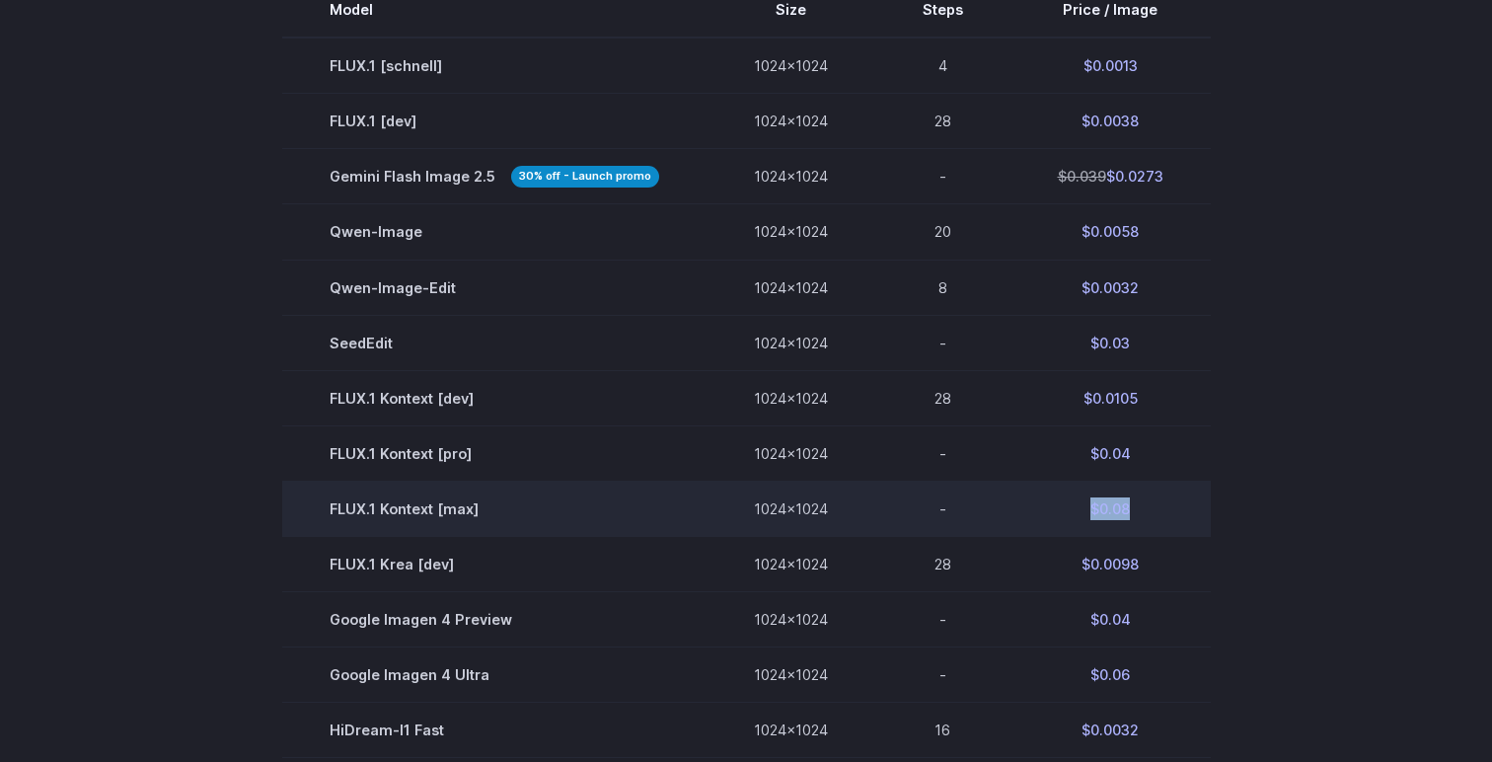
drag, startPoint x: 1137, startPoint y: 508, endPoint x: 1041, endPoint y: 506, distance: 95.8
click at [1041, 506] on td "$0.08" at bounding box center [1111, 508] width 200 height 55
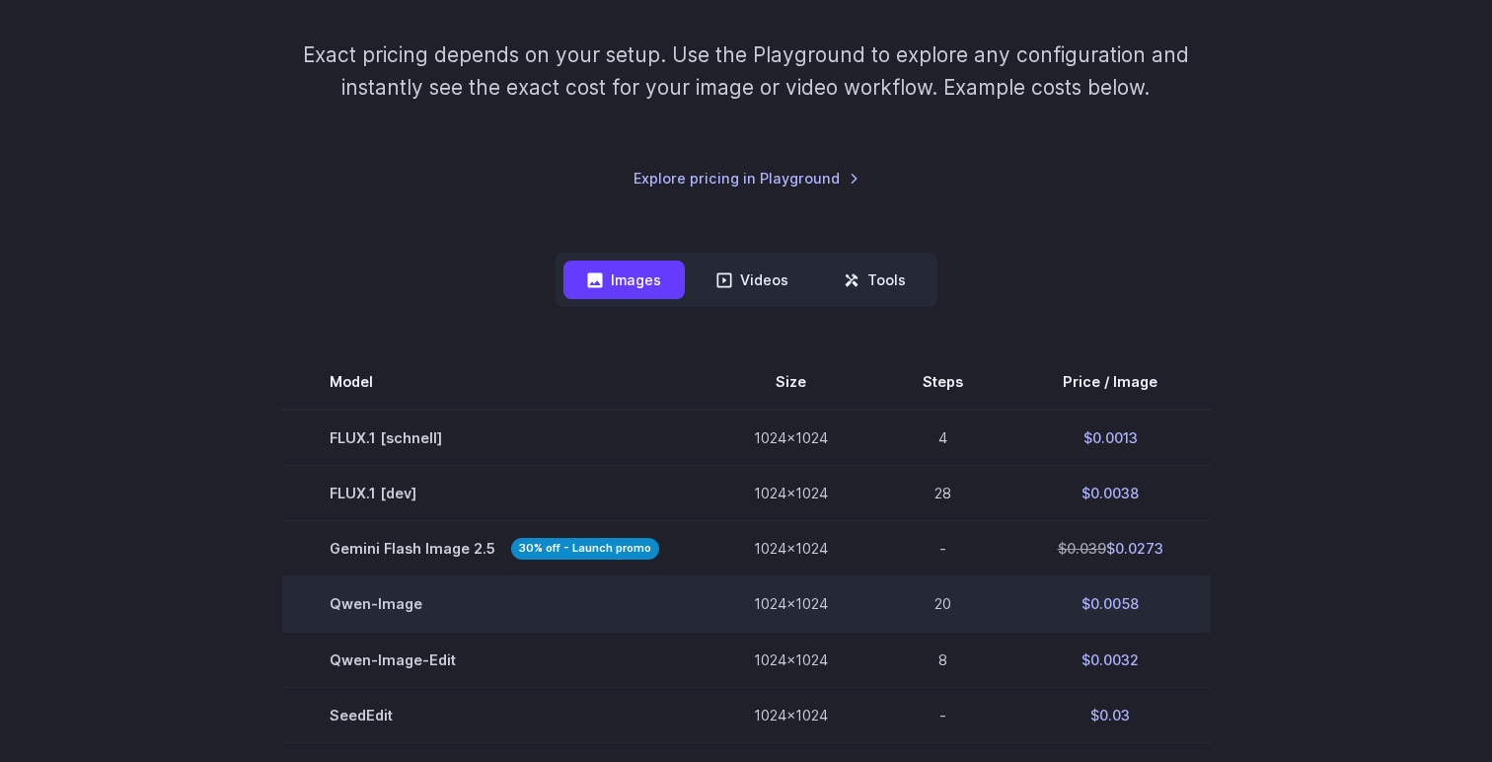
scroll to position [308, 0]
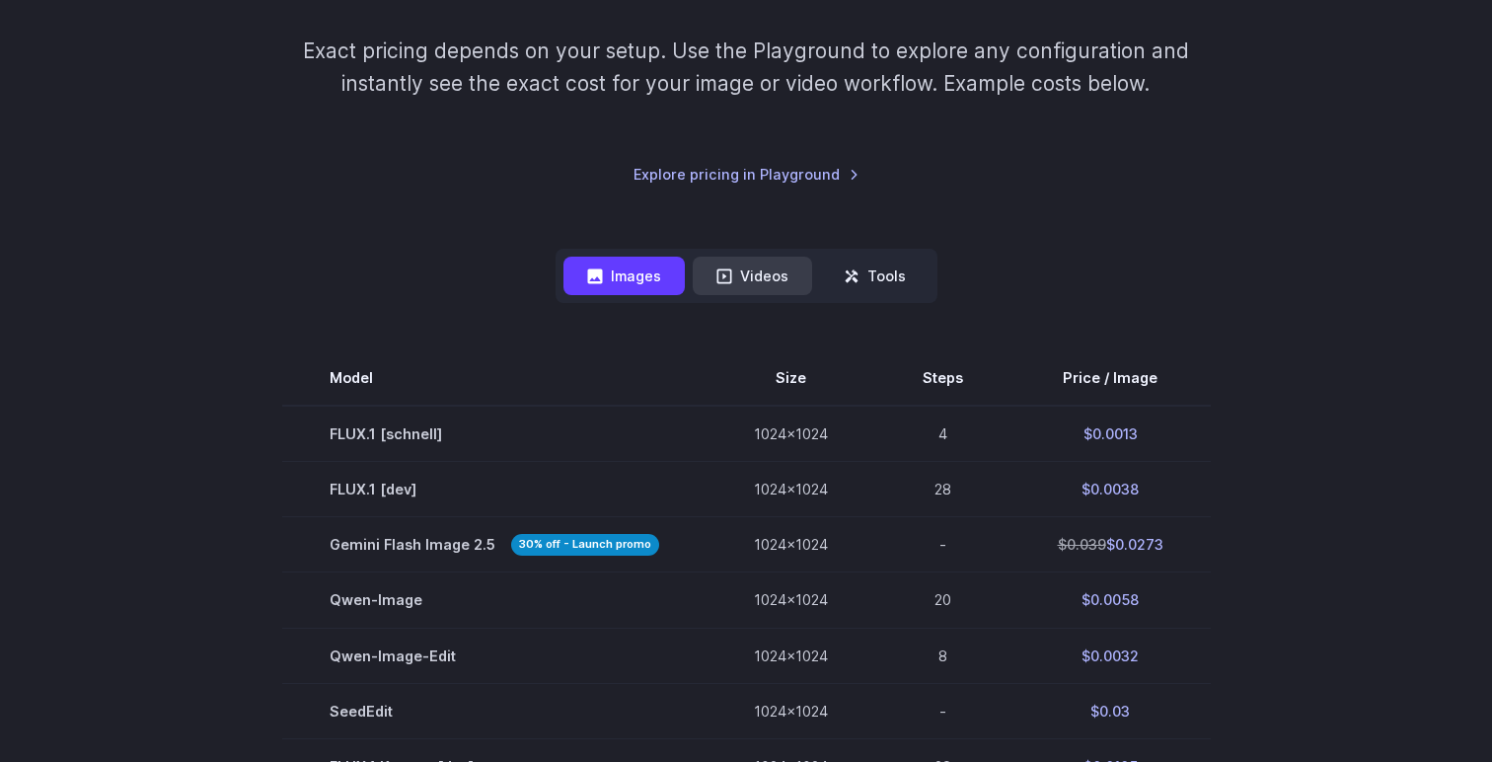
click at [735, 278] on button "Videos" at bounding box center [752, 276] width 119 height 38
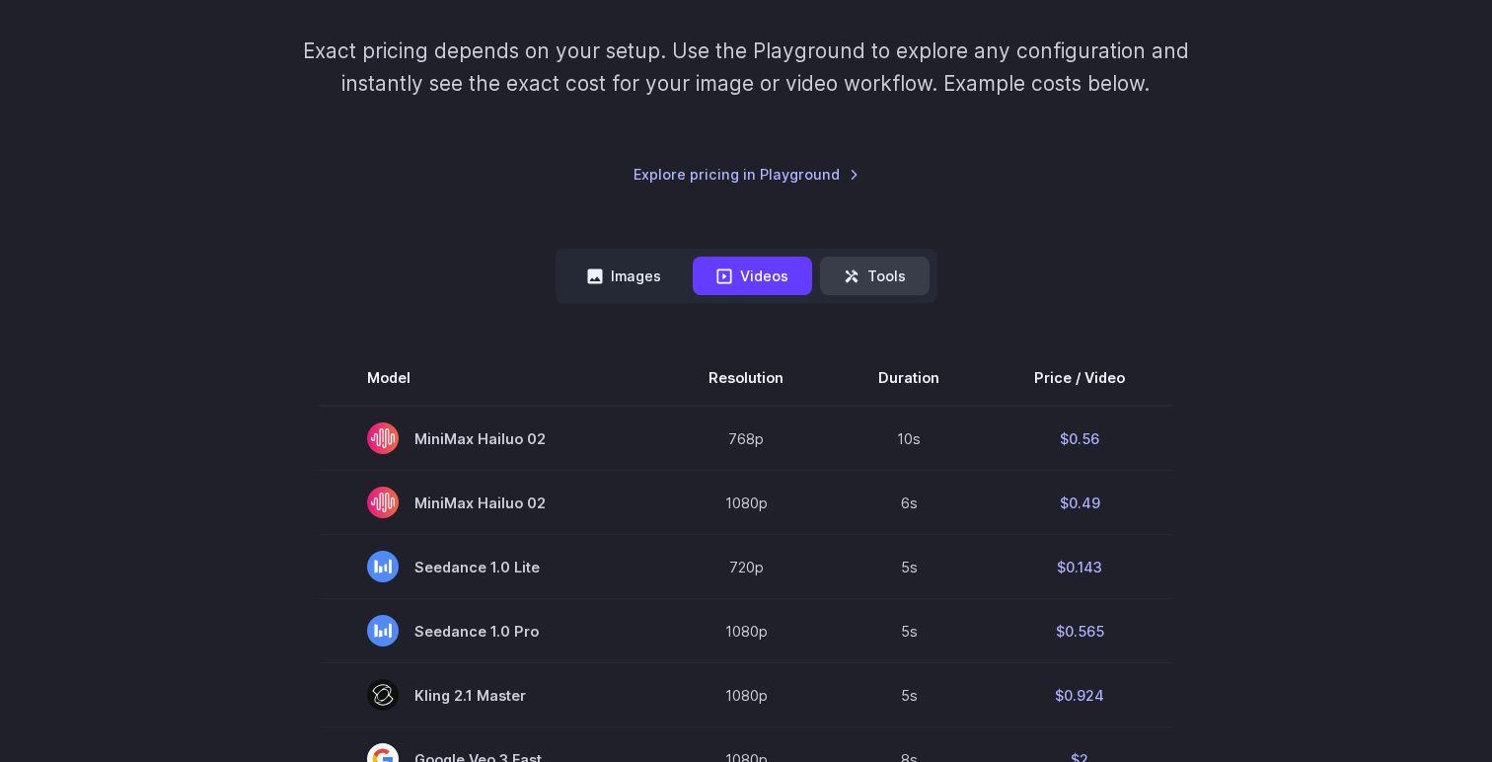
click at [891, 287] on button "Tools" at bounding box center [875, 276] width 110 height 38
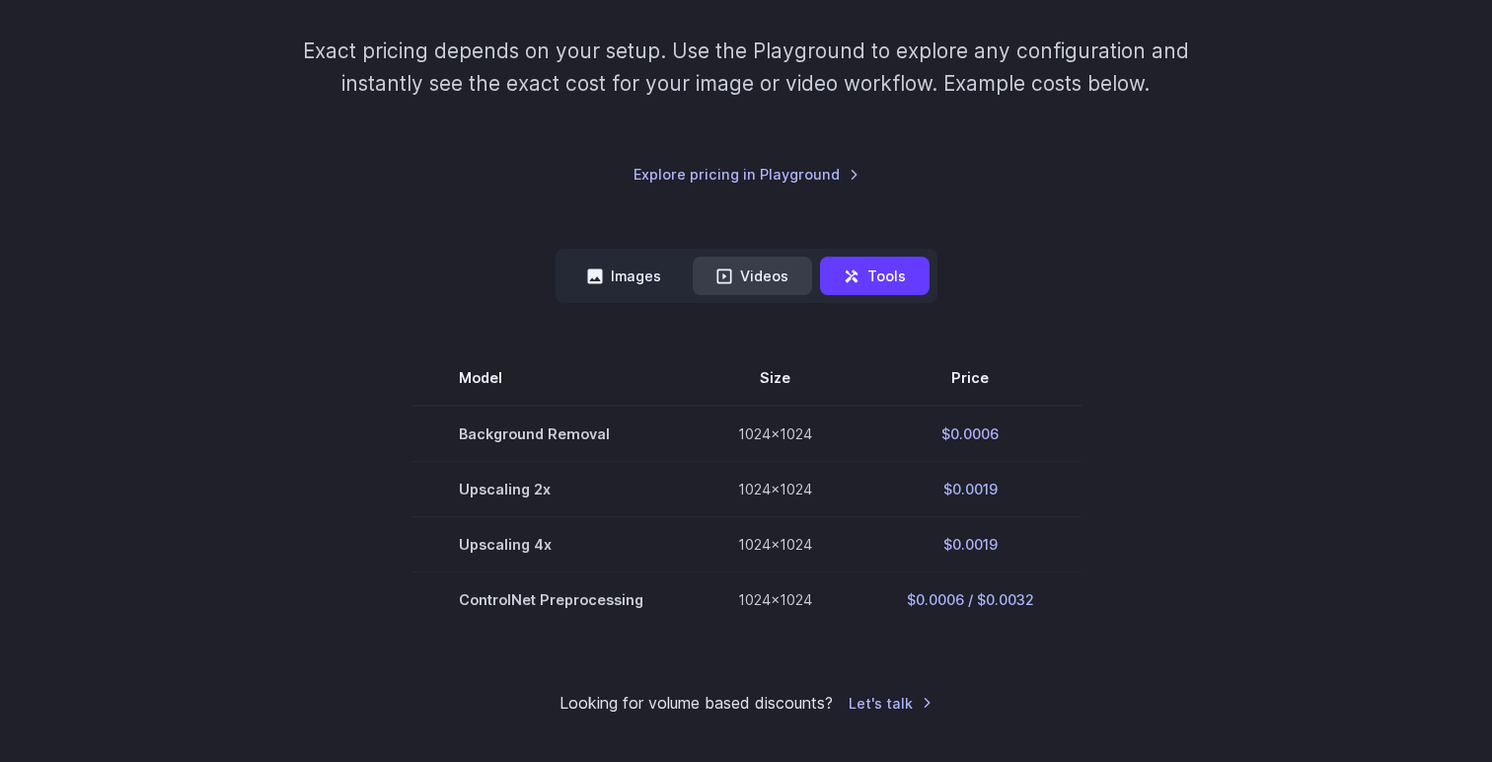
click at [729, 272] on icon at bounding box center [725, 276] width 16 height 16
click at [745, 271] on button "Videos" at bounding box center [752, 276] width 119 height 38
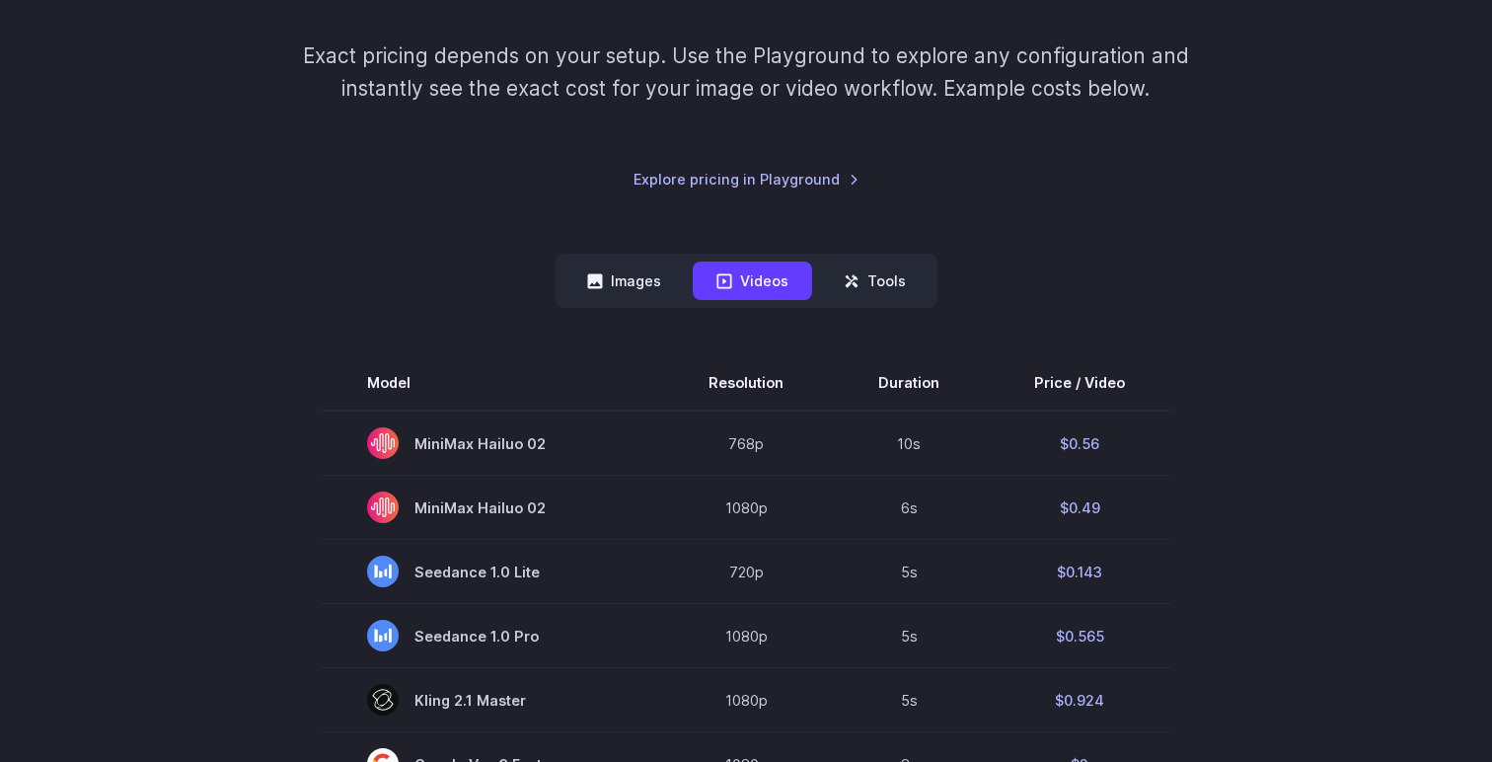
scroll to position [0, 0]
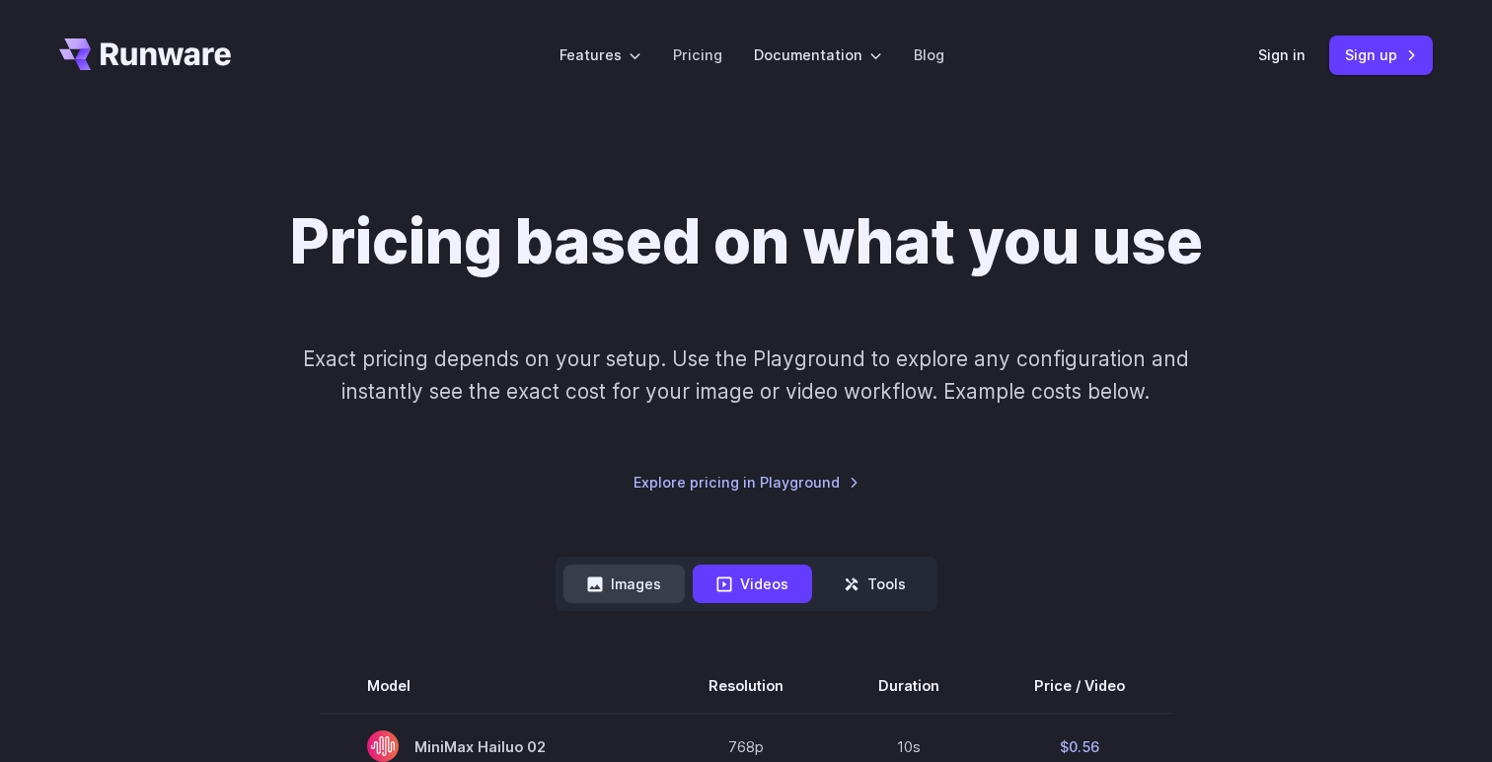
click at [638, 583] on button "Images" at bounding box center [624, 584] width 121 height 38
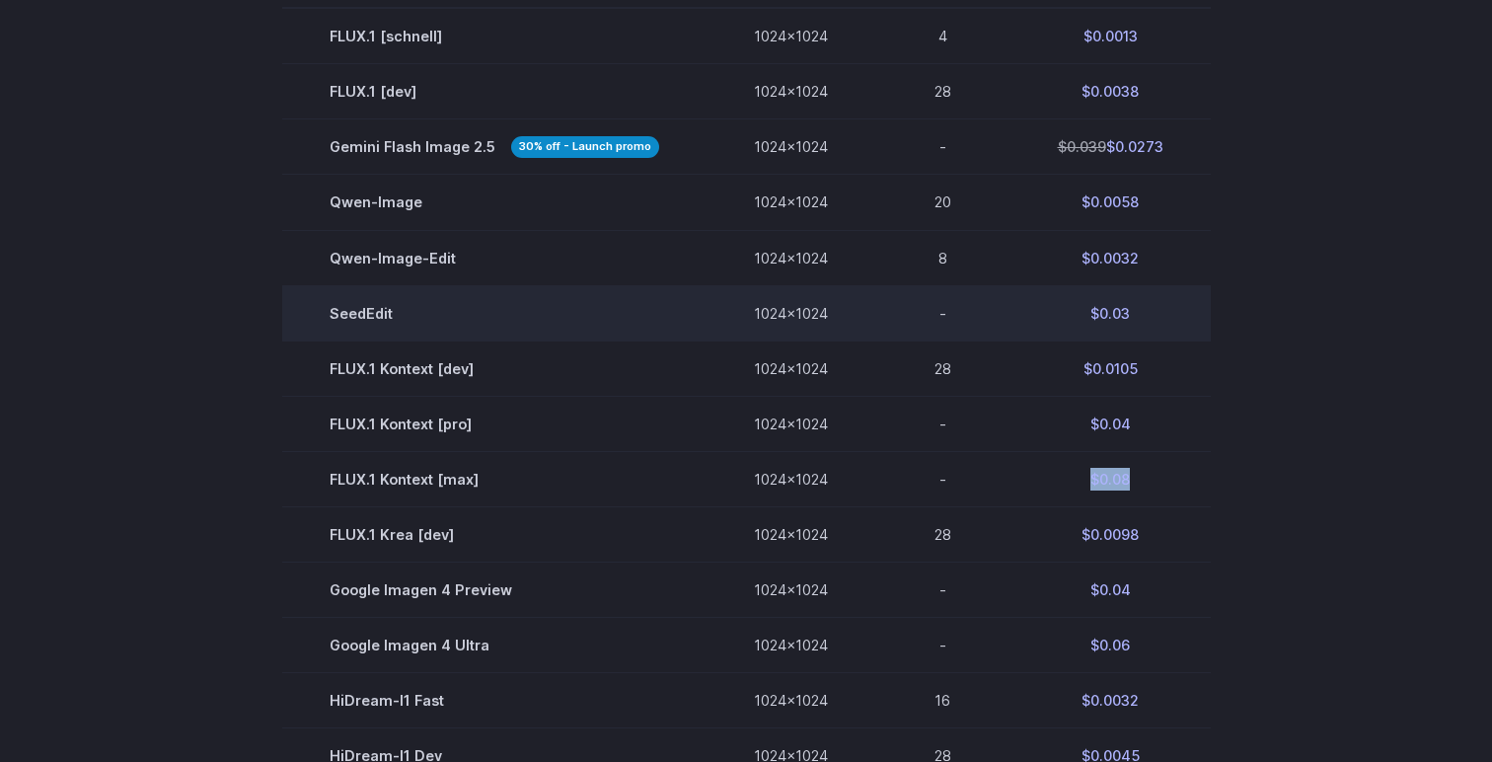
scroll to position [715, 0]
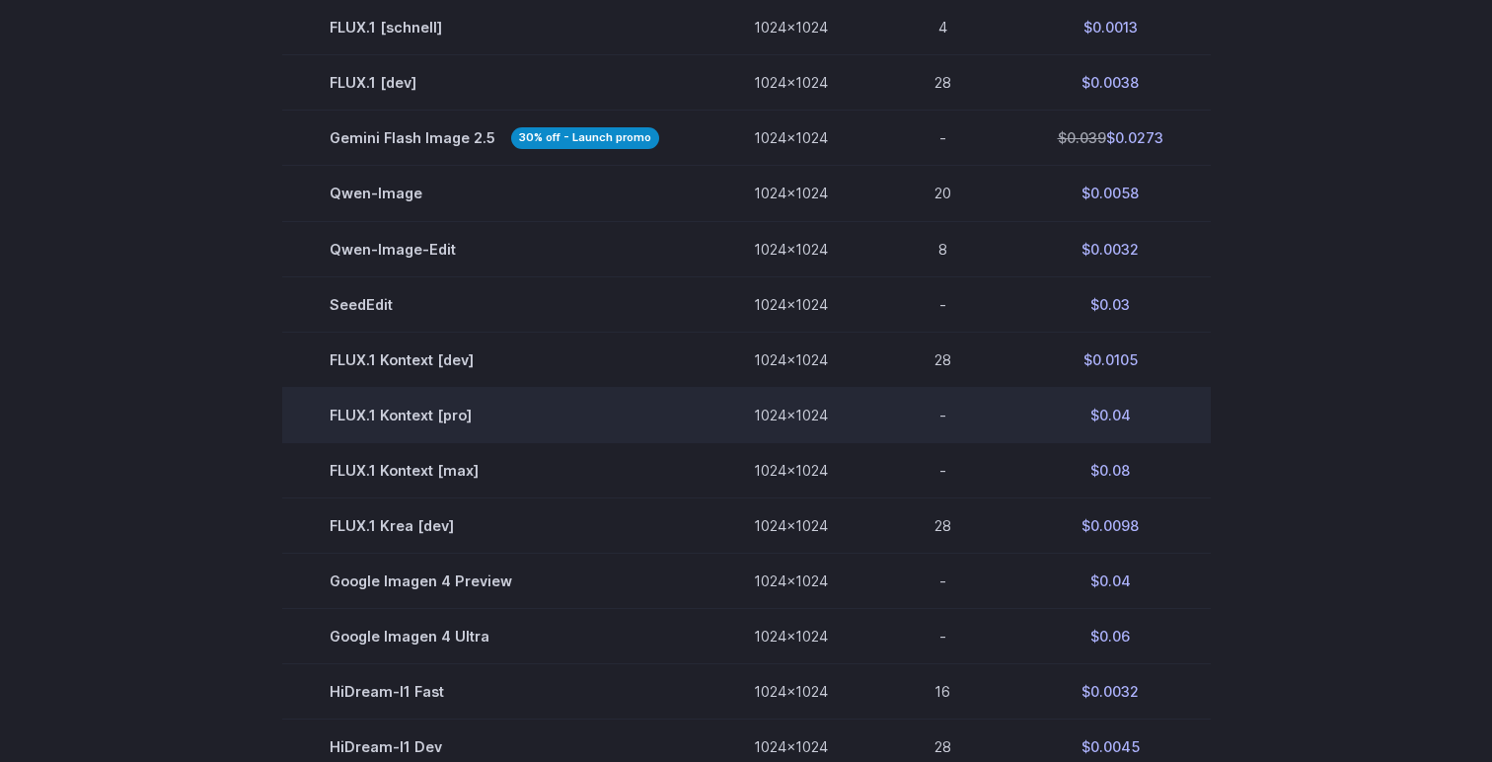
click at [789, 426] on td "1024x1024" at bounding box center [791, 414] width 169 height 55
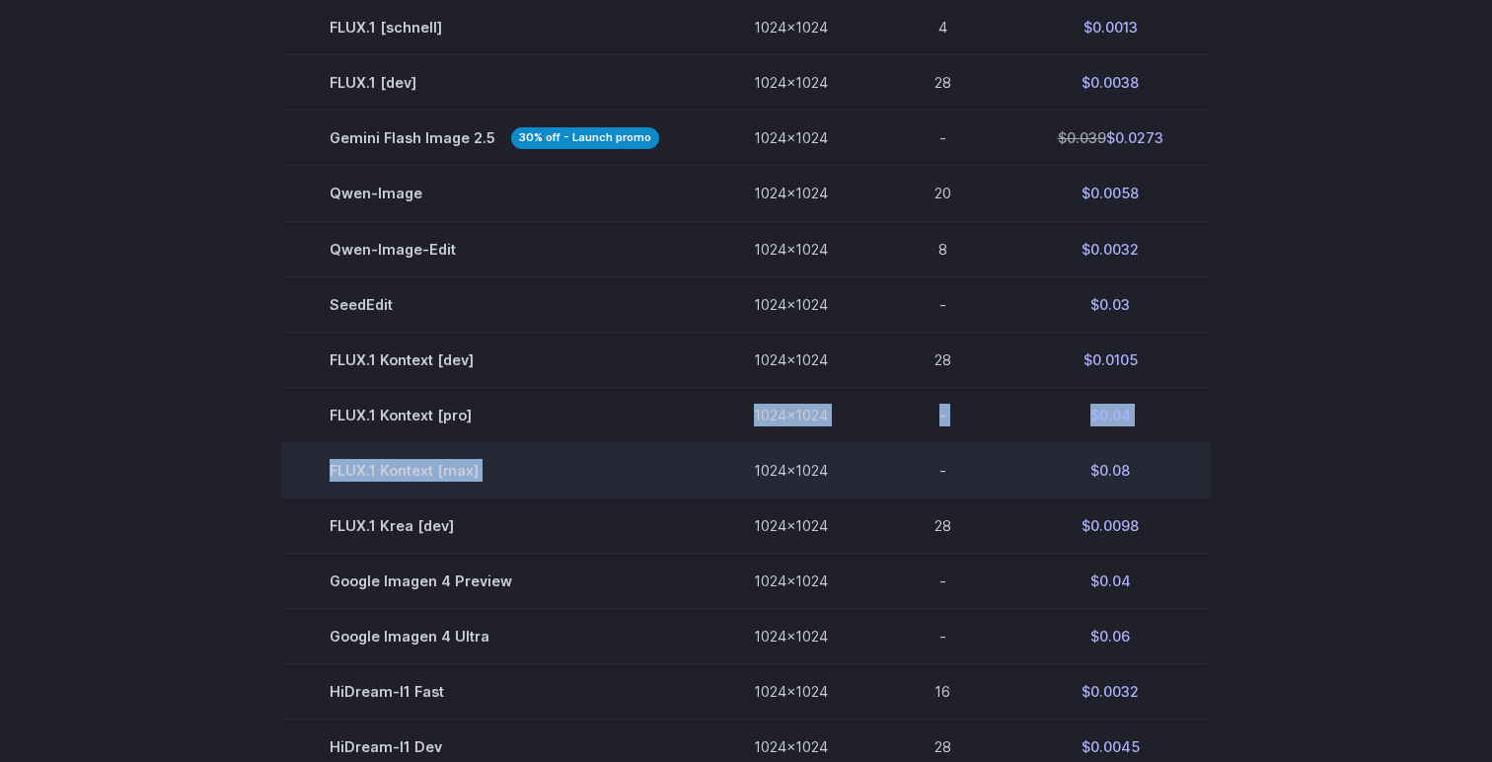
drag, startPoint x: 741, startPoint y: 421, endPoint x: 822, endPoint y: 461, distance: 90.1
click at [822, 461] on tbody "Model Size Steps Price / Image FLUX.1 [schnell] 1024x1024 4 $0.0013 FLUX.1 [dev…" at bounding box center [746, 497] width 929 height 1106
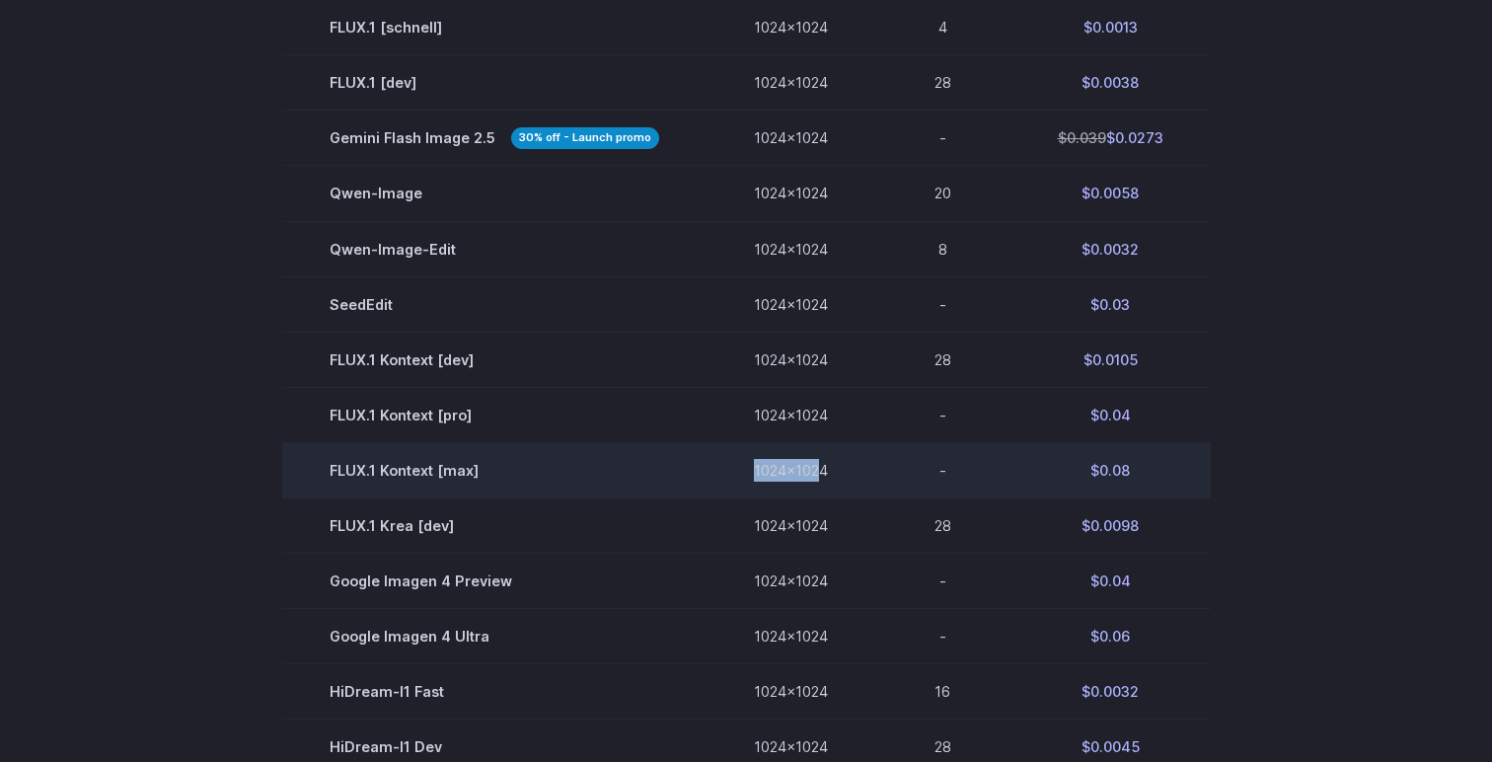
drag, startPoint x: 816, startPoint y: 473, endPoint x: 710, endPoint y: 473, distance: 106.6
click at [710, 473] on td "1024x1024" at bounding box center [791, 469] width 169 height 55
click at [813, 472] on td "1024x1024" at bounding box center [791, 469] width 169 height 55
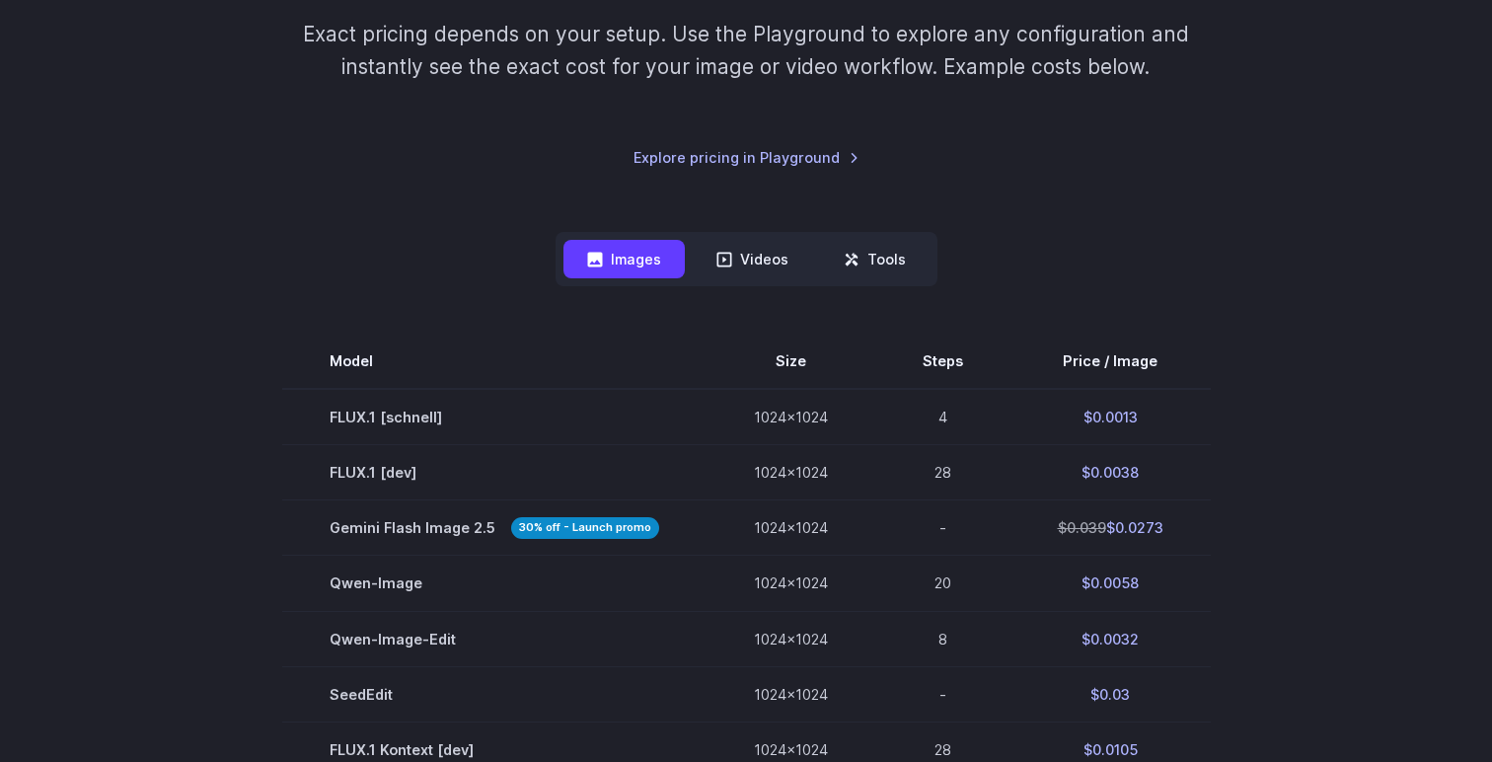
scroll to position [263, 0]
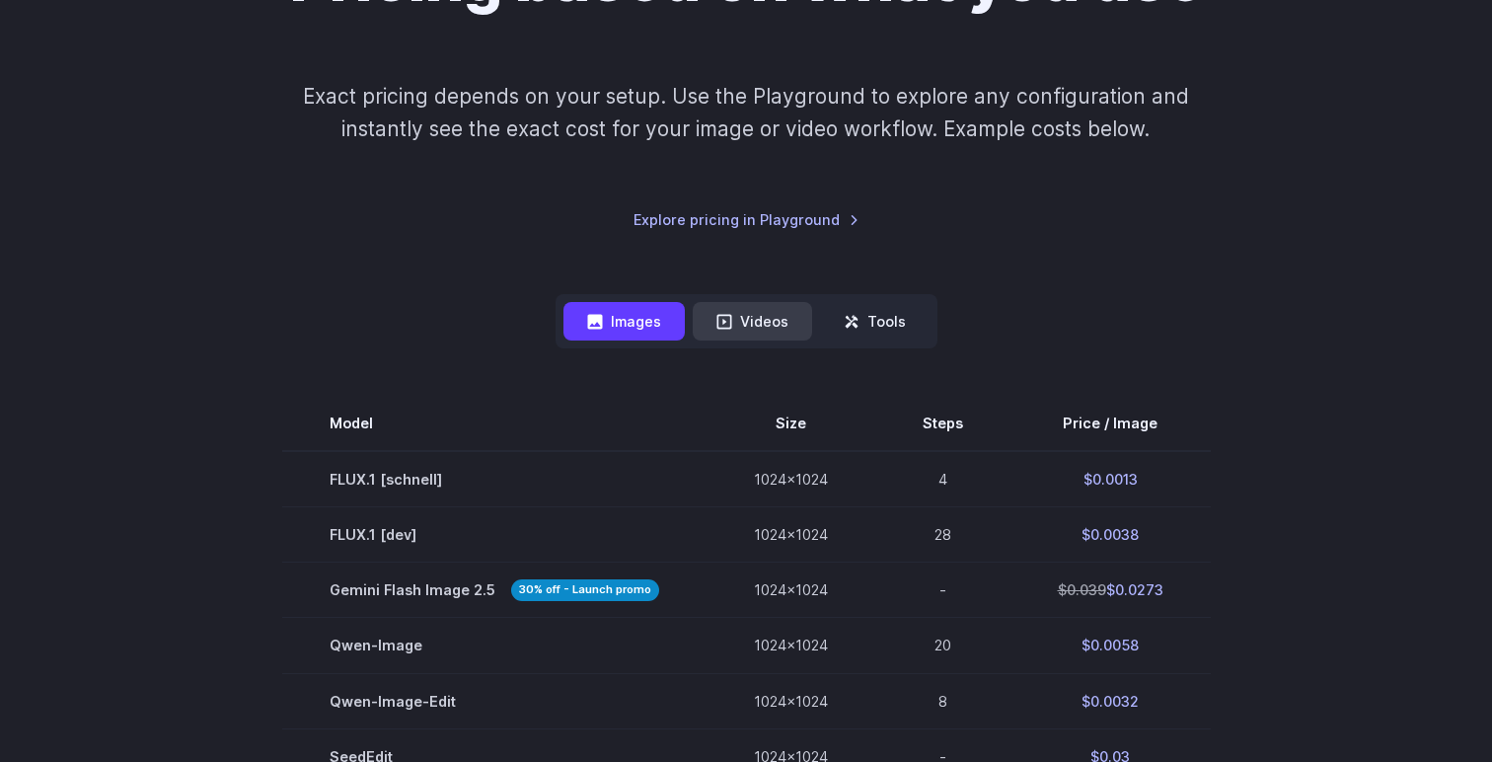
click at [759, 334] on button "Videos" at bounding box center [752, 321] width 119 height 38
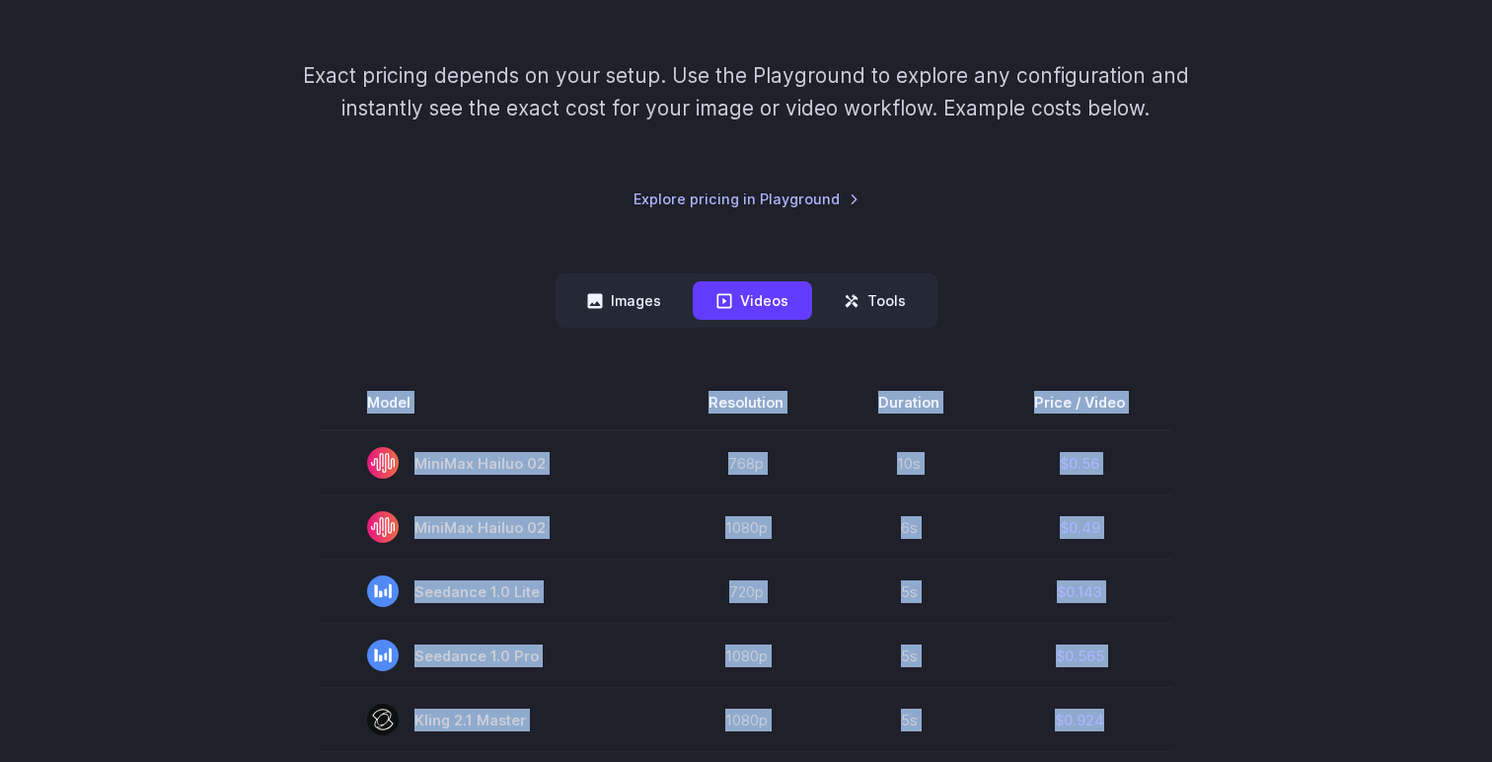
scroll to position [238, 0]
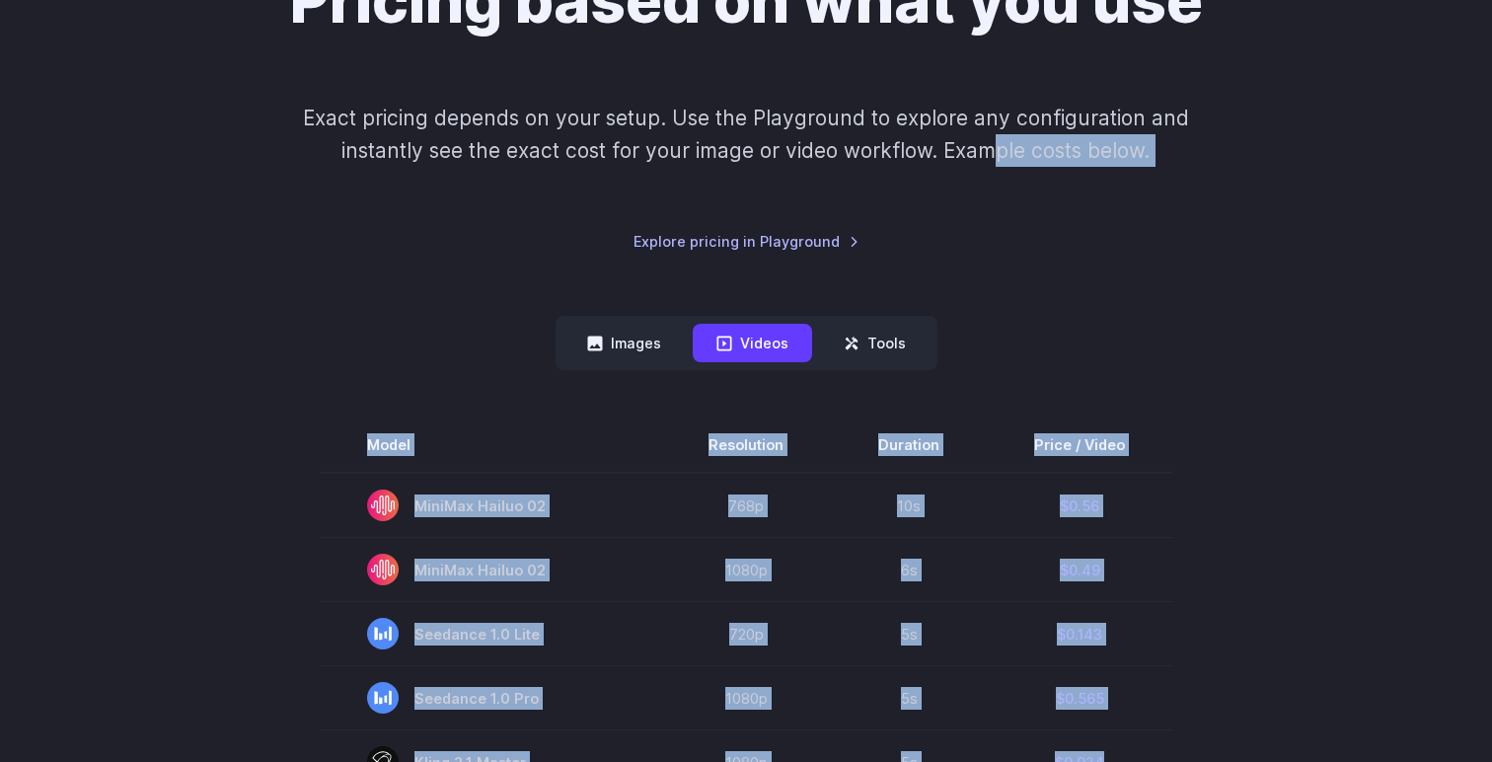
drag, startPoint x: 1126, startPoint y: 115, endPoint x: 1000, endPoint y: 122, distance: 126.5
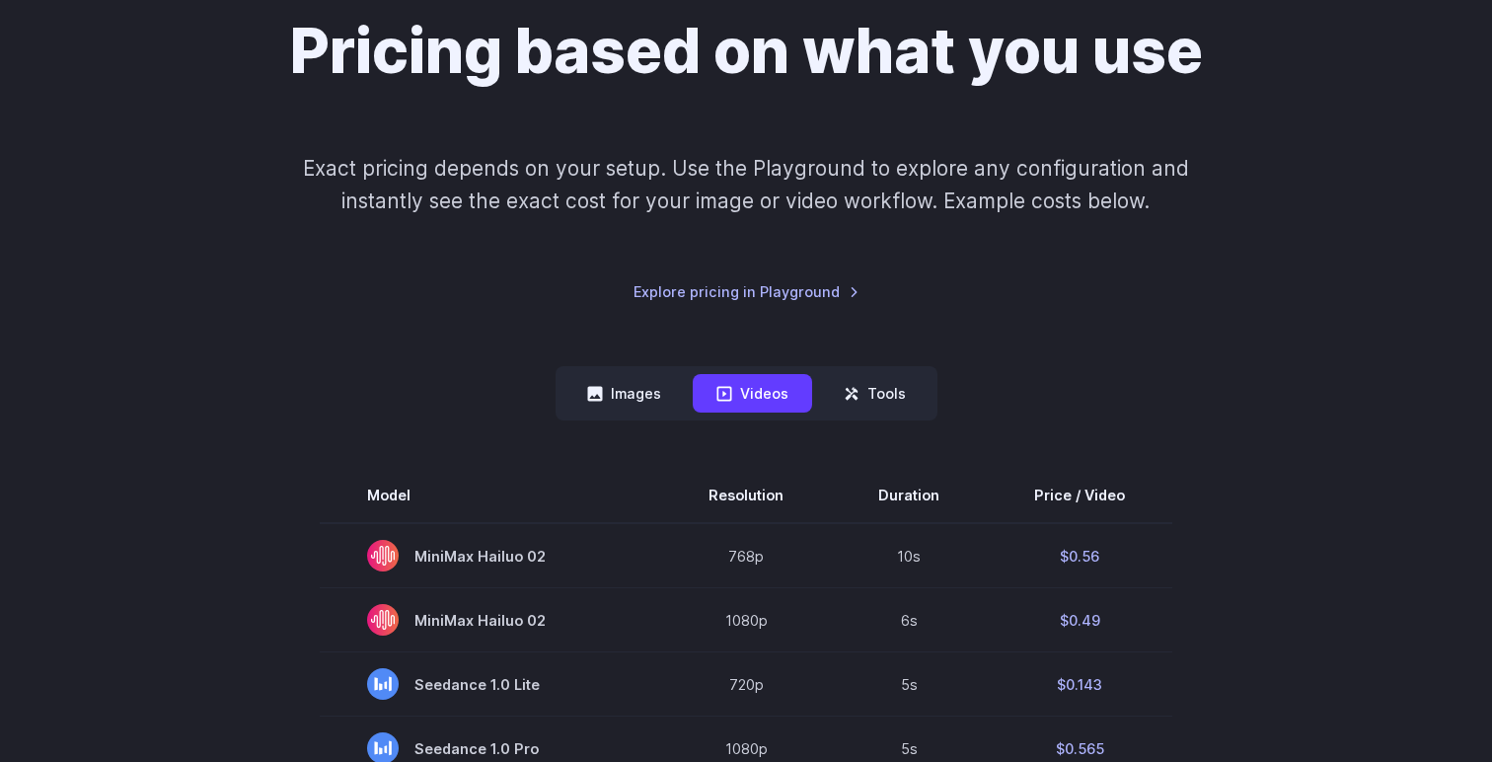
scroll to position [0, 0]
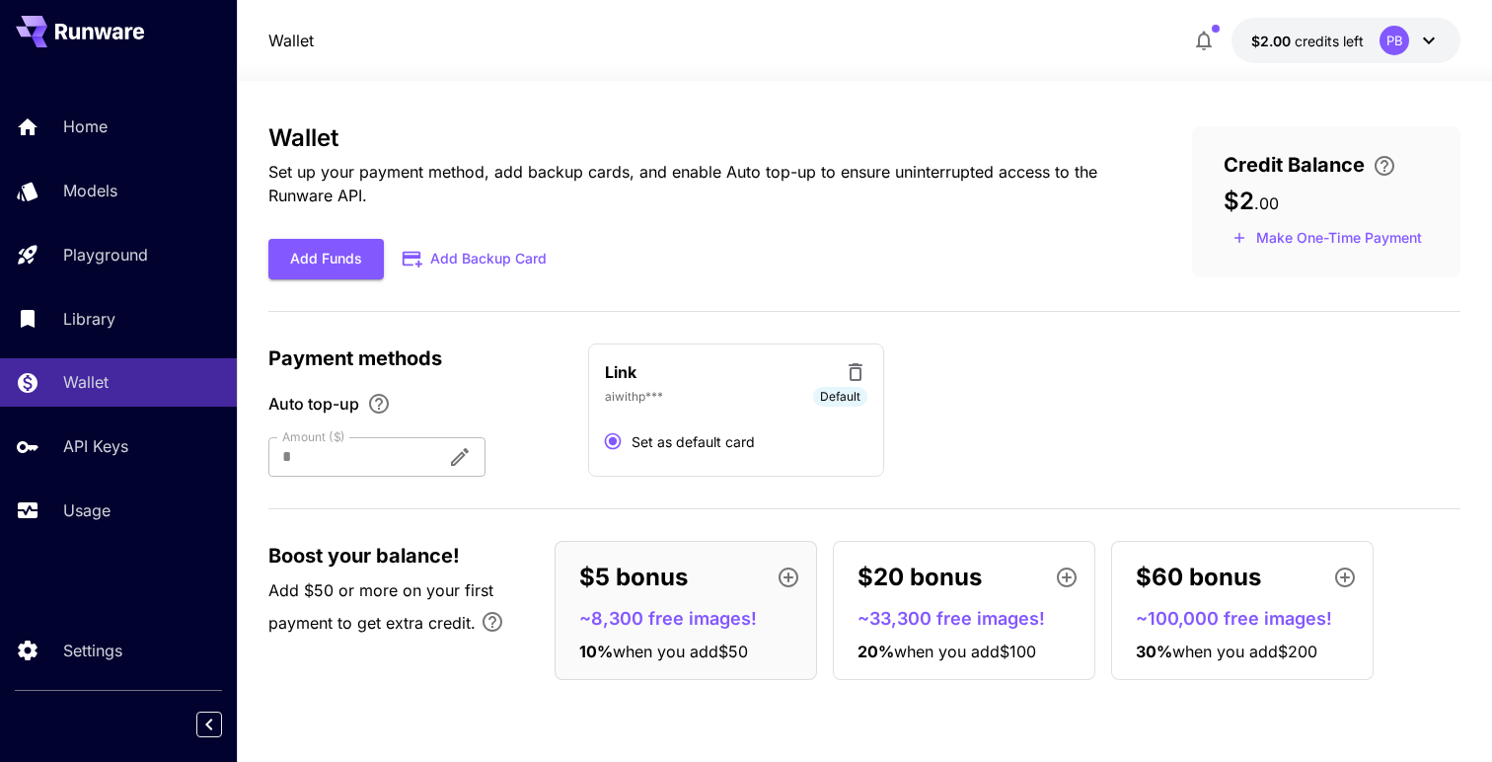
click at [1264, 658] on span "when you add $200" at bounding box center [1245, 652] width 145 height 20
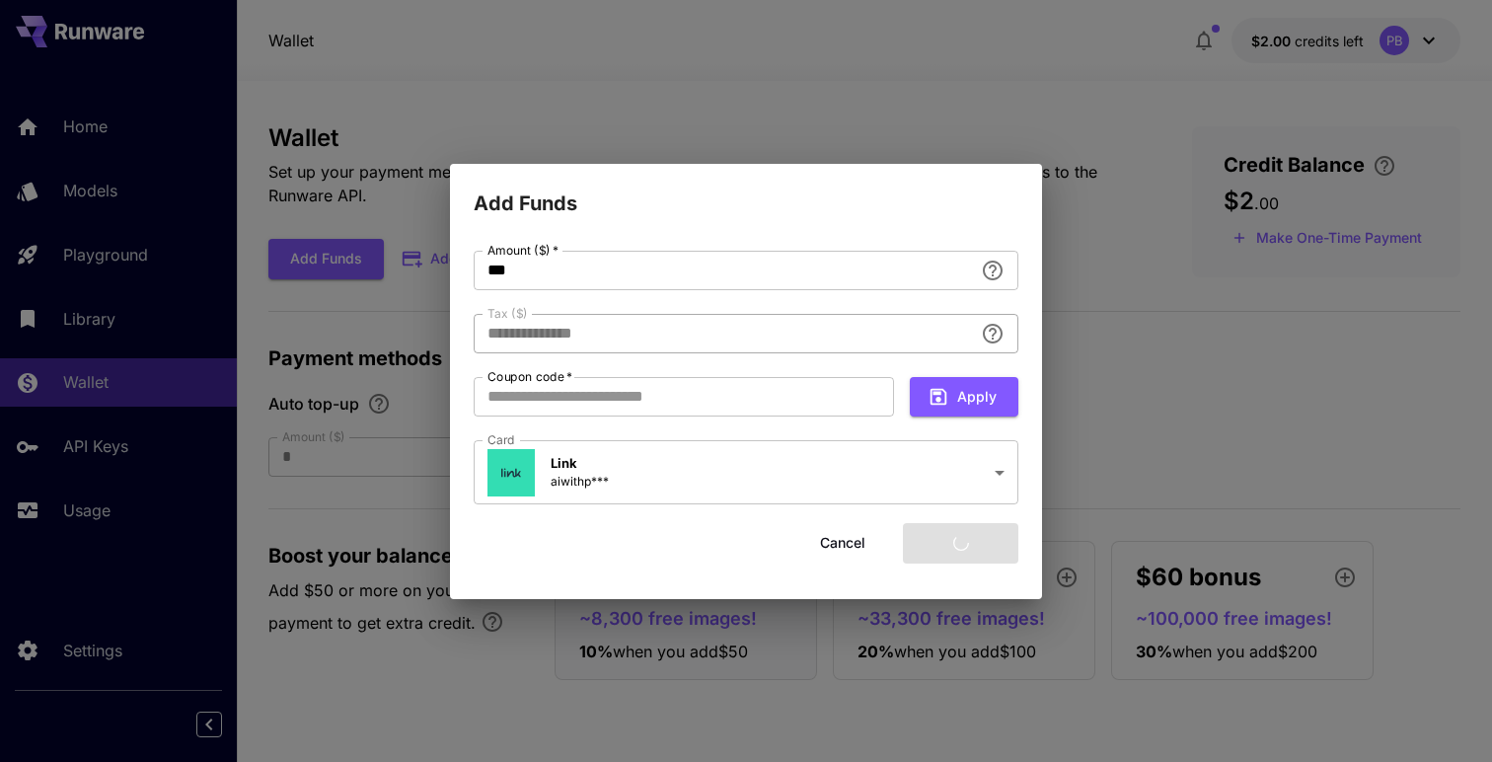
type input "*****"
click at [953, 544] on button "Add funds" at bounding box center [960, 543] width 115 height 40
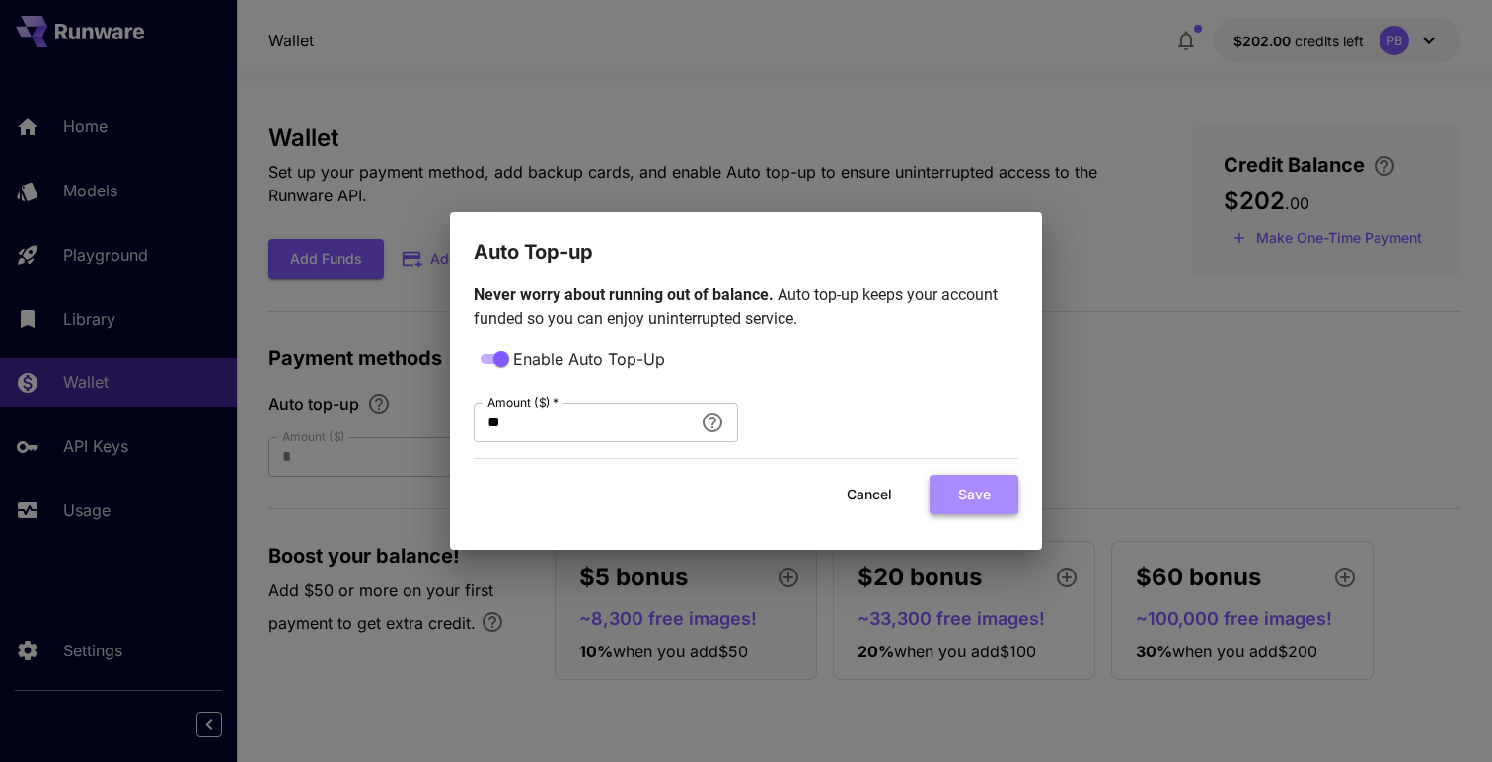
click at [971, 497] on button "Save" at bounding box center [974, 495] width 89 height 40
type input "**"
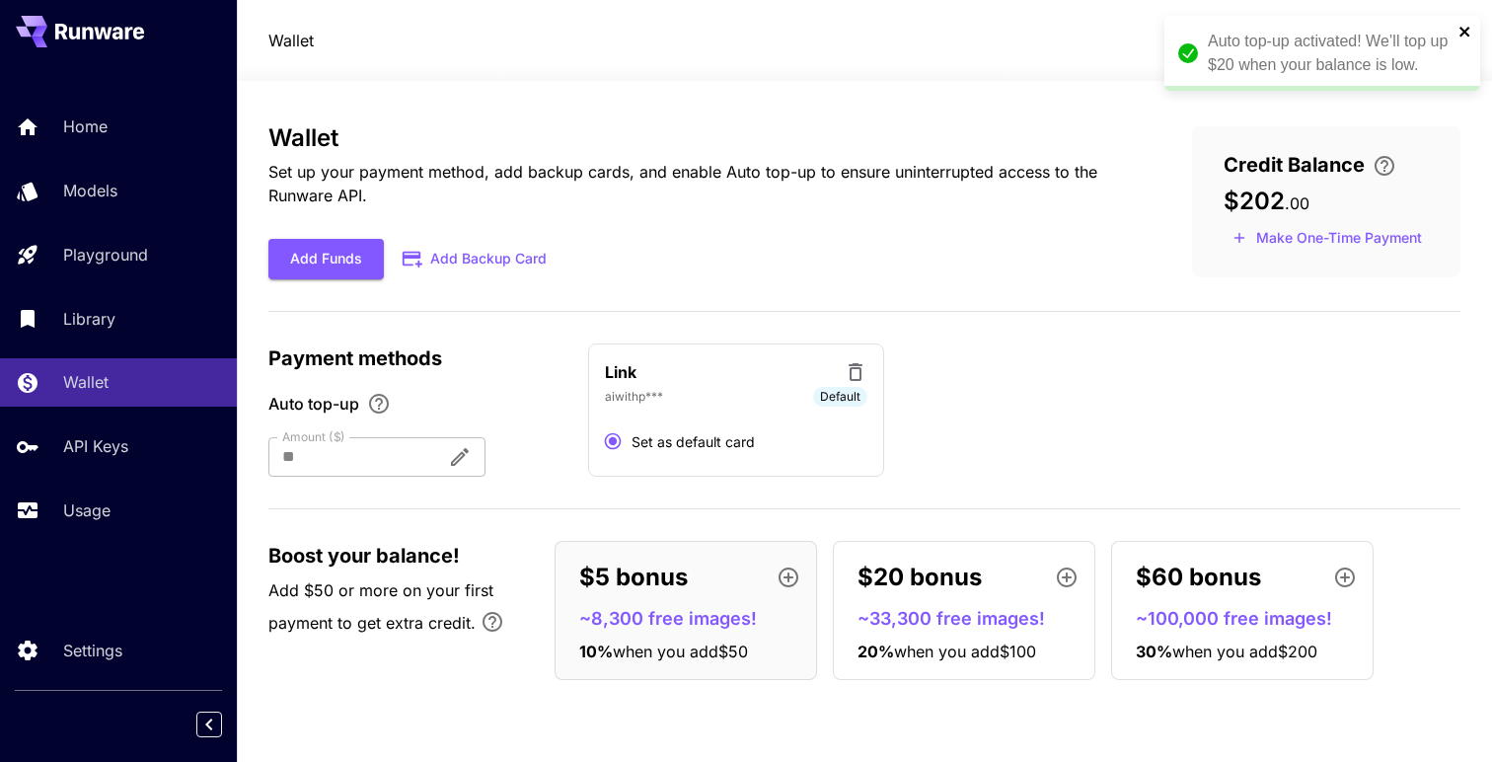
click at [1463, 31] on icon "close" at bounding box center [1465, 32] width 10 height 10
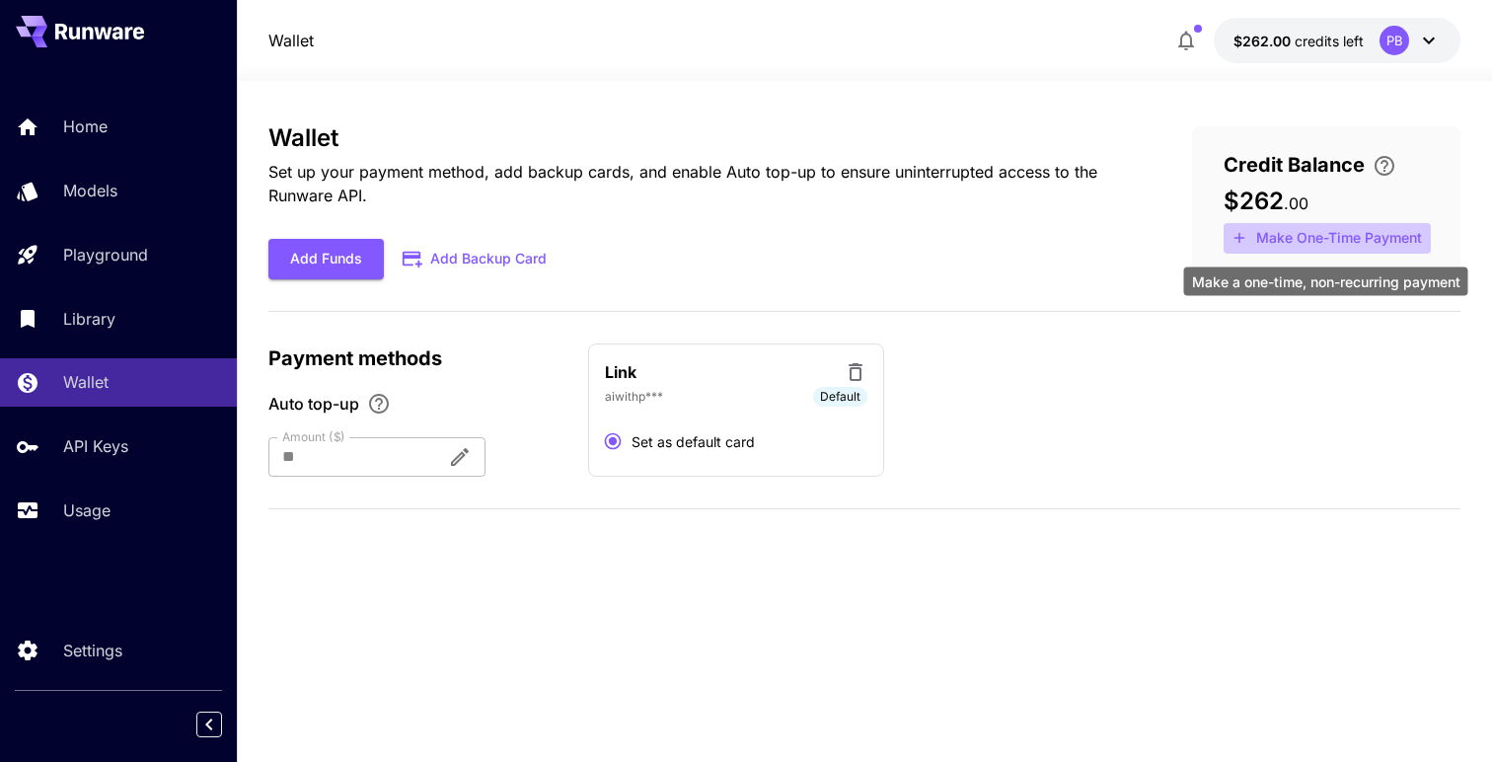
click at [1311, 242] on button "Make One-Time Payment" at bounding box center [1327, 238] width 207 height 31
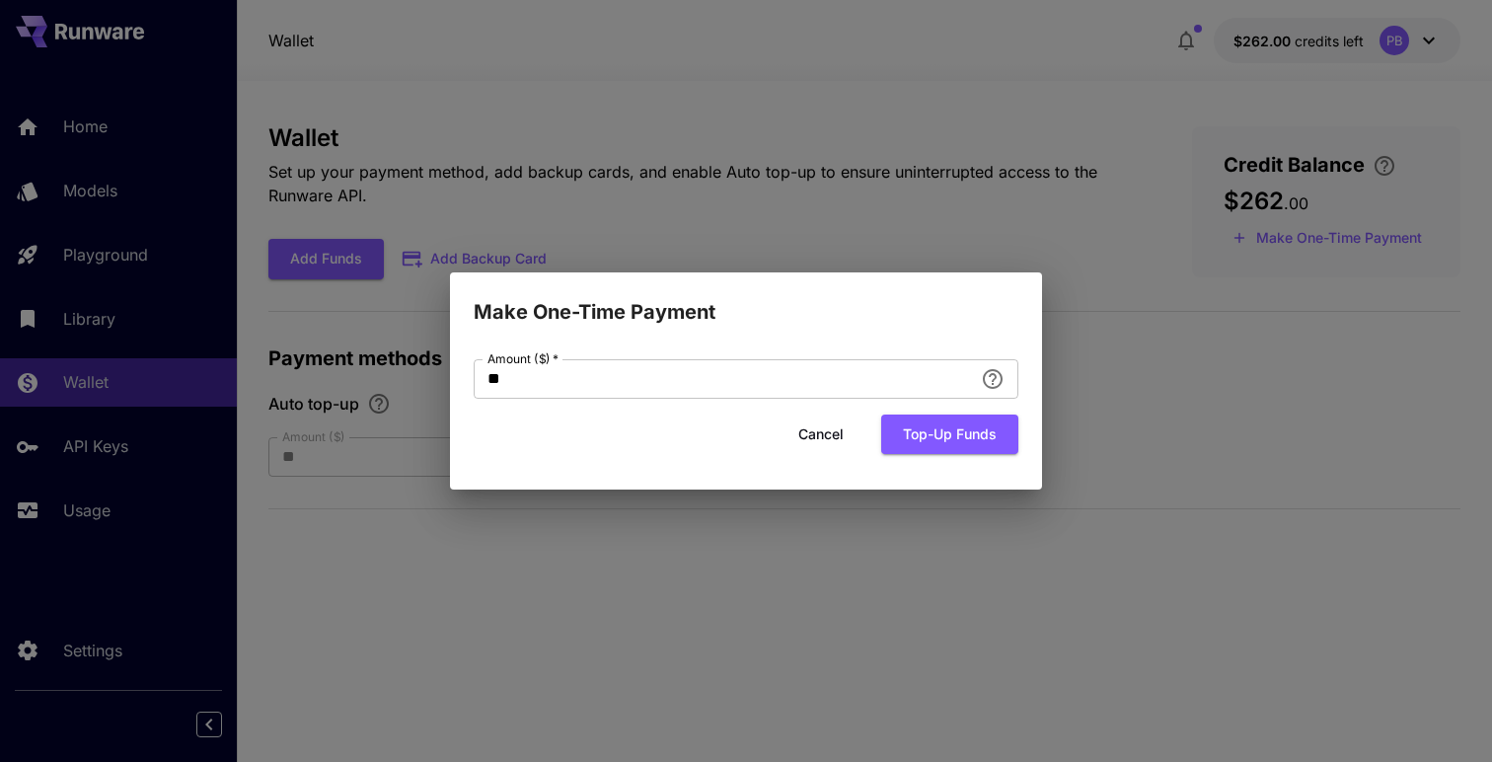
click at [1238, 491] on div "Make One-Time Payment Amount ($)   * ** Amount ($)   * Cancel Top-up funds" at bounding box center [746, 381] width 1492 height 762
click at [800, 441] on button "Cancel" at bounding box center [821, 435] width 89 height 40
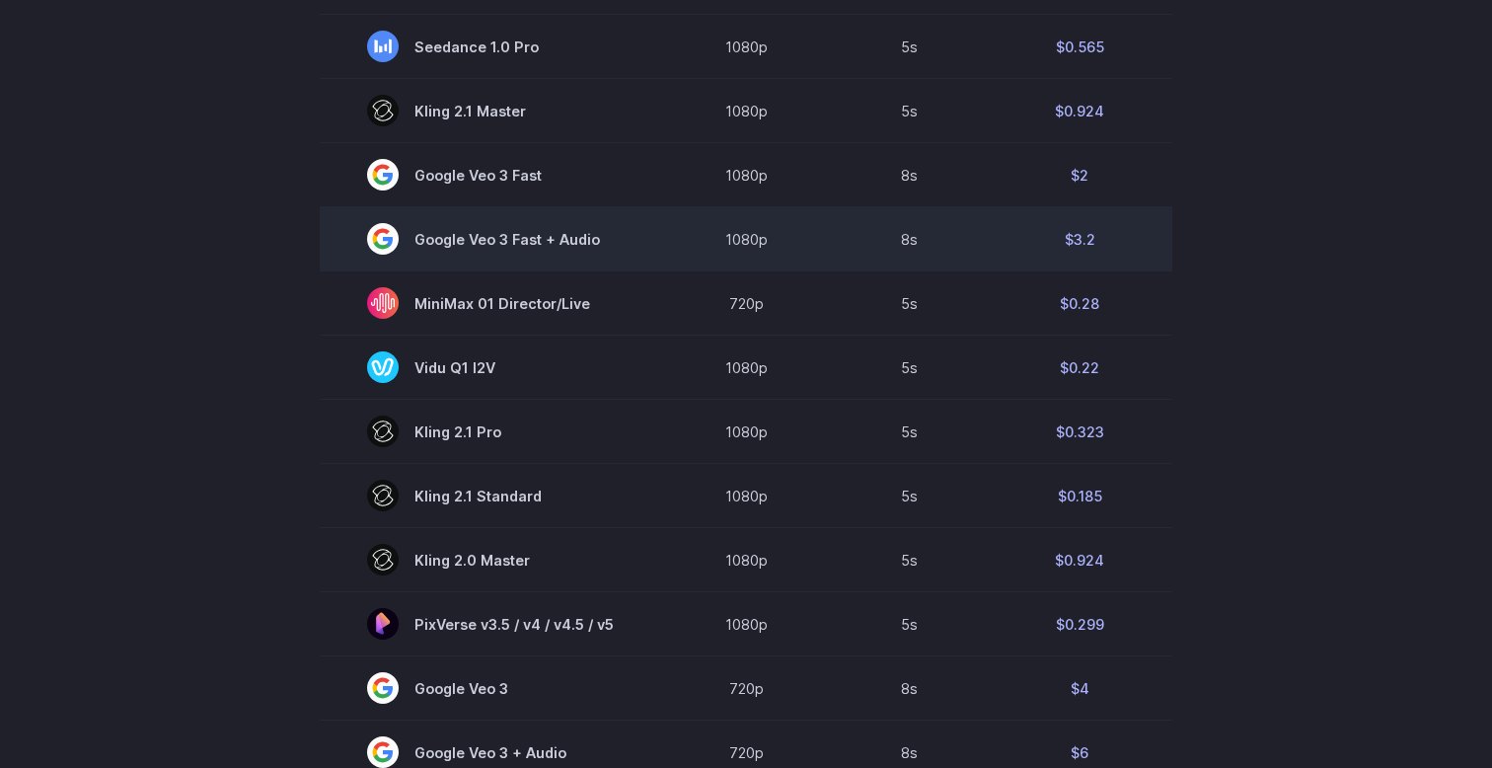
scroll to position [896, 0]
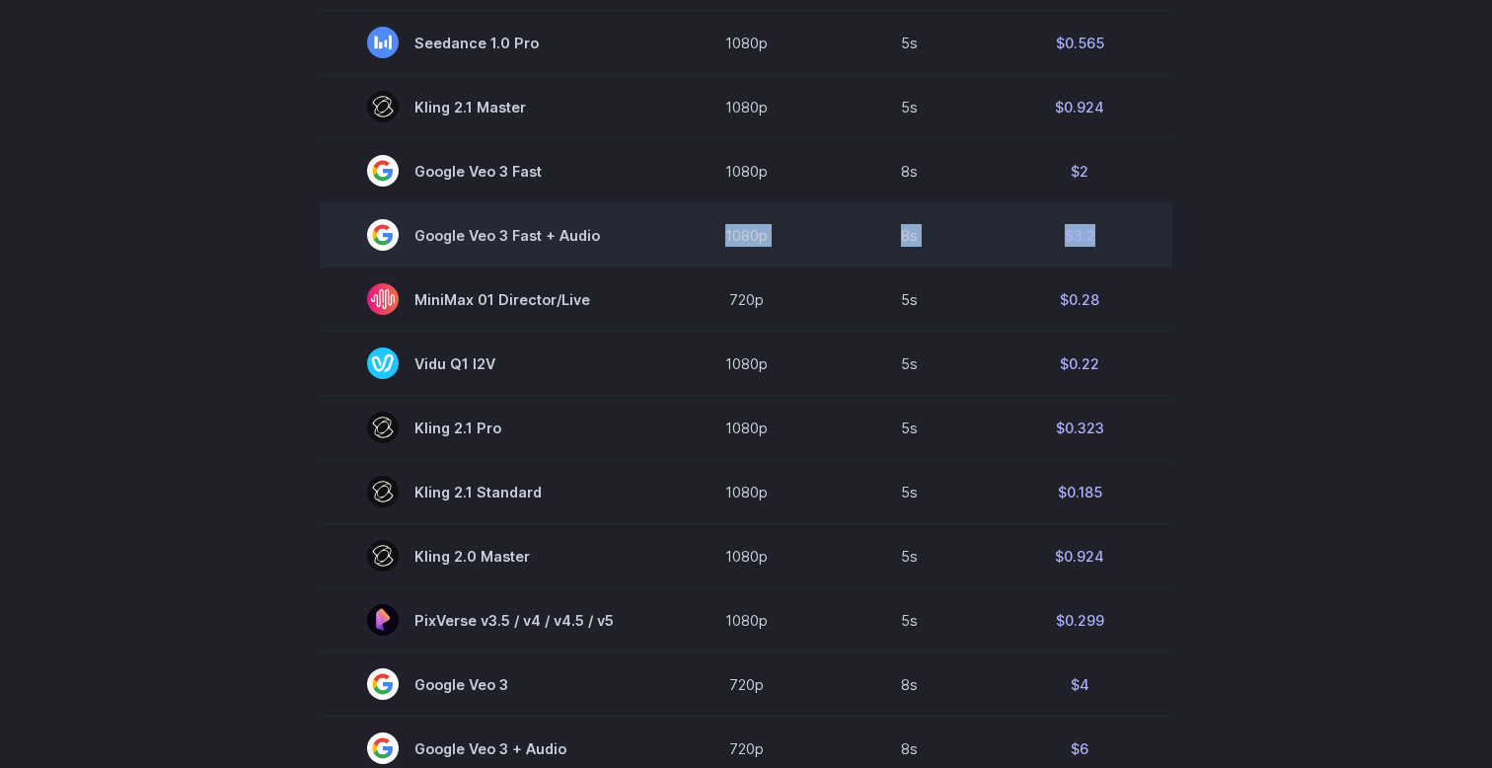
drag, startPoint x: 714, startPoint y: 235, endPoint x: 1118, endPoint y: 235, distance: 404.7
click at [1118, 235] on tr "Google Veo 3 Fast + Audio 1080p 8s $3.2" at bounding box center [746, 235] width 853 height 64
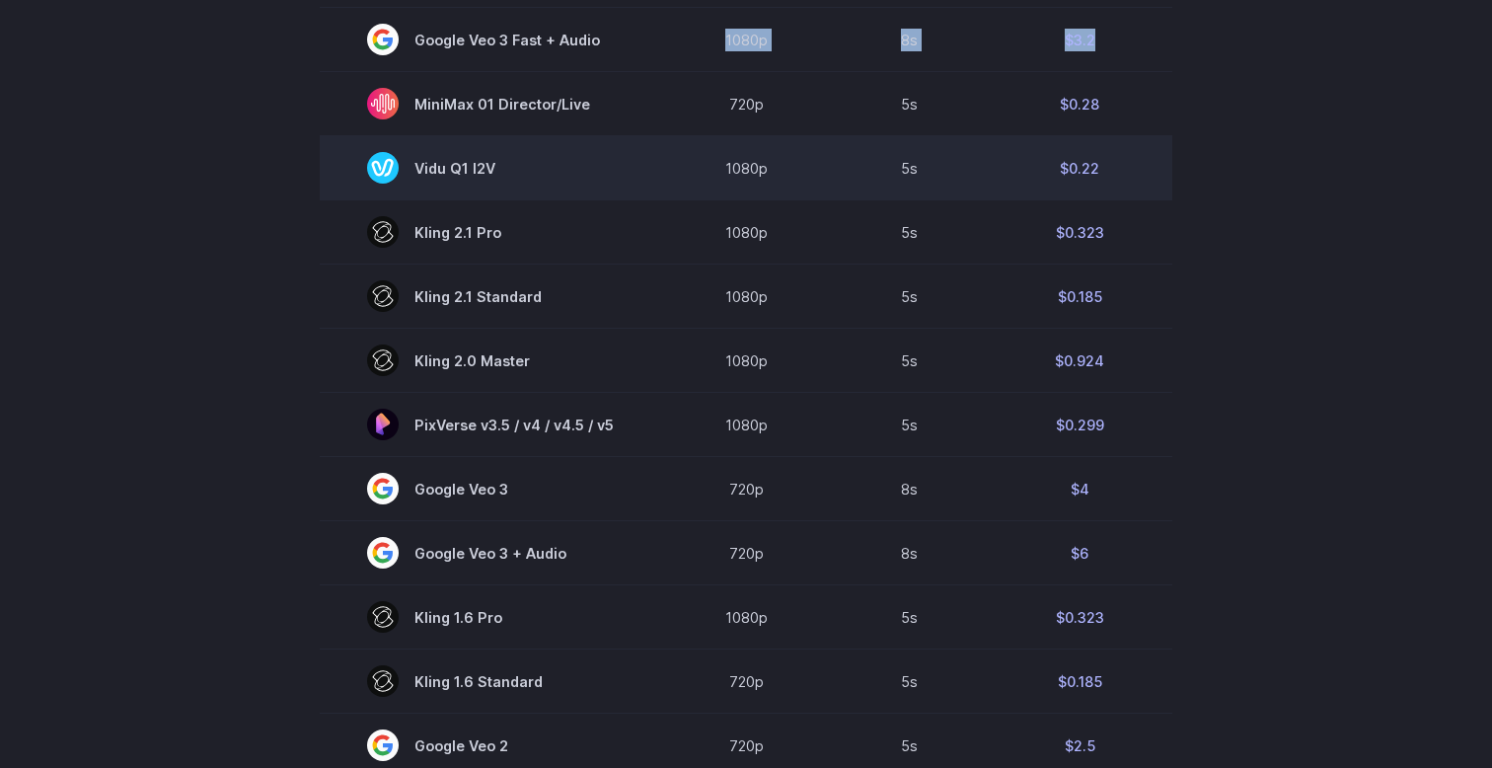
scroll to position [1088, 0]
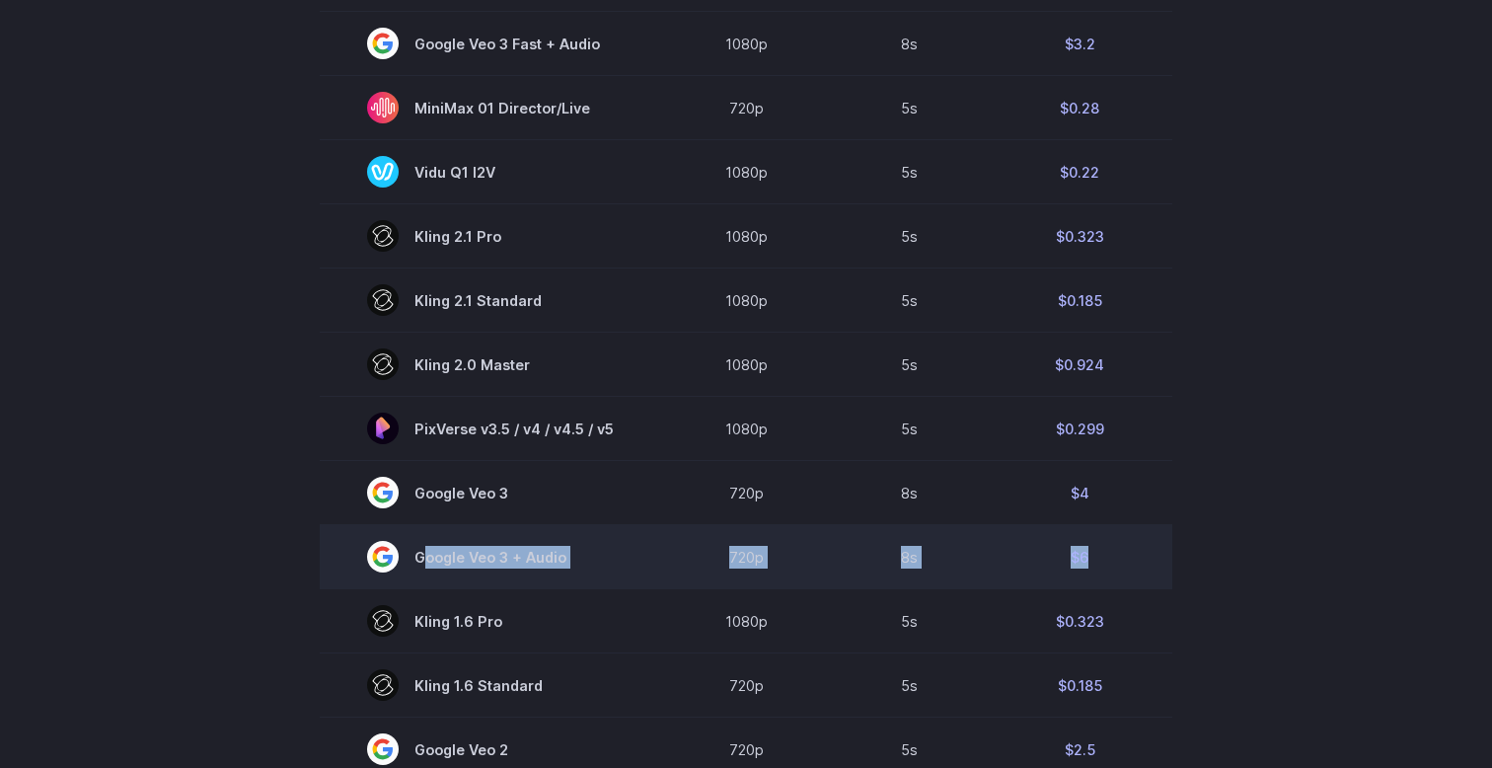
drag, startPoint x: 417, startPoint y: 566, endPoint x: 1123, endPoint y: 570, distance: 706.7
click at [1123, 570] on tr "Google Veo 3 + Audio 720p 8s $6" at bounding box center [746, 557] width 853 height 64
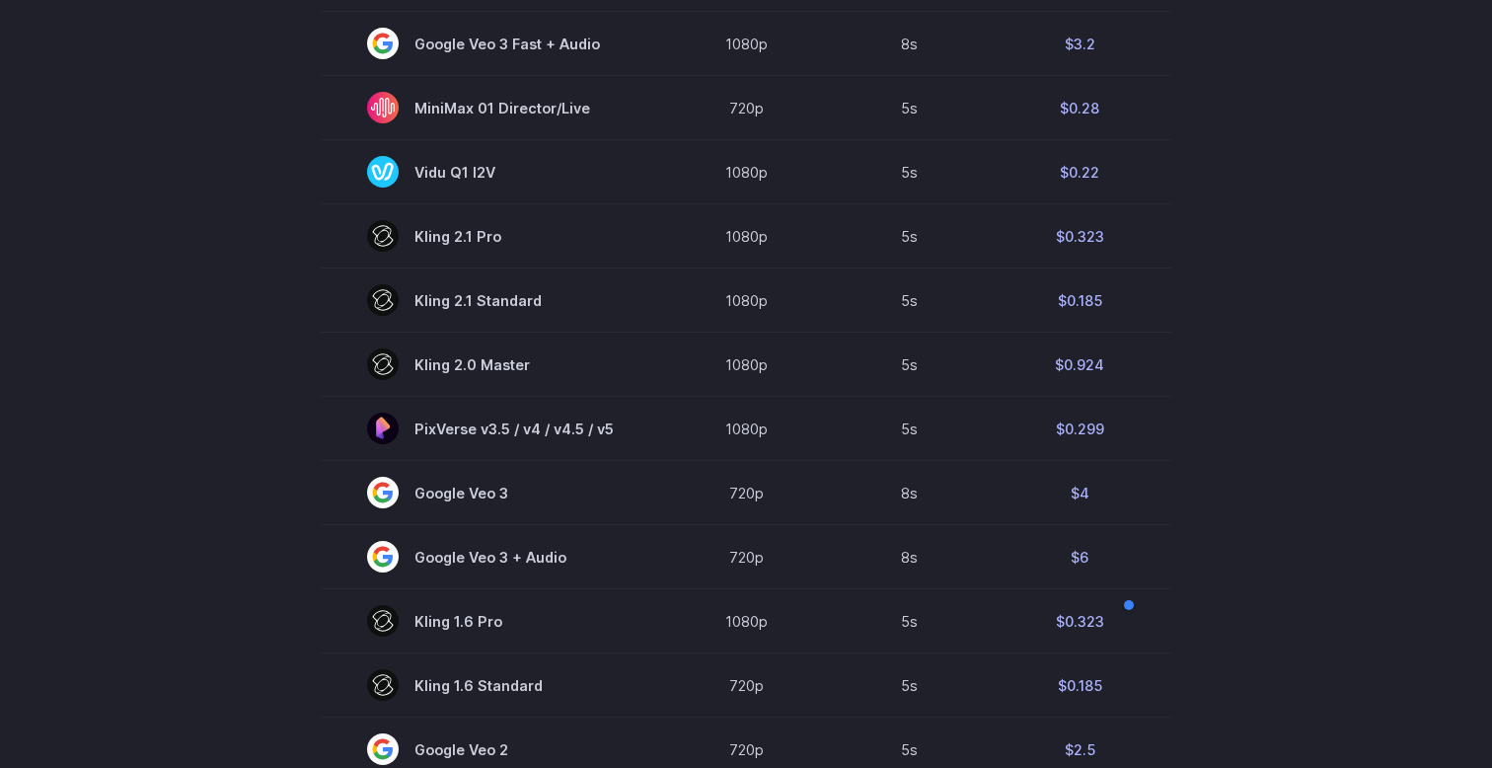
click at [1281, 536] on section "Model Resolution Duration Price / Video MiniMax Hailuo 02 768p 10s $0.56 MiniMa…" at bounding box center [746, 240] width 1374 height 1338
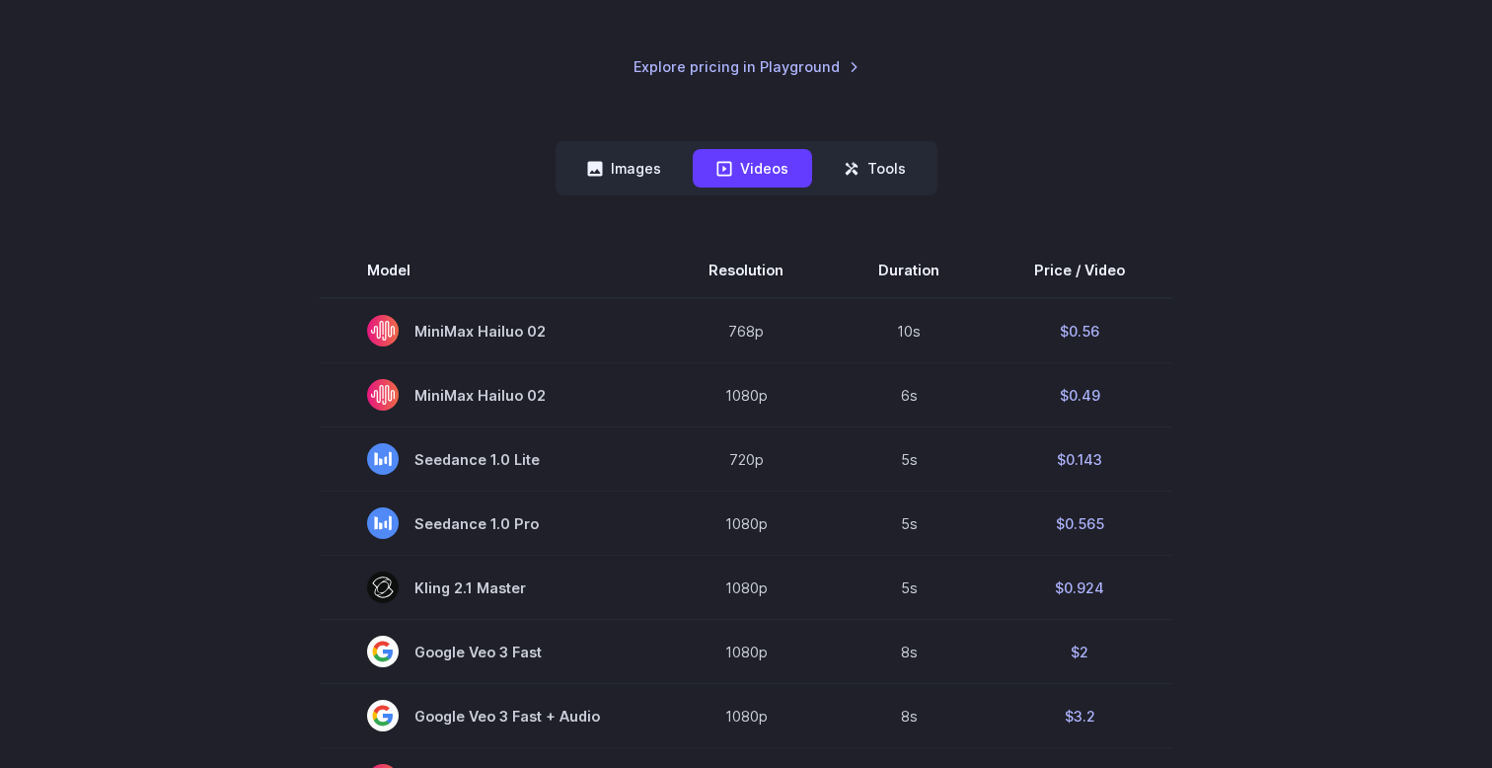
scroll to position [400, 0]
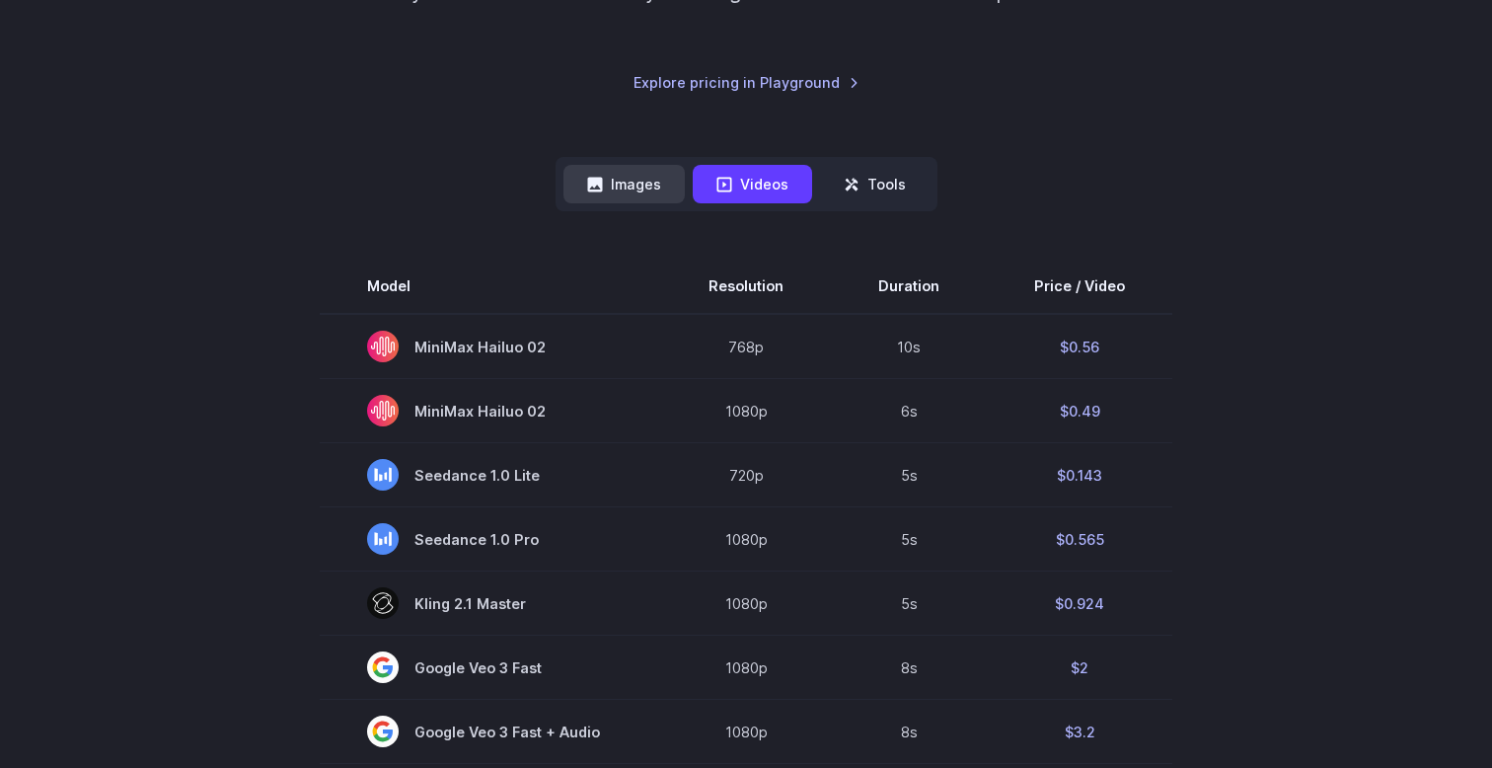
click at [602, 184] on icon at bounding box center [594, 184] width 15 height 15
click at [635, 188] on button "Images" at bounding box center [624, 184] width 121 height 38
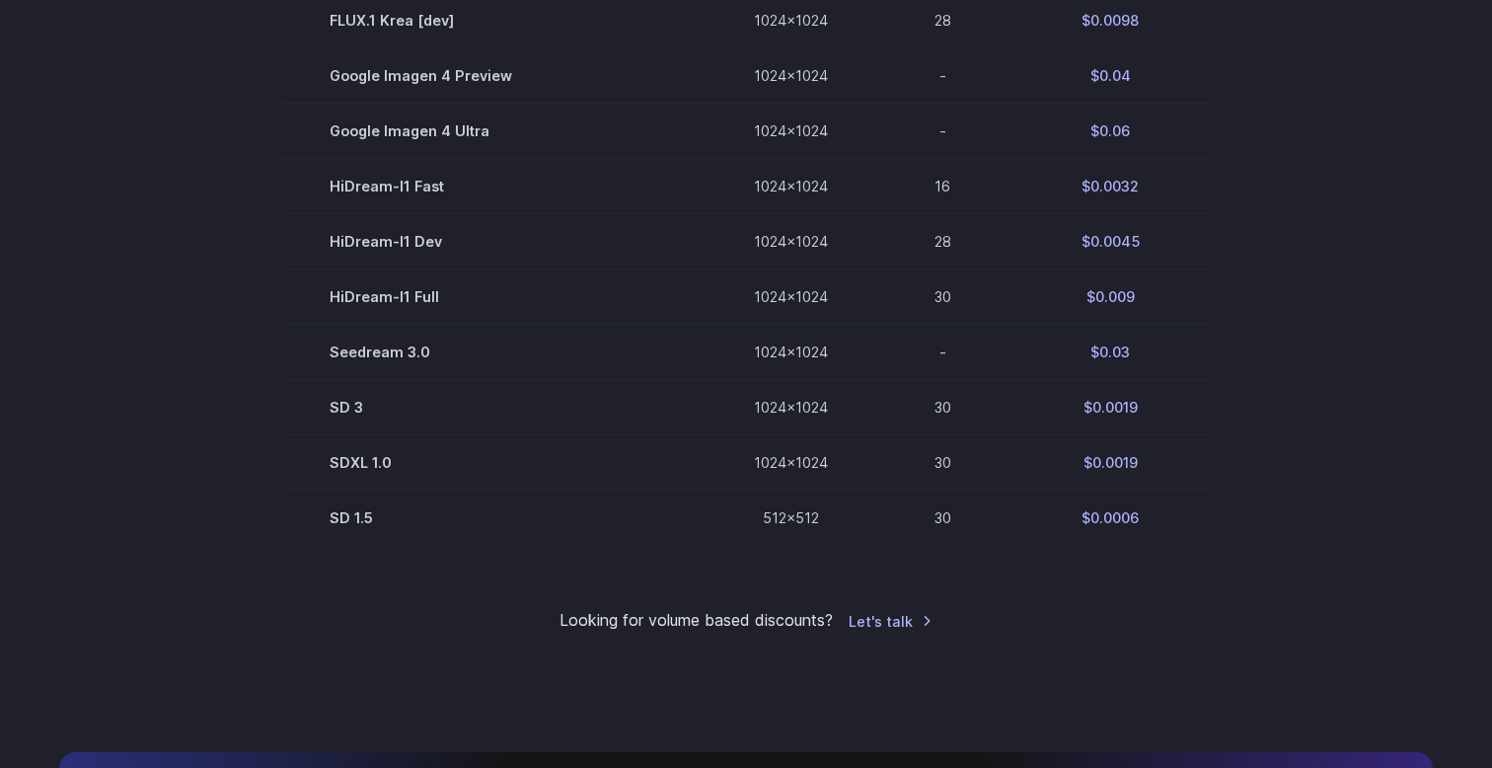
scroll to position [0, 0]
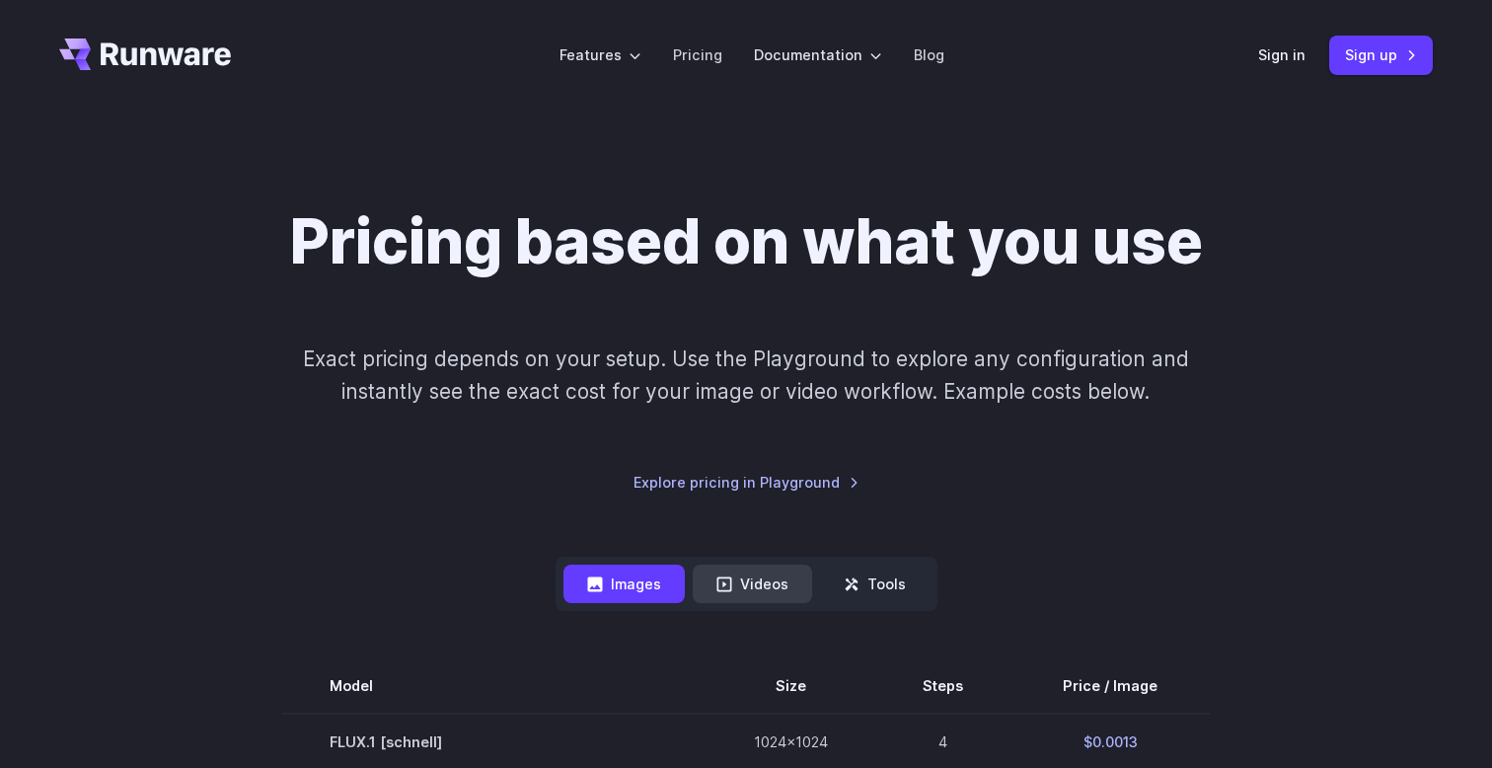
click at [730, 593] on button "Videos" at bounding box center [752, 584] width 119 height 38
